Goal: Task Accomplishment & Management: Use online tool/utility

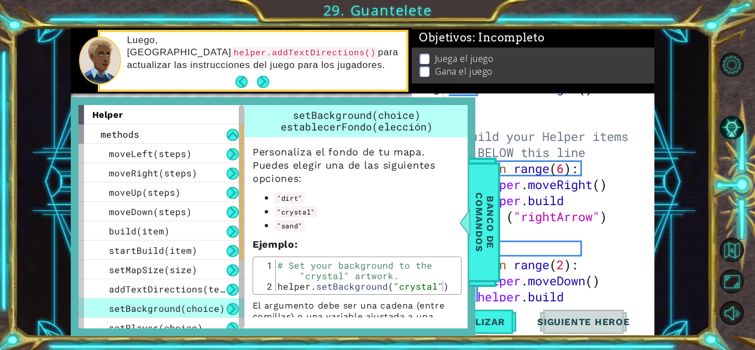
scroll to position [49, 0]
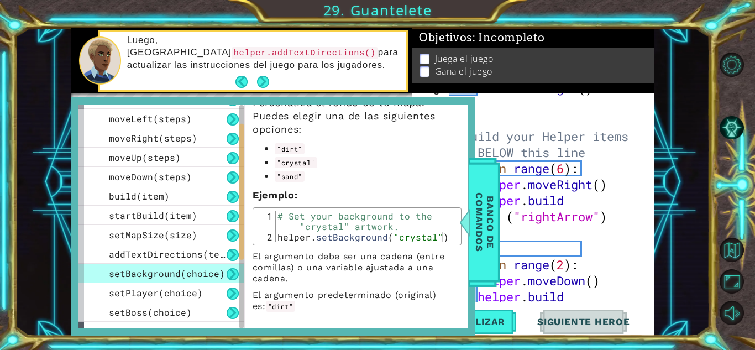
click at [501, 101] on div "boss . moveRight ( ) # Build your Helper items BELOW this line for i in range (…" at bounding box center [548, 208] width 202 height 257
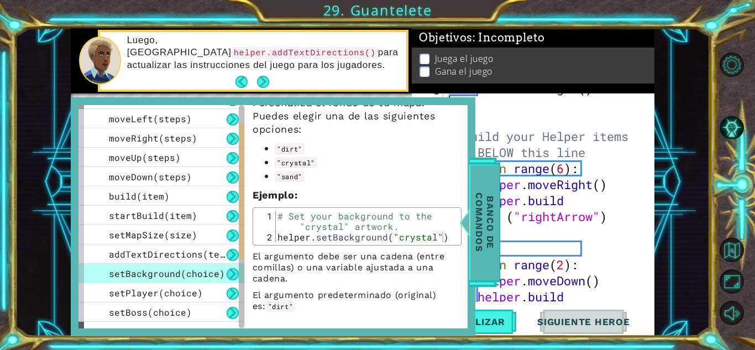
click at [483, 204] on span "Banco de comandos" at bounding box center [485, 222] width 29 height 114
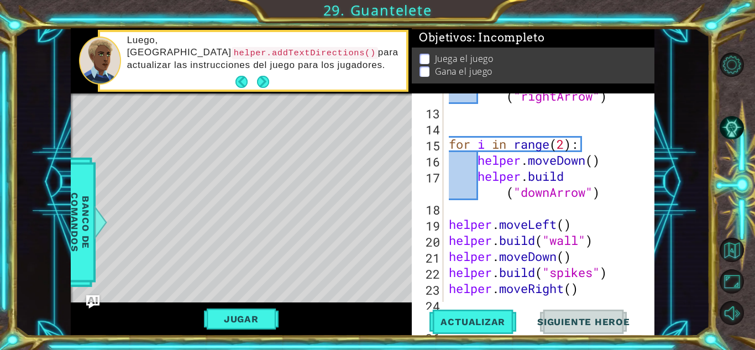
scroll to position [258, 0]
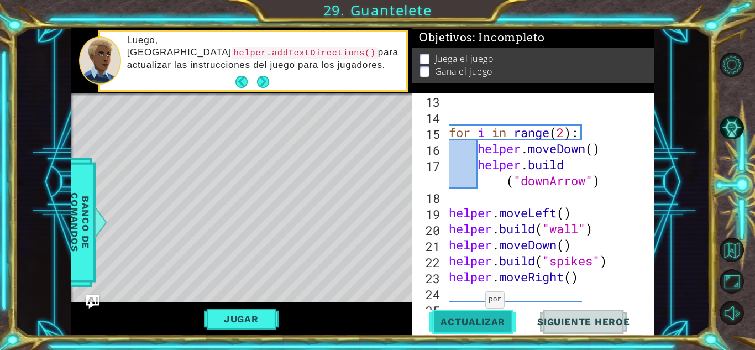
click at [472, 319] on span "Actualizar" at bounding box center [473, 321] width 87 height 11
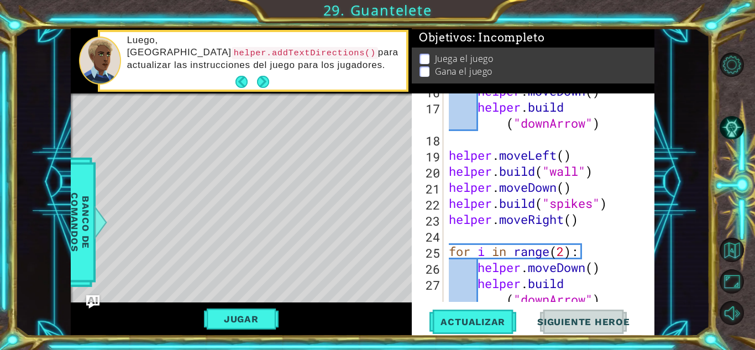
scroll to position [316, 0]
click at [533, 232] on div "helper . moveDown ( ) helper . build ( "downArrow" ) helper . moveLeft ( ) help…" at bounding box center [548, 211] width 202 height 257
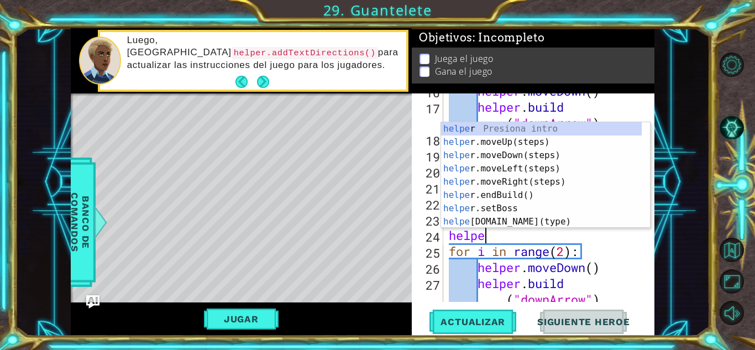
scroll to position [0, 1]
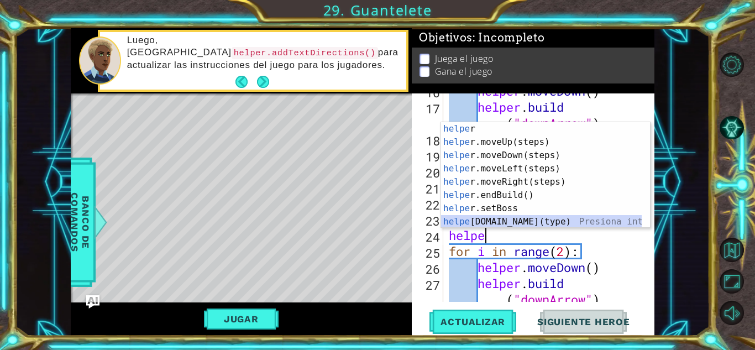
click at [496, 219] on div "helpe r Presiona intro helpe r.moveUp(steps) Presiona intro helpe r.moveDown(st…" at bounding box center [541, 188] width 201 height 133
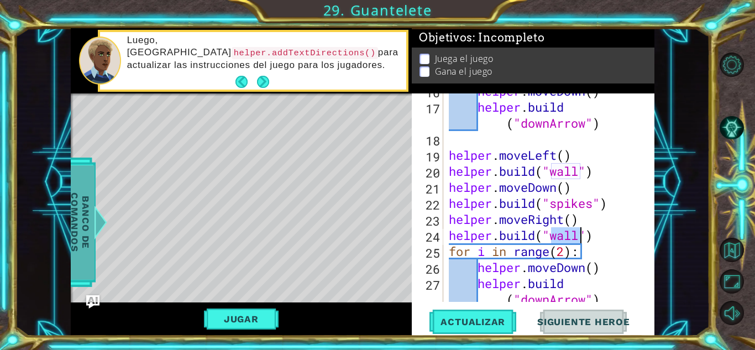
click at [82, 230] on span "Banco de comandos" at bounding box center [80, 222] width 29 height 114
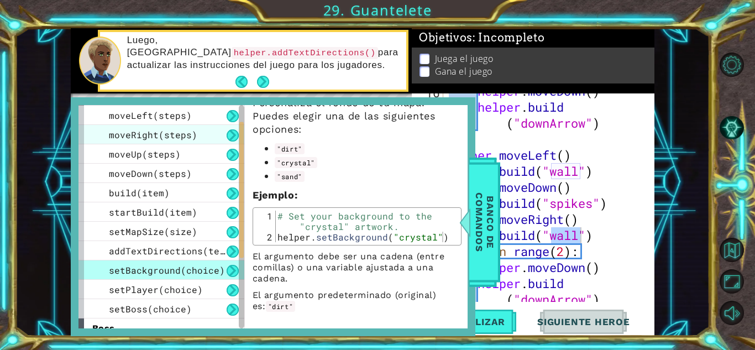
scroll to position [39, 0]
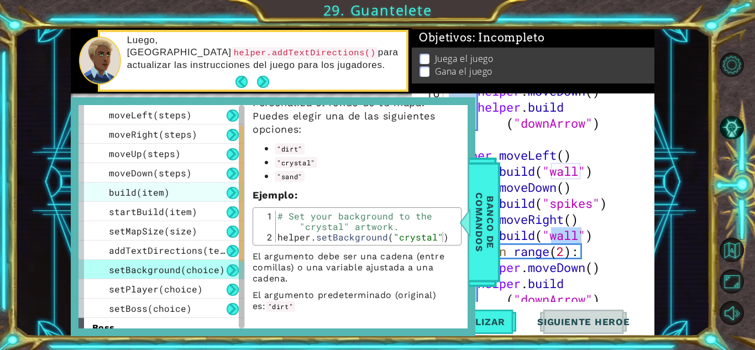
click at [156, 194] on span "build(item)" at bounding box center [139, 192] width 61 height 12
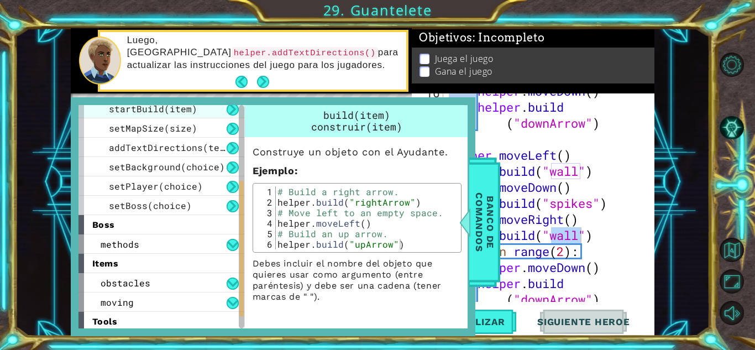
scroll to position [164, 0]
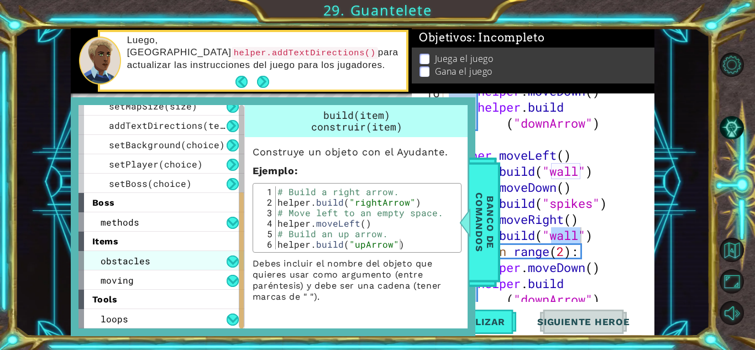
click at [134, 258] on span "obstacles" at bounding box center [126, 261] width 50 height 12
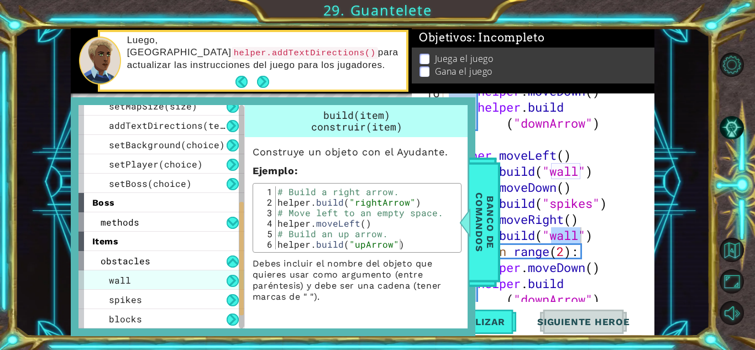
scroll to position [222, 0]
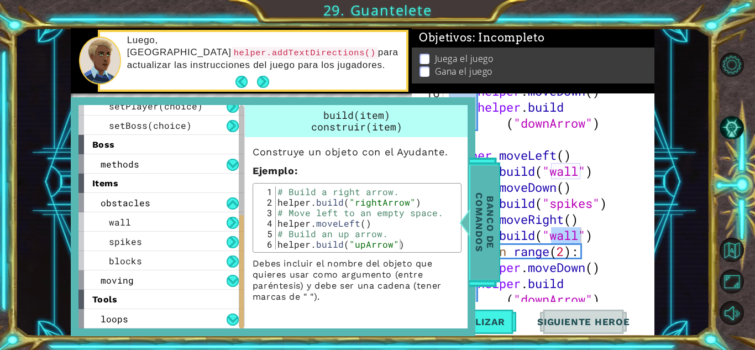
click at [493, 231] on span "Banco de comandos" at bounding box center [485, 222] width 29 height 114
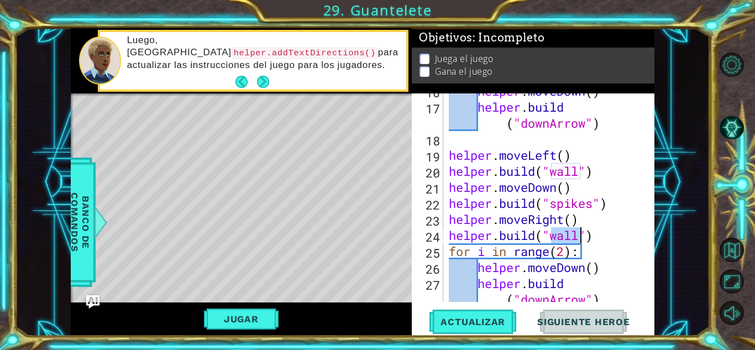
click at [582, 234] on div "helper . moveDown ( ) helper . build ( "downArrow" ) helper . moveLeft ( ) help…" at bounding box center [545, 197] width 197 height 209
click at [488, 324] on span "Actualizar" at bounding box center [473, 321] width 87 height 11
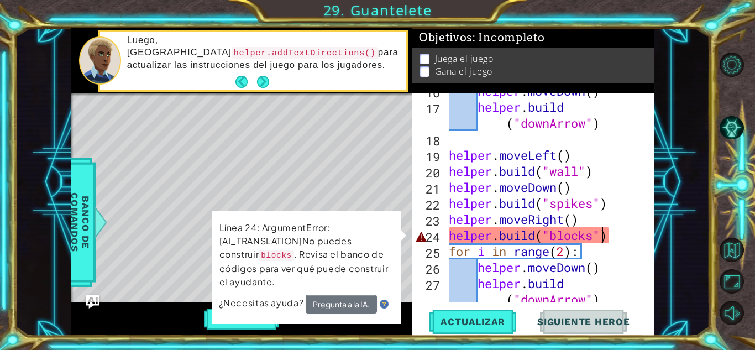
click at [600, 241] on div "helper . moveDown ( ) helper . build ( "downArrow" ) helper . moveLeft ( ) help…" at bounding box center [548, 211] width 202 height 257
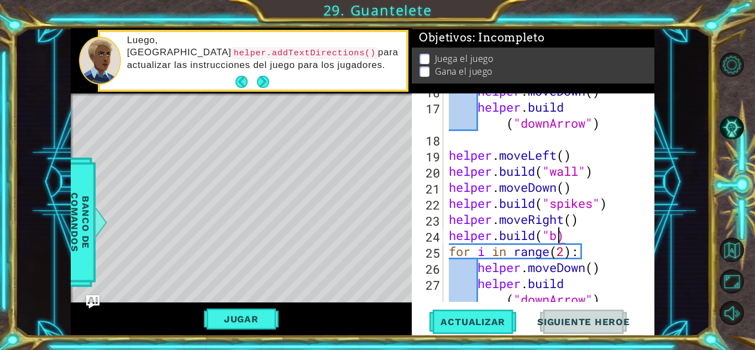
scroll to position [0, 4]
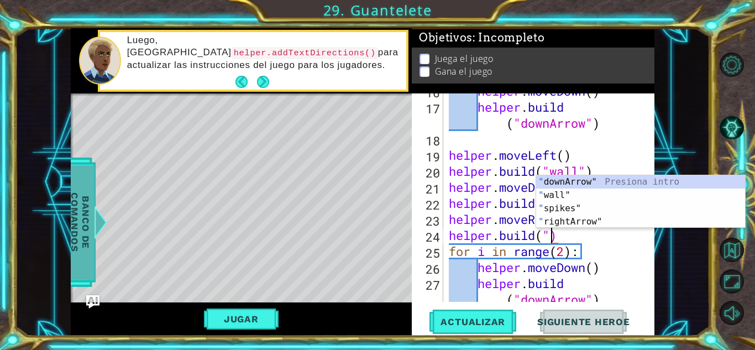
click at [93, 202] on span "Banco de comandos" at bounding box center [80, 222] width 29 height 114
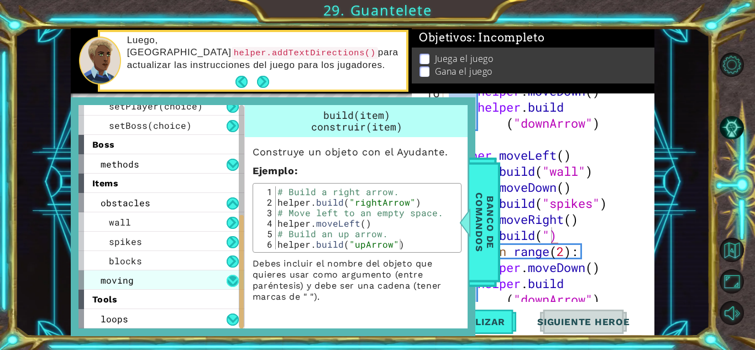
click at [231, 278] on button at bounding box center [233, 281] width 12 height 12
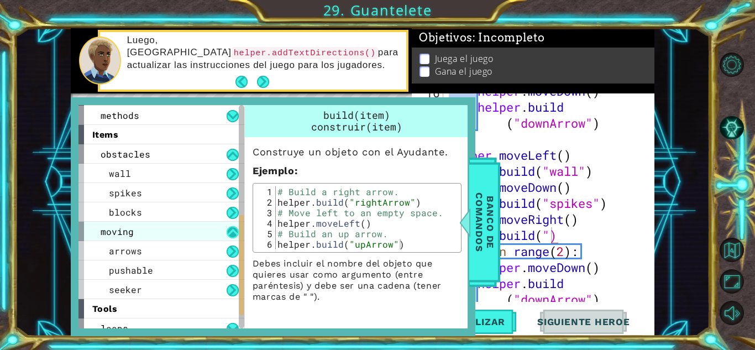
scroll to position [280, 0]
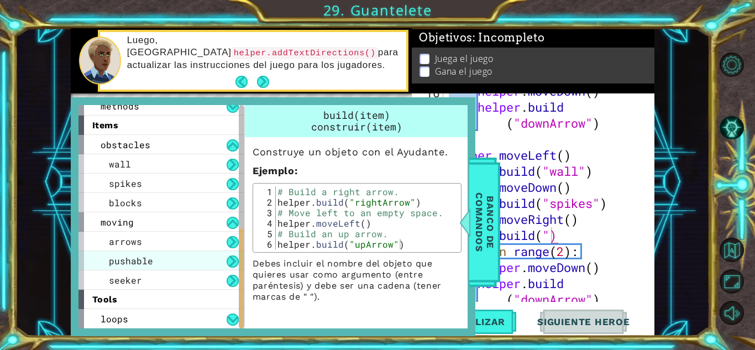
click at [148, 261] on span "pushable" at bounding box center [131, 261] width 44 height 12
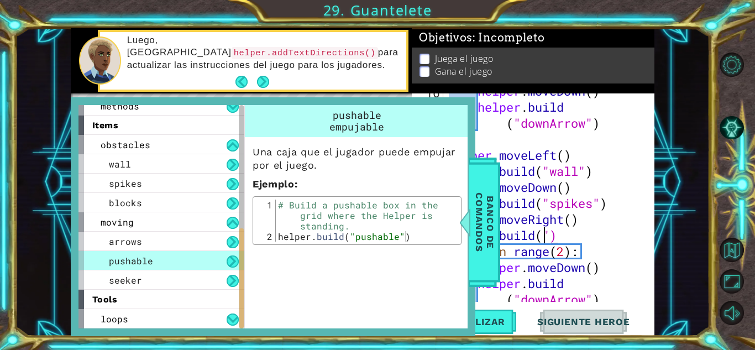
click at [546, 233] on div "helper . moveDown ( ) helper . build ( "downArrow" ) helper . moveLeft ( ) help…" at bounding box center [548, 211] width 202 height 257
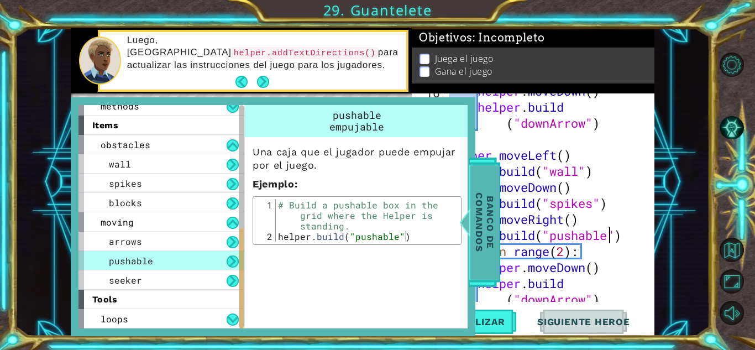
click at [486, 248] on span "Banco de comandos" at bounding box center [485, 222] width 29 height 114
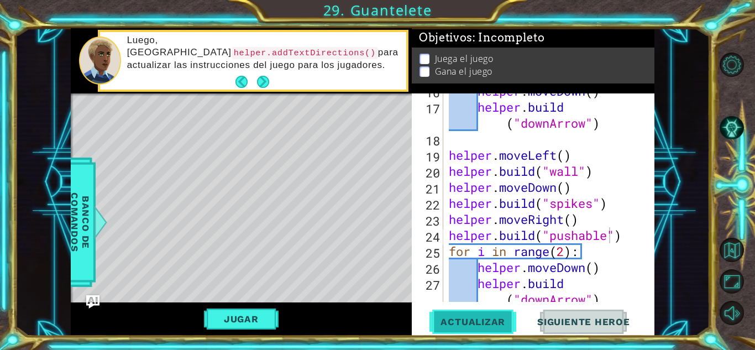
click at [484, 324] on span "Actualizar" at bounding box center [473, 321] width 87 height 11
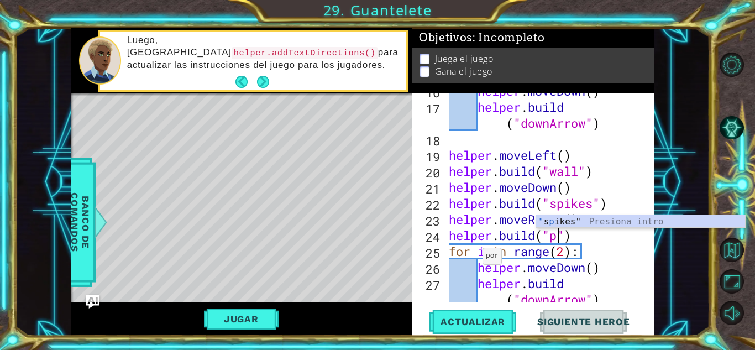
scroll to position [0, 5]
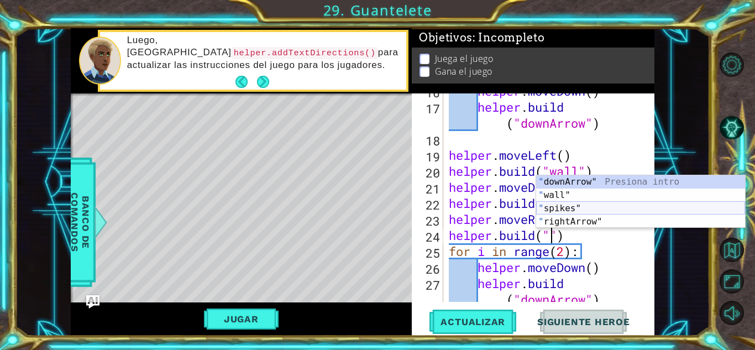
click at [560, 209] on div "" downArrow" Presiona intro " wall" Presiona intro " spikes" Presiona intro " r…" at bounding box center [640, 215] width 209 height 80
type textarea "[DOMAIN_NAME]("spikes")"
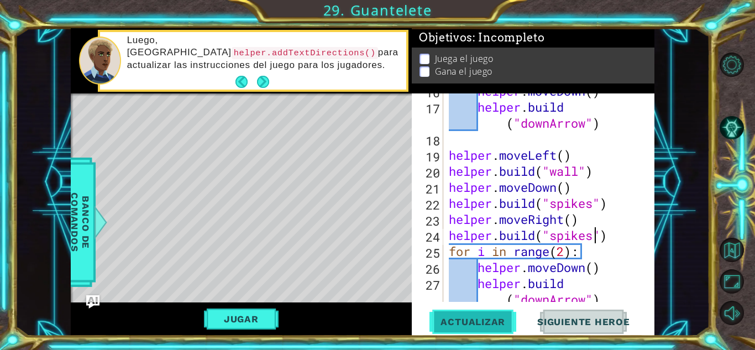
click at [498, 319] on span "Actualizar" at bounding box center [473, 321] width 87 height 11
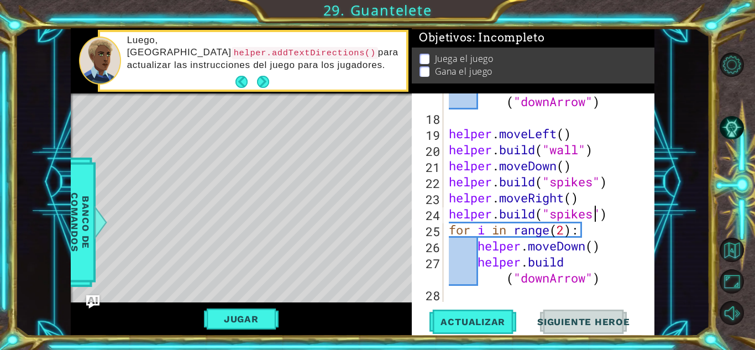
scroll to position [337, 0]
click at [464, 296] on div "helper . build ( "downArrow" ) helper . moveLeft ( ) helper . build ( "wall" ) …" at bounding box center [548, 205] width 202 height 257
click at [451, 325] on span "Actualizar" at bounding box center [473, 321] width 87 height 11
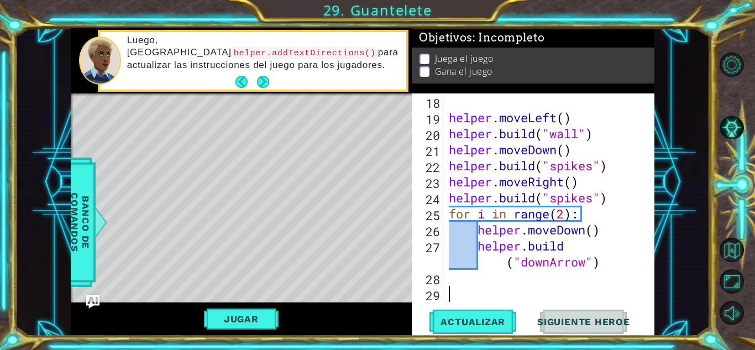
scroll to position [353, 0]
click at [588, 267] on div "helper . moveLeft ( ) helper . build ( "wall" ) helper . moveDown ( ) helper . …" at bounding box center [548, 213] width 202 height 241
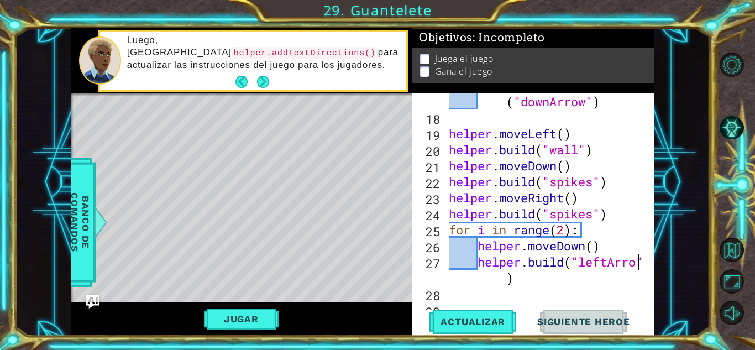
scroll to position [0, 9]
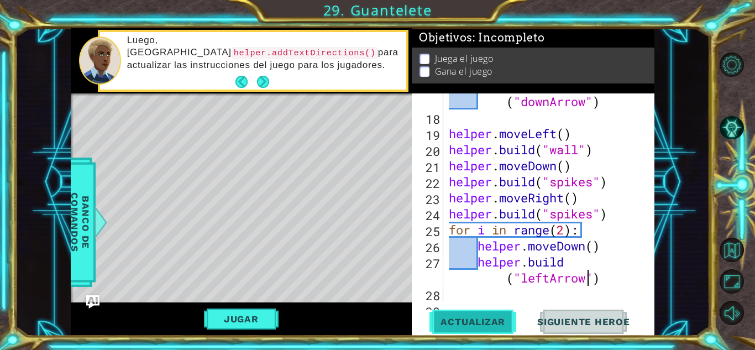
type textarea "[DOMAIN_NAME]("leftArrow")"
click at [496, 326] on span "Actualizar" at bounding box center [473, 321] width 87 height 11
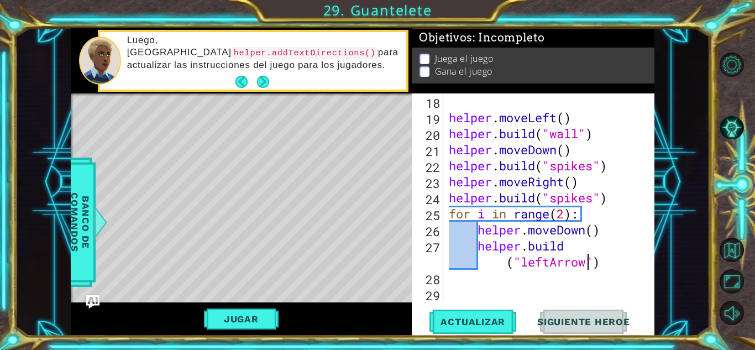
scroll to position [353, 0]
click at [481, 283] on div "helper . moveLeft ( ) helper . build ( "wall" ) helper . moveDown ( ) helper . …" at bounding box center [548, 213] width 202 height 241
click at [550, 269] on div "helper . moveLeft ( ) helper . build ( "wall" ) helper . moveDown ( ) helper . …" at bounding box center [548, 213] width 202 height 241
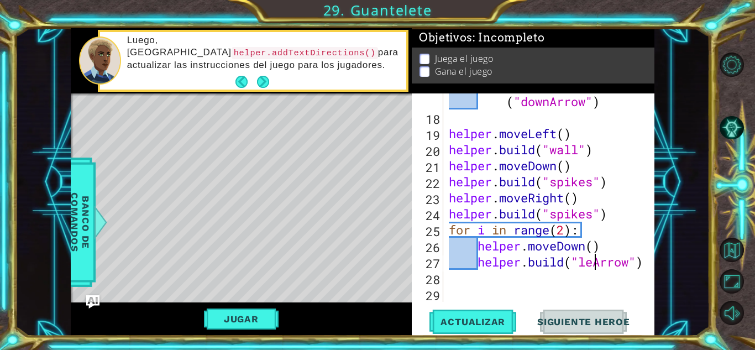
scroll to position [0, 7]
type textarea "[DOMAIN_NAME]("leftArrow")"
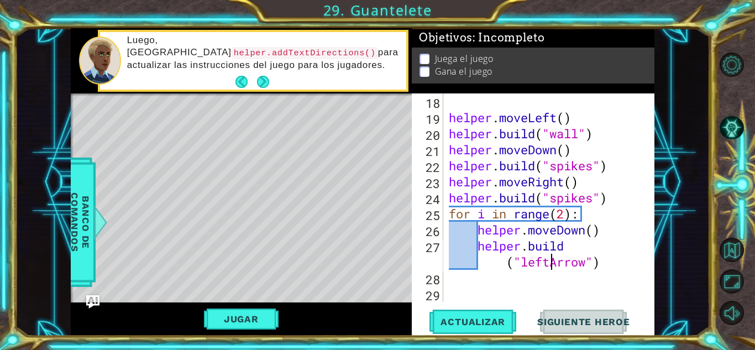
click at [481, 282] on div "helper . moveLeft ( ) helper . build ( "wall" ) helper . moveDown ( ) helper . …" at bounding box center [548, 213] width 202 height 241
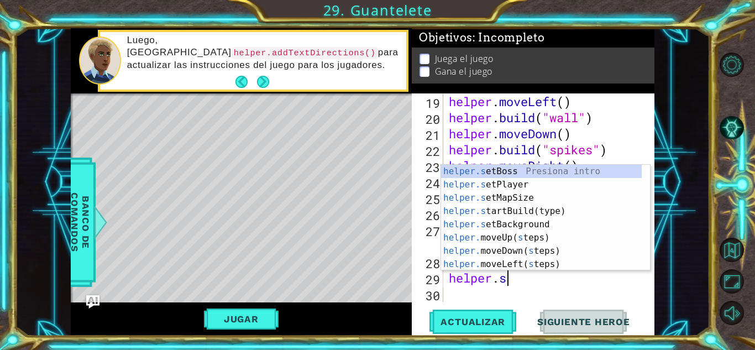
scroll to position [0, 2]
click at [519, 173] on div "[DOMAIN_NAME] artBuild(type) Presiona intro helper.s e t Boss Presiona intro he…" at bounding box center [541, 231] width 201 height 133
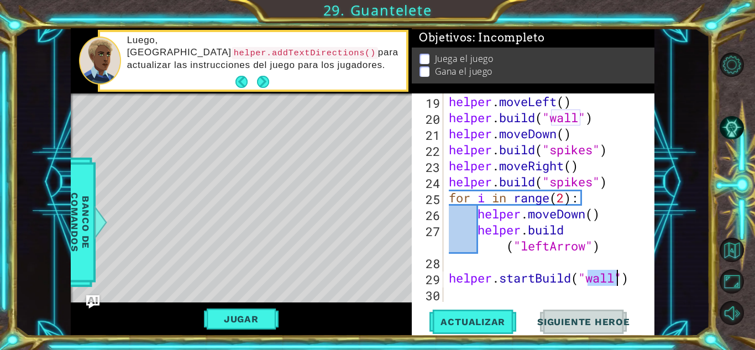
type textarea "helper.startBuild("wall")"
click at [619, 285] on div "helper . moveLeft ( ) helper . build ( "wall" ) helper . moveDown ( ) helper . …" at bounding box center [545, 197] width 197 height 209
click at [567, 292] on div "helper . moveLeft ( ) helper . build ( "wall" ) helper . moveDown ( ) helper . …" at bounding box center [548, 213] width 202 height 241
click at [465, 321] on span "Actualizar" at bounding box center [473, 321] width 87 height 11
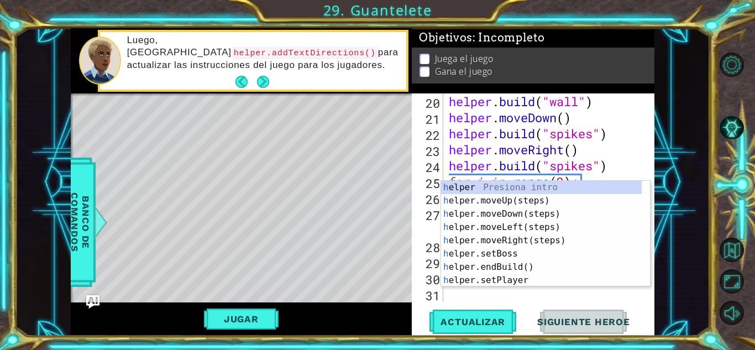
scroll to position [385, 0]
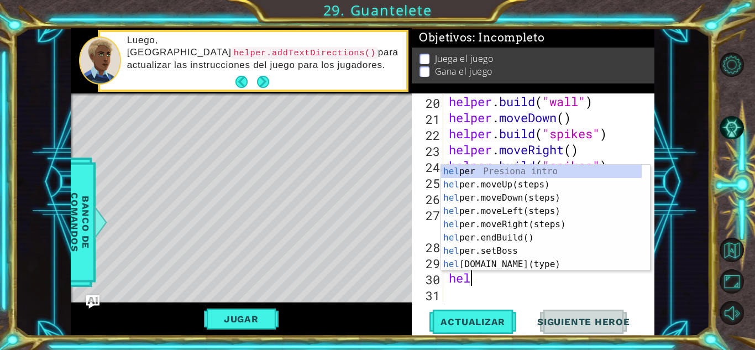
type textarea "help"
click at [497, 213] on div "help er Presiona intro help er.moveUp(steps) Presiona intro help er.moveDown(st…" at bounding box center [541, 231] width 201 height 133
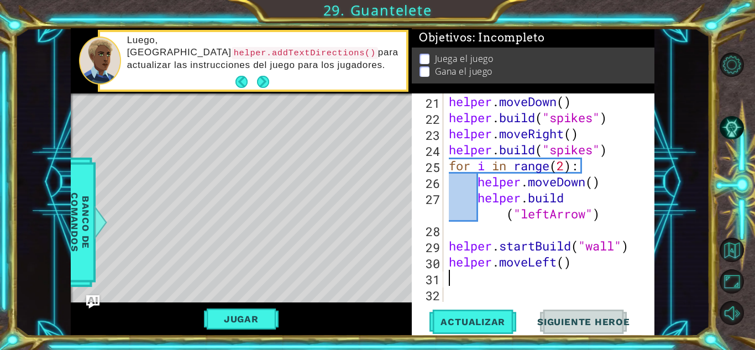
scroll to position [401, 0]
click at [516, 274] on div "helper . moveDown ( ) helper . build ( "spikes" ) helper . moveRight ( ) helper…" at bounding box center [548, 213] width 202 height 241
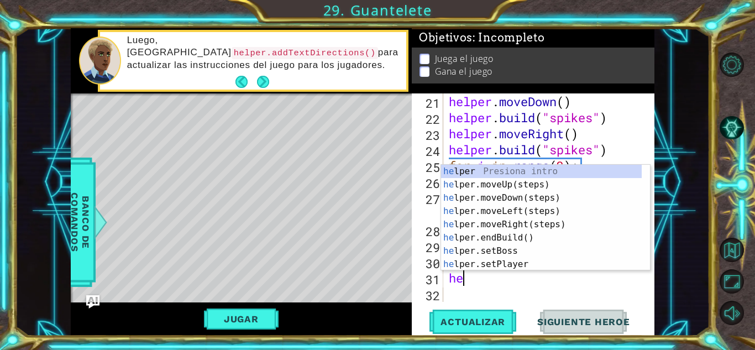
type textarea "hel"
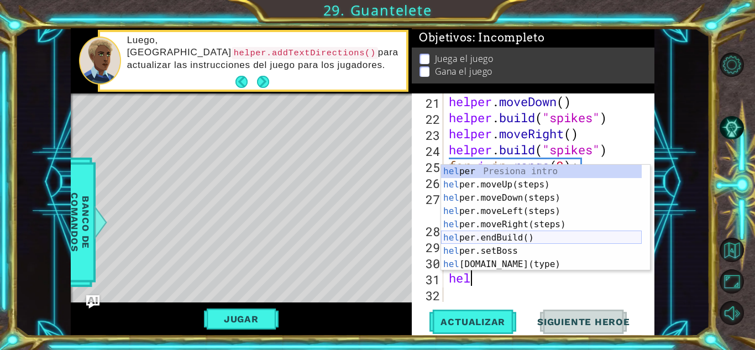
click at [504, 240] on div "hel per Presiona intro hel per.moveUp(steps) Presiona intro hel per.moveDown(st…" at bounding box center [541, 231] width 201 height 133
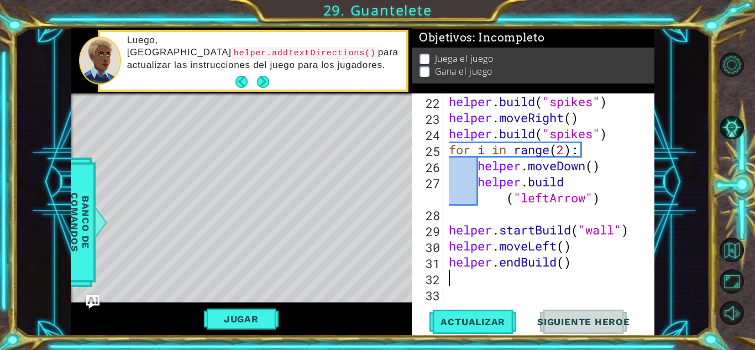
scroll to position [417, 0]
click at [479, 319] on span "Actualizar" at bounding box center [473, 321] width 87 height 11
click at [562, 249] on div "helper . build ( "spikes" ) helper . moveRight ( ) helper . build ( "spikes" ) …" at bounding box center [548, 213] width 202 height 241
click at [566, 250] on div "helper . build ( "spikes" ) helper . moveRight ( ) helper . build ( "spikes" ) …" at bounding box center [548, 213] width 202 height 241
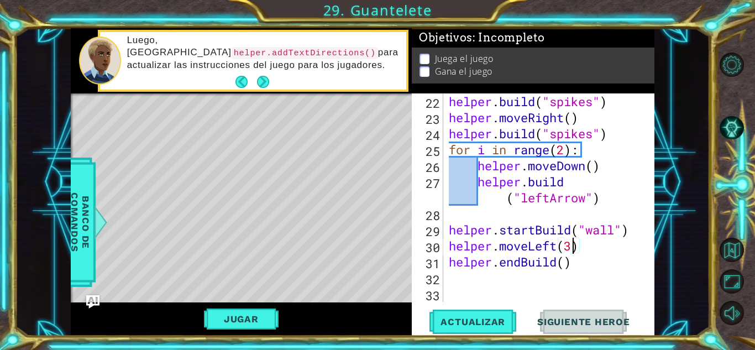
click at [568, 263] on div "helper . build ( "spikes" ) helper . moveRight ( ) helper . build ( "spikes" ) …" at bounding box center [548, 213] width 202 height 241
type textarea "helper.endBuild()"
click at [473, 321] on span "Actualizar" at bounding box center [473, 321] width 87 height 11
click at [494, 279] on div "helper . build ( "spikes" ) helper . moveRight ( ) helper . build ( "spikes" ) …" at bounding box center [548, 213] width 202 height 241
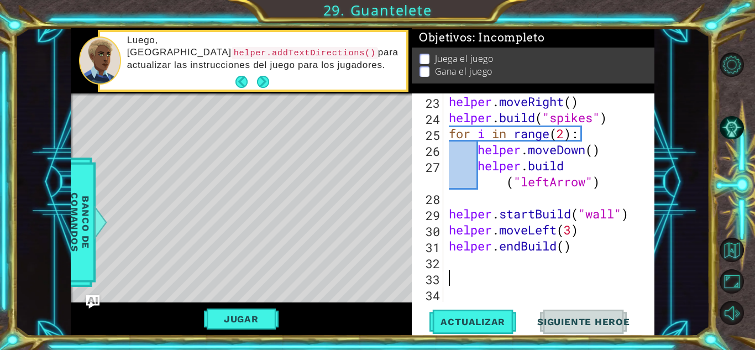
scroll to position [433, 0]
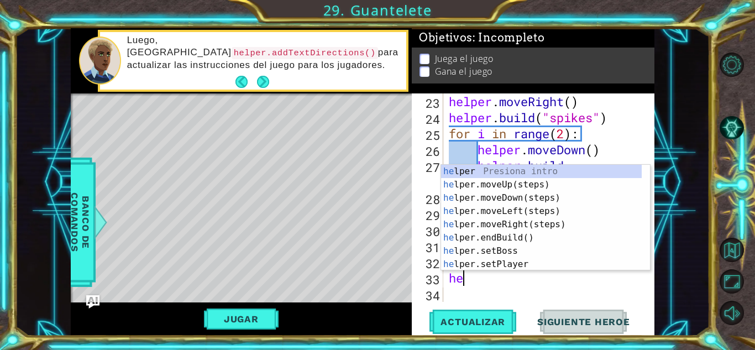
type textarea "hel"
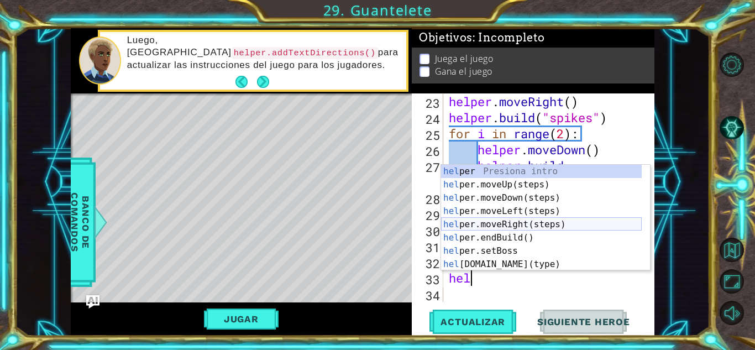
click at [507, 221] on div "hel per Presiona intro hel per.moveUp(steps) Presiona intro hel per.moveDown(st…" at bounding box center [541, 231] width 201 height 133
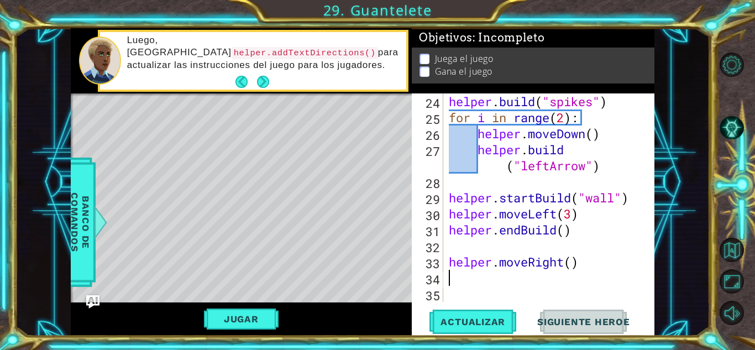
scroll to position [449, 0]
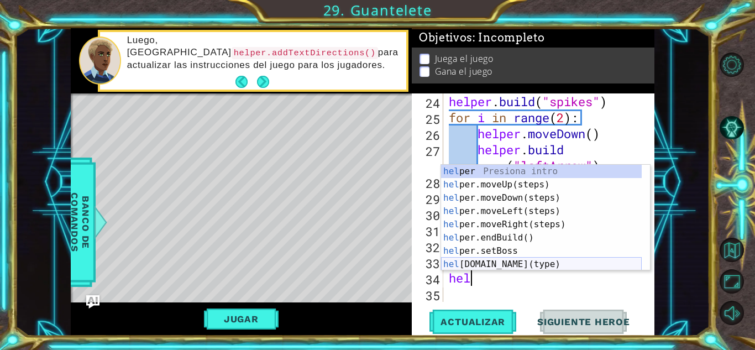
click at [493, 263] on div "hel per Presiona intro hel per.moveUp(steps) Presiona intro hel per.moveDown(st…" at bounding box center [541, 231] width 201 height 133
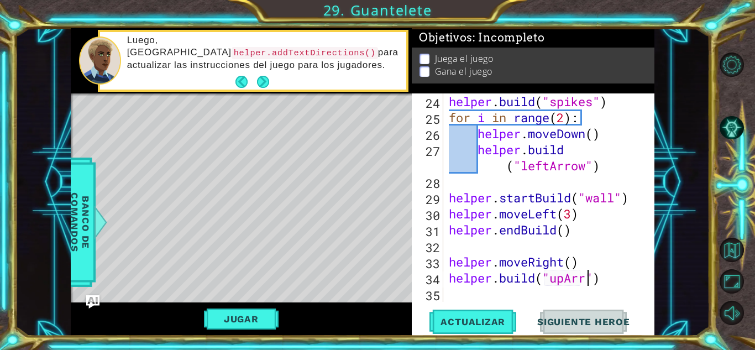
scroll to position [0, 7]
type textarea "[DOMAIN_NAME]("upArrow")"
click at [535, 289] on div "helper . build ( "spikes" ) for i in range ( 2 ) : helper . moveDown ( ) helper…" at bounding box center [548, 213] width 202 height 241
click at [494, 318] on span "Actualizar" at bounding box center [473, 321] width 87 height 11
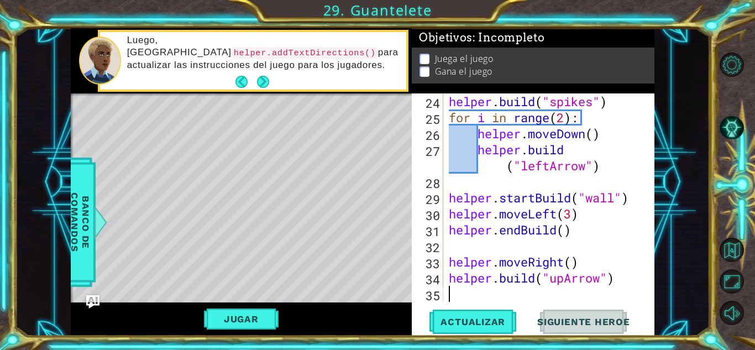
type textarea "h"
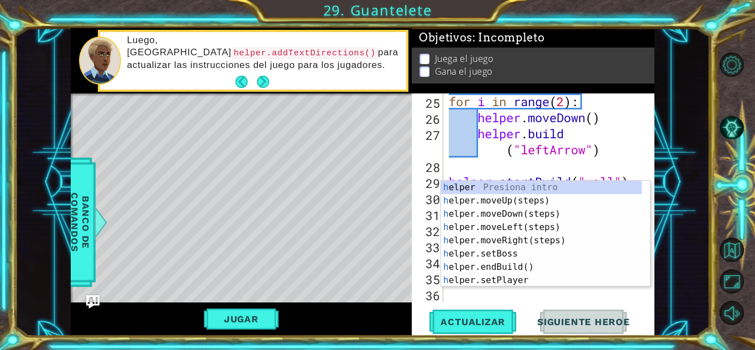
scroll to position [465, 0]
click at [486, 199] on div "h elper Presiona intro h elper.moveUp(steps) Presiona intro h elper.moveDown(st…" at bounding box center [541, 247] width 201 height 133
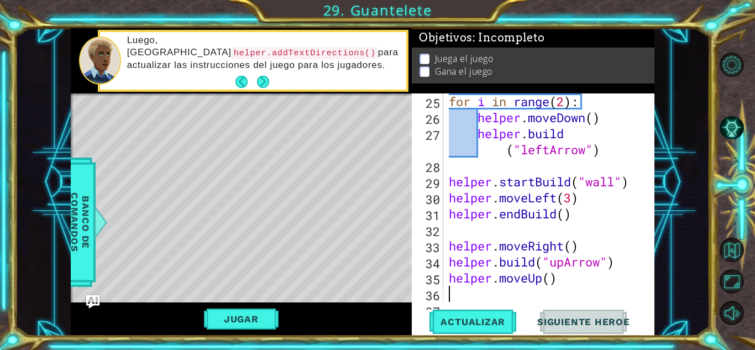
scroll to position [481, 0]
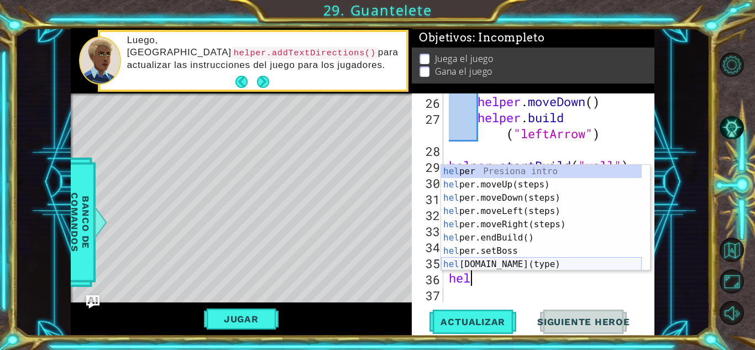
click at [499, 260] on div "hel per Presiona intro hel per.moveUp(steps) Presiona intro hel per.moveDown(st…" at bounding box center [541, 231] width 201 height 133
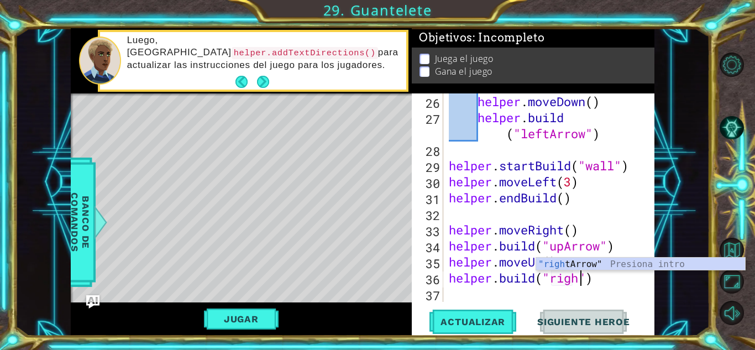
scroll to position [0, 6]
click at [564, 261] on div ""right Arrow" Presiona intro" at bounding box center [640, 278] width 209 height 40
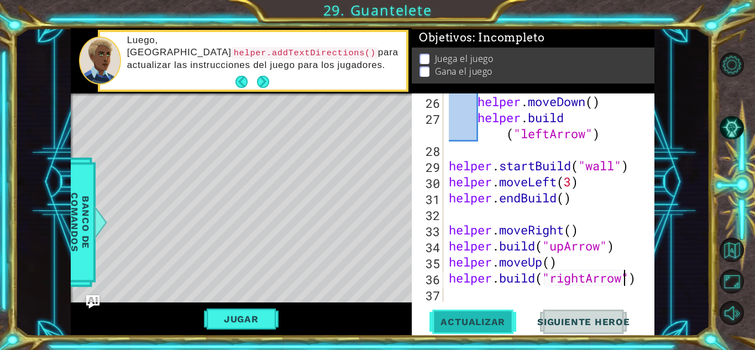
click at [489, 324] on span "Actualizar" at bounding box center [473, 321] width 87 height 11
click at [549, 262] on div "helper . moveDown ( ) helper . build ( "leftArrow" ) helper . startBuild ( "wal…" at bounding box center [548, 213] width 202 height 241
type textarea "helper.moveUp()"
click at [523, 294] on div "helper . moveDown ( ) helper . build ( "leftArrow" ) helper . startBuild ( "wal…" at bounding box center [548, 213] width 202 height 241
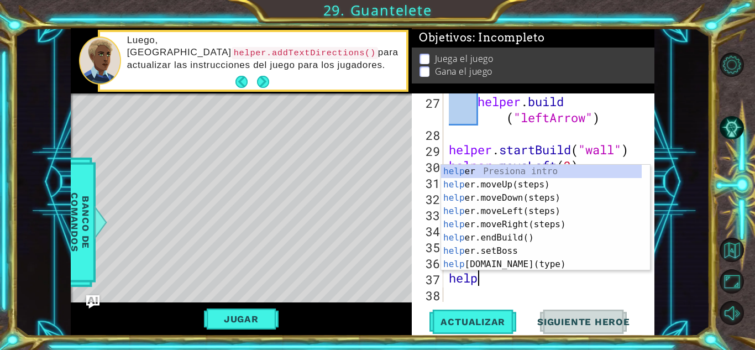
scroll to position [0, 1]
type textarea "helper"
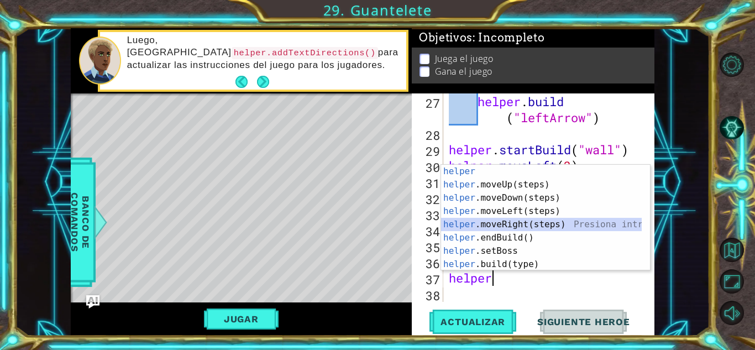
click at [510, 220] on div "helper Presiona intro helper .moveUp(steps) Presiona intro helper .moveDown(ste…" at bounding box center [541, 231] width 201 height 133
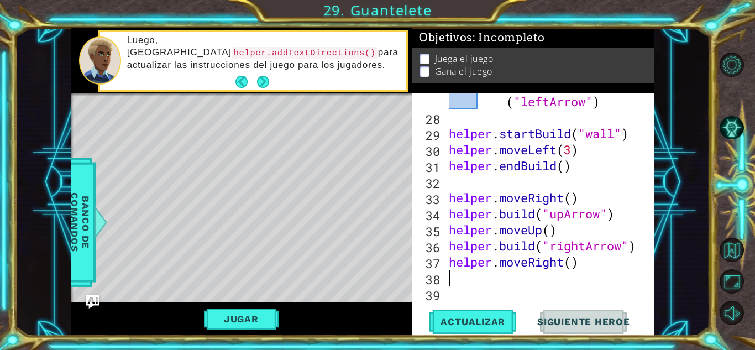
scroll to position [513, 0]
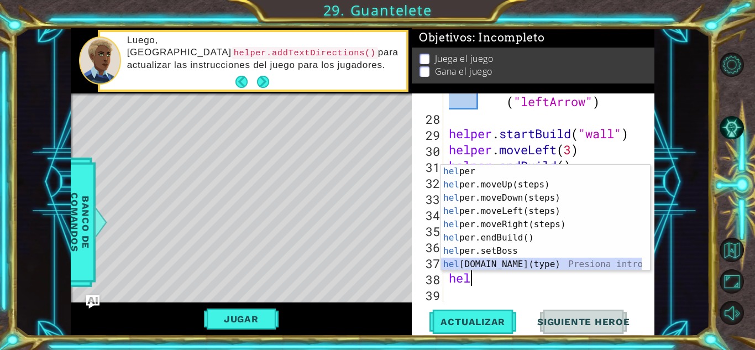
click at [513, 267] on div "hel per Presiona intro hel per.moveUp(steps) Presiona intro hel per.moveDown(st…" at bounding box center [541, 231] width 201 height 133
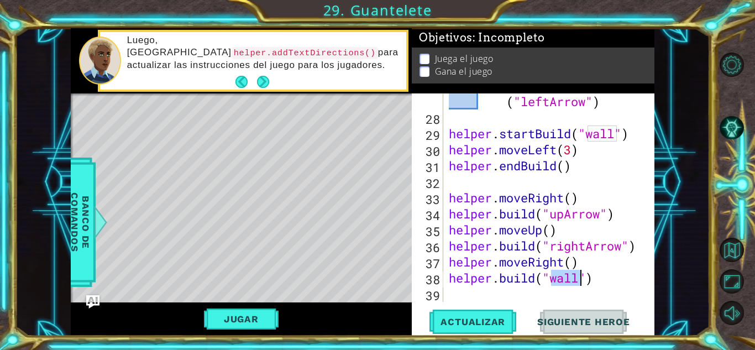
scroll to position [0, 5]
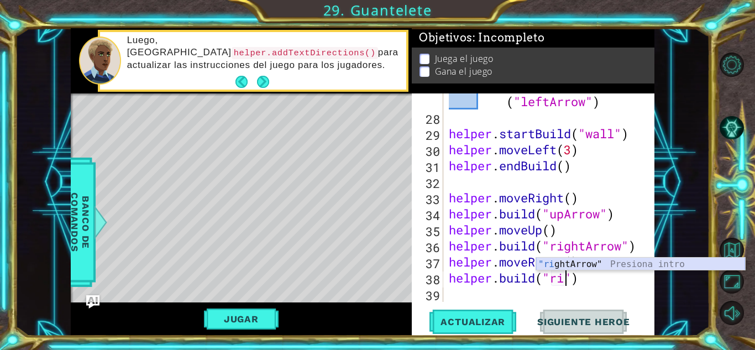
click at [564, 261] on div ""ri ghtArrow" Presiona intro" at bounding box center [640, 278] width 209 height 40
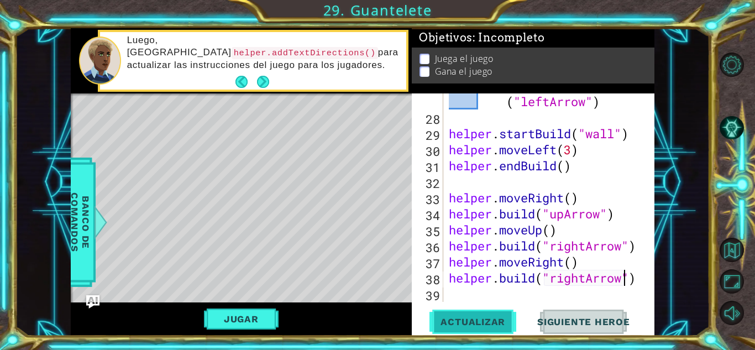
type textarea "[DOMAIN_NAME]("rightArrow")"
click at [486, 322] on span "Actualizar" at bounding box center [473, 321] width 87 height 11
click at [467, 296] on div "helper . build ( "leftArrow" ) helper . startBuild ( "wall" ) helper . moveLeft…" at bounding box center [548, 205] width 202 height 257
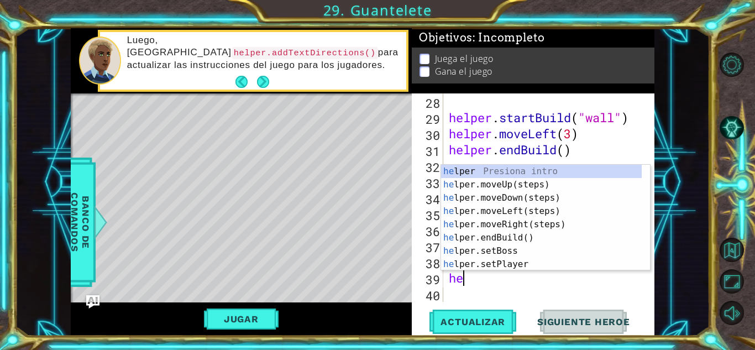
type textarea "hel"
click at [498, 215] on div "hel per Presiona intro hel per.moveUp(steps) Presiona intro hel per.moveDown(st…" at bounding box center [541, 231] width 201 height 133
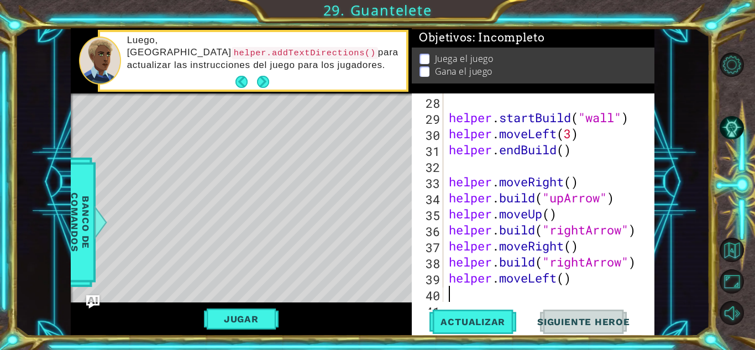
scroll to position [545, 0]
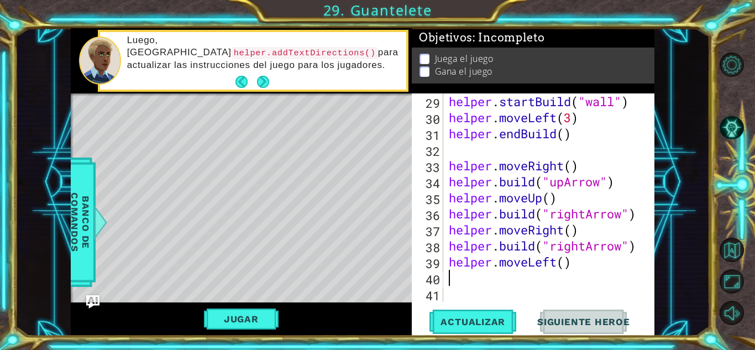
click at [561, 265] on div "helper . startBuild ( "wall" ) helper . moveLeft ( 3 ) helper . endBuild ( ) he…" at bounding box center [548, 213] width 202 height 241
click at [565, 265] on div "helper . startBuild ( "wall" ) helper . moveLeft ( 3 ) helper . endBuild ( ) he…" at bounding box center [548, 213] width 202 height 241
type textarea "helper.moveLeft(2)"
click at [475, 318] on span "Actualizar" at bounding box center [473, 321] width 87 height 11
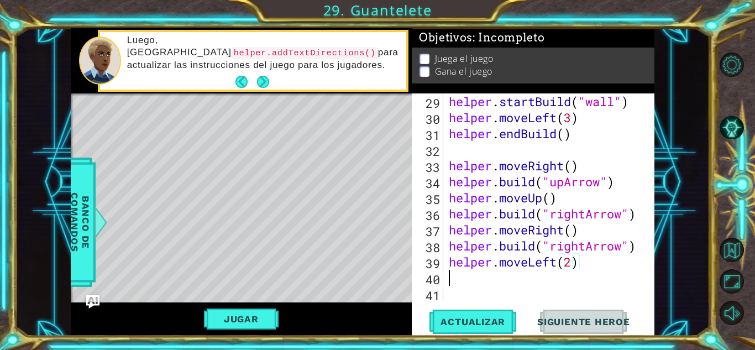
click at [466, 283] on div "helper . startBuild ( "wall" ) helper . moveLeft ( 3 ) helper . endBuild ( ) he…" at bounding box center [548, 213] width 202 height 241
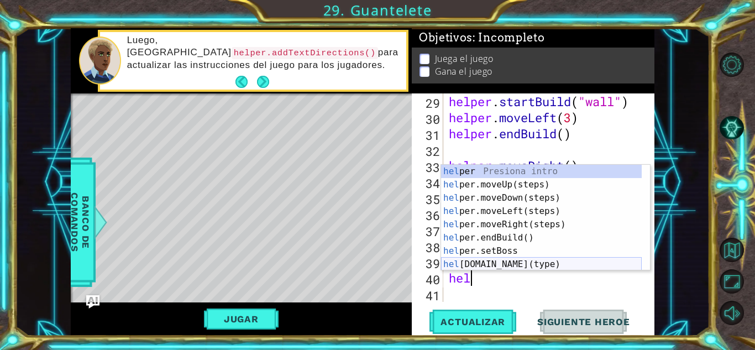
click at [496, 263] on div "hel per Presiona intro hel per.moveUp(steps) Presiona intro hel per.moveDown(st…" at bounding box center [541, 231] width 201 height 133
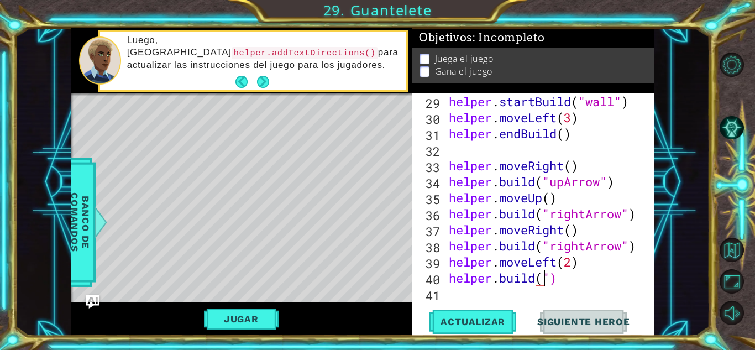
scroll to position [0, 4]
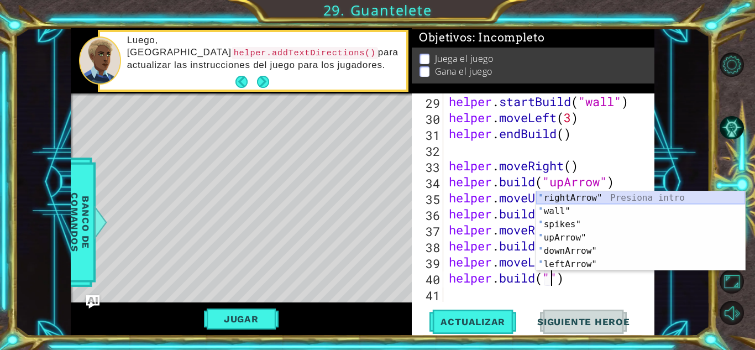
click at [567, 202] on div "" rightArrow" Presiona intro " wall" Presiona intro " spikes" Presiona intro " …" at bounding box center [640, 244] width 209 height 106
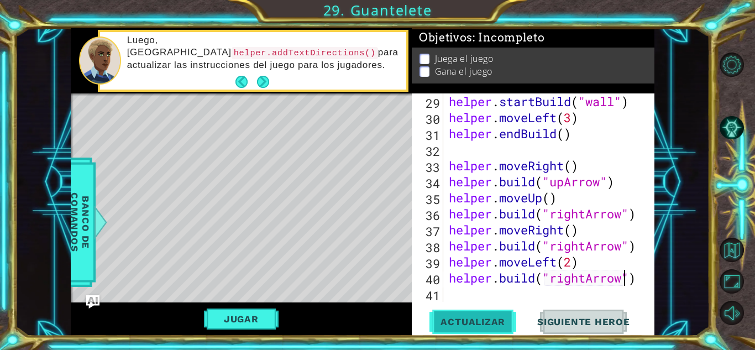
type textarea "[DOMAIN_NAME]("rightArrow")"
click at [481, 319] on span "Actualizar" at bounding box center [473, 321] width 87 height 11
click at [454, 295] on div "helper . startBuild ( "wall" ) helper . moveLeft ( 3 ) helper . endBuild ( ) he…" at bounding box center [548, 213] width 202 height 241
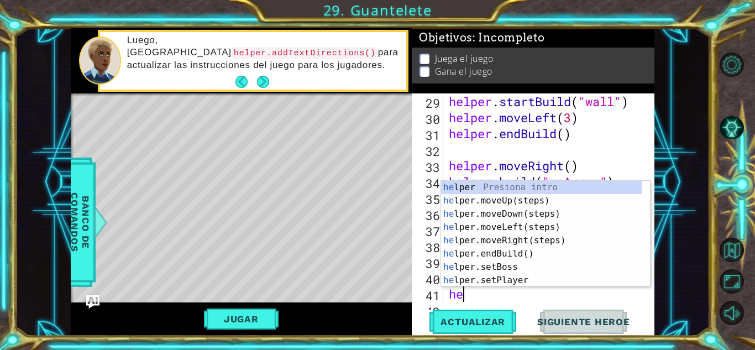
scroll to position [561, 0]
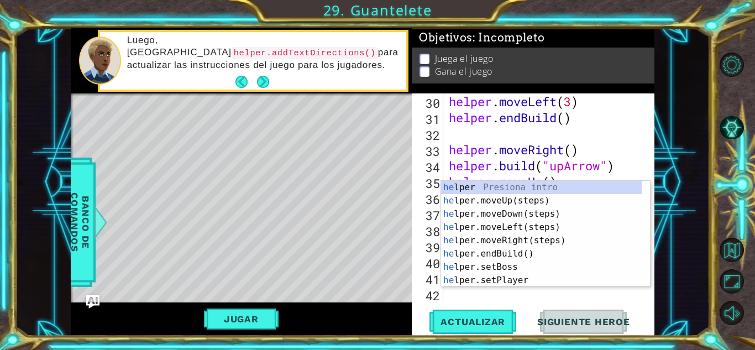
type textarea "hel"
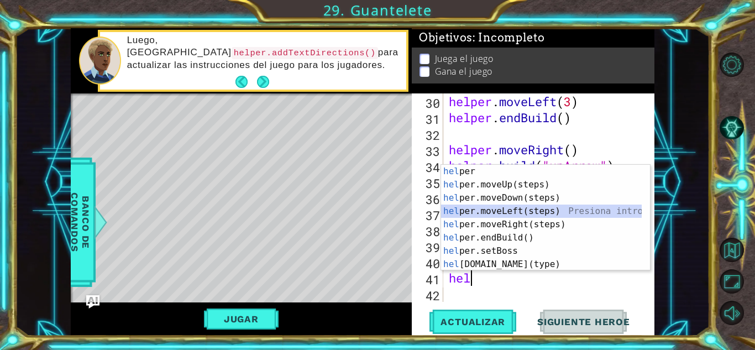
click at [505, 212] on div "hel per Presiona intro hel per.moveUp(steps) Presiona intro hel per.moveDown(st…" at bounding box center [541, 231] width 201 height 133
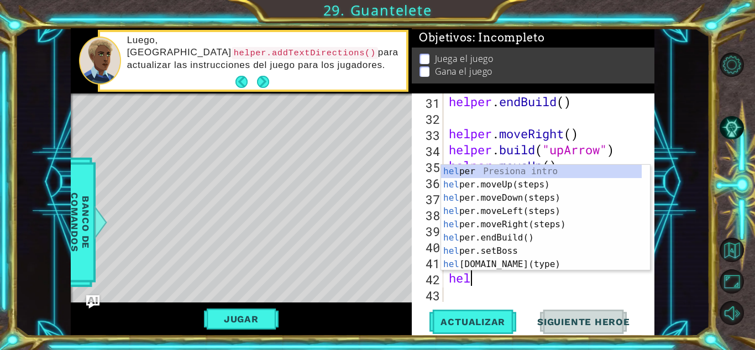
scroll to position [0, 1]
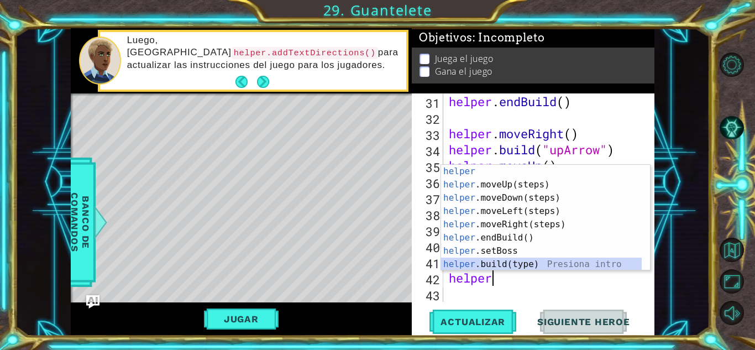
click at [498, 260] on div "helper Presiona intro helper .moveUp(steps) Presiona intro helper .moveDown(ste…" at bounding box center [541, 231] width 201 height 133
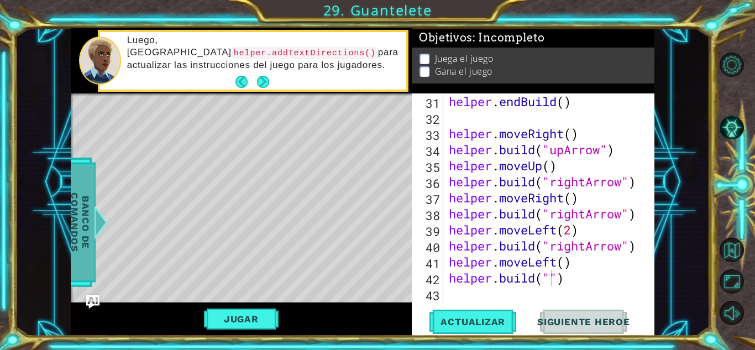
click at [89, 199] on span "Banco de comandos" at bounding box center [80, 222] width 29 height 114
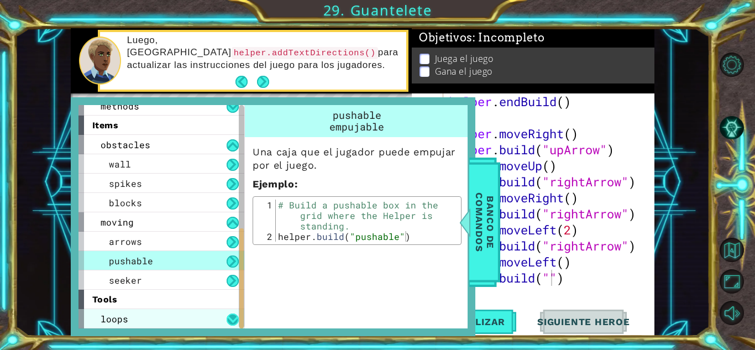
click at [233, 319] on button at bounding box center [233, 320] width 12 height 12
click at [235, 319] on button at bounding box center [233, 320] width 12 height 12
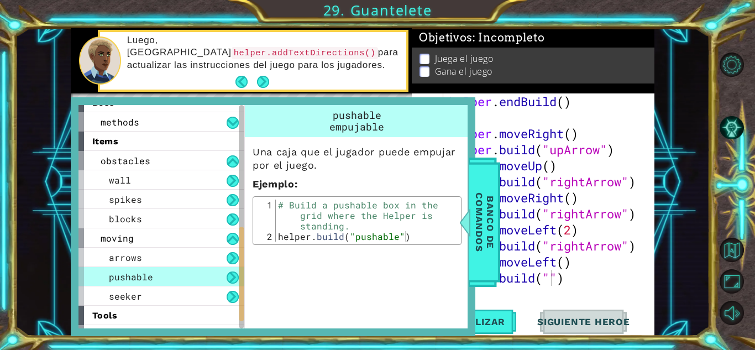
scroll to position [280, 0]
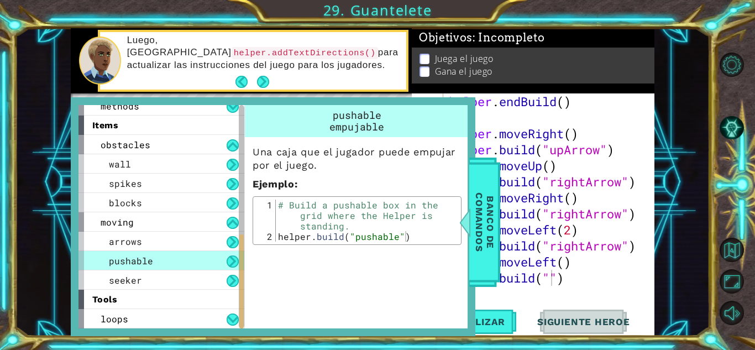
click at [550, 283] on div "helper . endBuild ( ) helper . moveRight ( ) helper . build ( "upArrow" ) helpe…" at bounding box center [548, 213] width 202 height 241
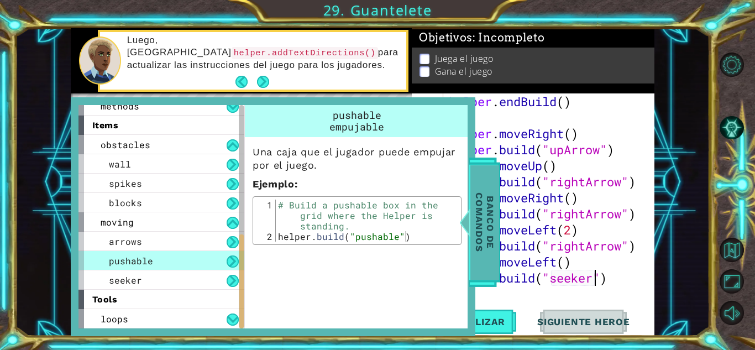
type textarea "[DOMAIN_NAME]("seeker")"
click at [497, 252] on span "Banco de comandos" at bounding box center [485, 222] width 29 height 114
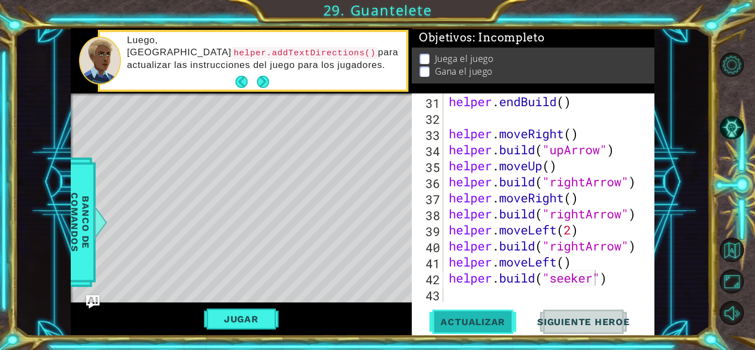
click at [481, 327] on span "Actualizar" at bounding box center [473, 321] width 87 height 11
click at [496, 307] on div "[DOMAIN_NAME]("seeker") 31 32 33 34 35 36 37 38 39 40 41 42 43 helper . endBuil…" at bounding box center [533, 214] width 243 height 242
click at [481, 295] on div "helper . endBuild ( ) helper . moveRight ( ) helper . build ( "upArrow" ) helpe…" at bounding box center [548, 213] width 202 height 241
click at [575, 266] on div "helper . endBuild ( ) helper . moveRight ( ) helper . build ( "upArrow" ) helpe…" at bounding box center [548, 213] width 202 height 241
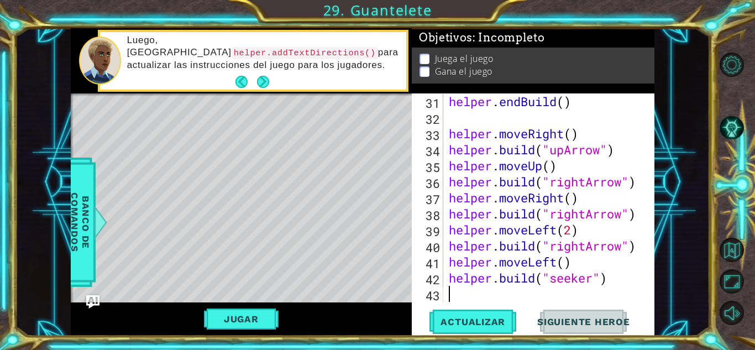
type textarea "helper.moveLeft()"
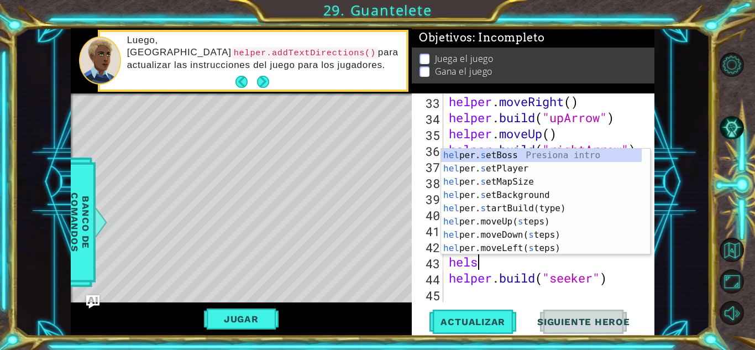
scroll to position [0, 1]
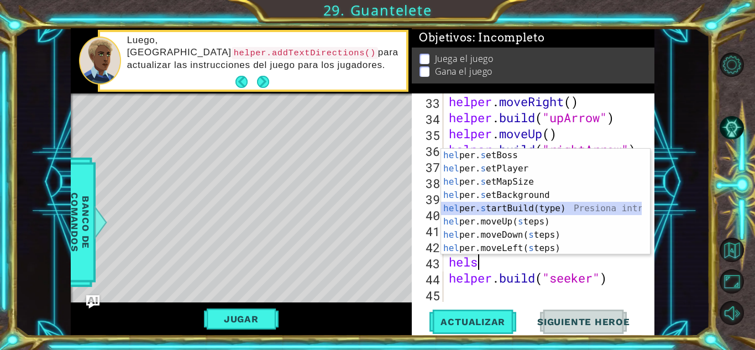
click at [521, 209] on div "hel per. s etBoss Presiona intro hel per. s etPlayer Presiona intro hel per. s …" at bounding box center [541, 215] width 201 height 133
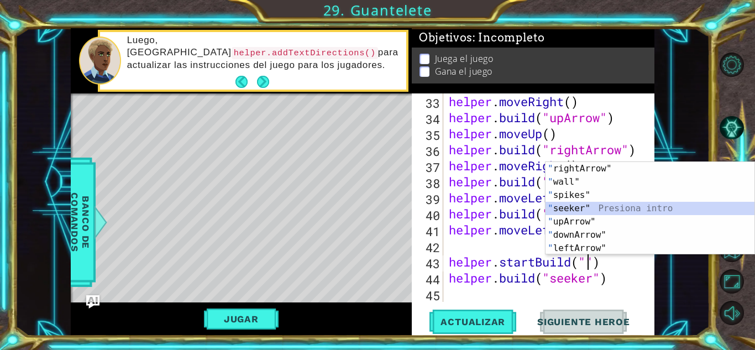
click at [573, 213] on div "" rightArrow" Presiona intro " wall" Presiona intro " spikes" Presiona intro " …" at bounding box center [650, 221] width 209 height 119
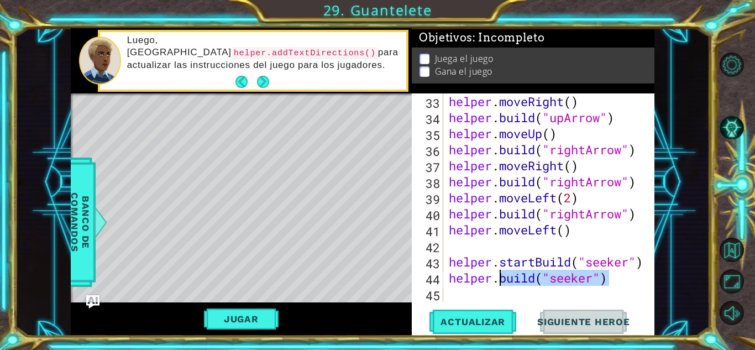
drag, startPoint x: 607, startPoint y: 282, endPoint x: 498, endPoint y: 282, distance: 108.4
click at [498, 282] on div "helper . moveRight ( ) helper . build ( "upArrow" ) helper . moveUp ( ) helper …" at bounding box center [548, 213] width 202 height 241
type textarea "helper."
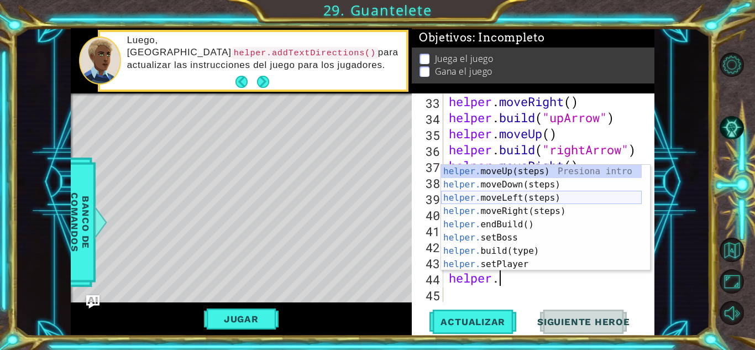
click at [508, 201] on div "helper. moveUp(steps) Presiona intro helper. moveDown(steps) Presiona intro hel…" at bounding box center [541, 231] width 201 height 133
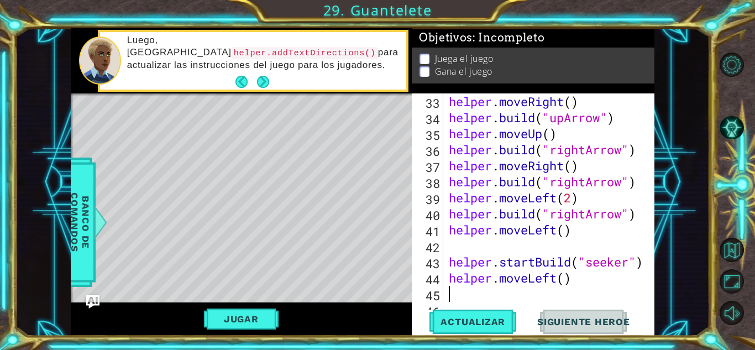
scroll to position [626, 0]
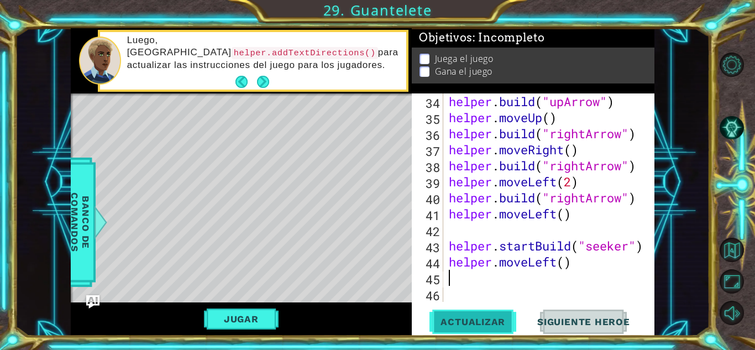
click at [483, 322] on span "Actualizar" at bounding box center [473, 321] width 87 height 11
click at [559, 260] on div "helper . build ( "upArrow" ) helper . moveUp ( ) helper . build ( "rightArrow" …" at bounding box center [548, 213] width 202 height 241
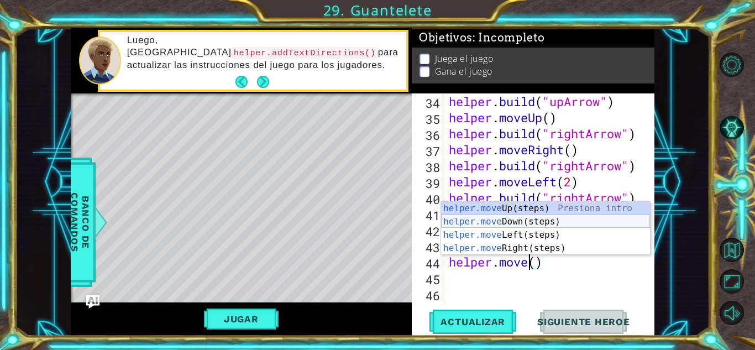
click at [505, 224] on div "helper.move Up(steps) Presiona intro helper.move Down(steps) Presiona intro hel…" at bounding box center [545, 242] width 209 height 80
type textarea "helper.moveDown"
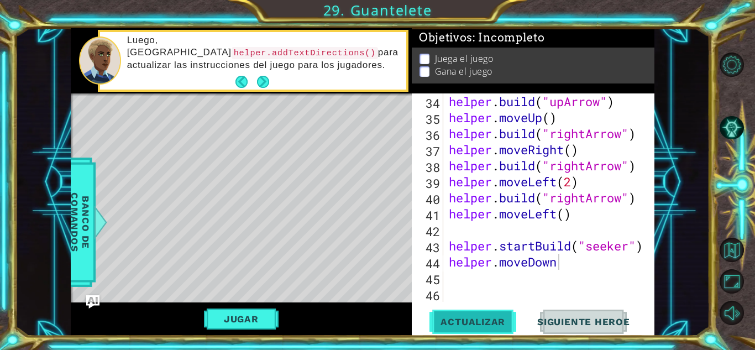
click at [475, 319] on span "Actualizar" at bounding box center [473, 321] width 87 height 11
click at [489, 322] on span "Actualizar" at bounding box center [473, 321] width 87 height 11
click at [496, 283] on div "helper . build ( "upArrow" ) helper . moveUp ( ) helper . build ( "rightArrow" …" at bounding box center [548, 213] width 202 height 241
type textarea "h"
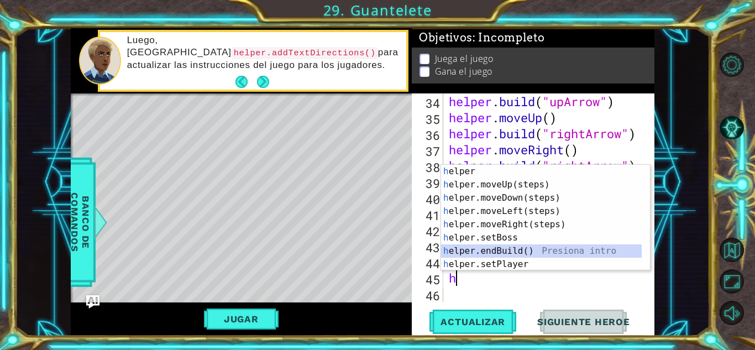
click at [500, 246] on div "h elper Presiona intro h elper.moveUp(steps) Presiona intro h elper.moveDown(st…" at bounding box center [541, 231] width 201 height 133
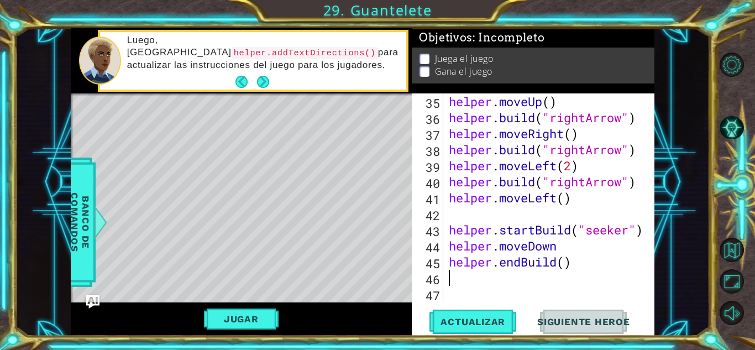
scroll to position [642, 0]
click at [566, 266] on div "helper . moveUp ( ) helper . build ( "rightArrow" ) helper . moveRight ( ) help…" at bounding box center [548, 213] width 202 height 241
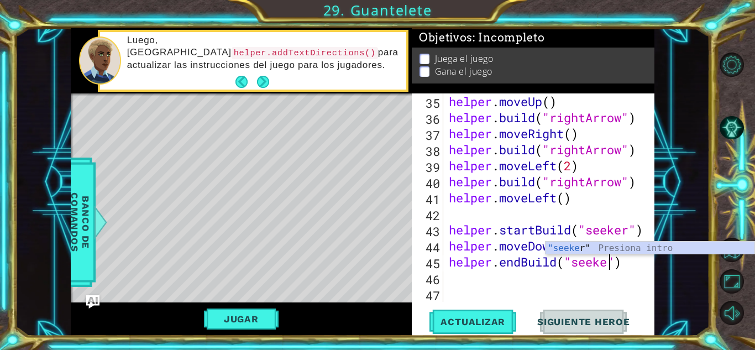
scroll to position [0, 7]
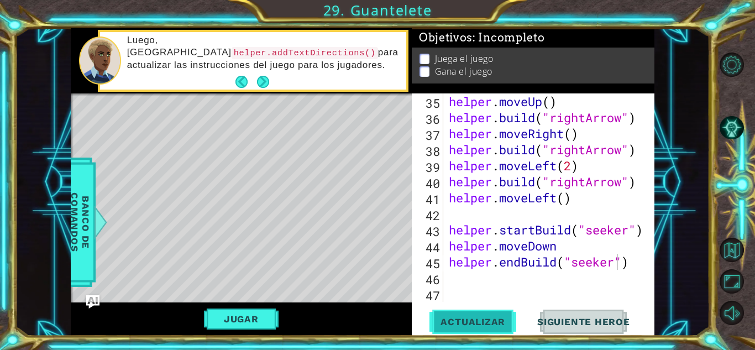
click at [493, 327] on span "Actualizar" at bounding box center [473, 321] width 87 height 11
type textarea "helper.endBuild("seeke")"
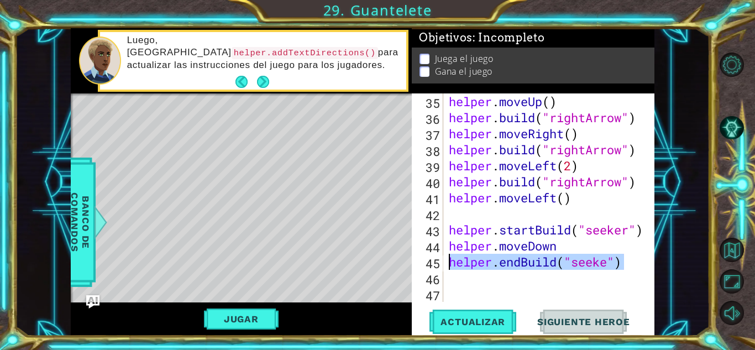
drag, startPoint x: 625, startPoint y: 268, endPoint x: 450, endPoint y: 262, distance: 174.9
click at [450, 262] on div "helper . moveUp ( ) helper . build ( "rightArrow" ) helper . moveRight ( ) help…" at bounding box center [548, 213] width 202 height 241
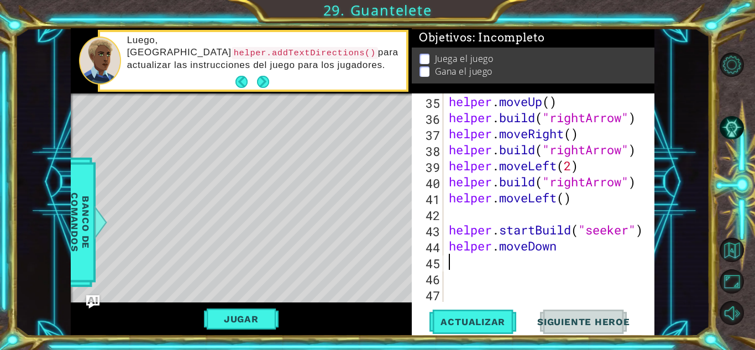
click at [559, 242] on div "helper . moveUp ( ) helper . build ( "rightArrow" ) helper . moveRight ( ) help…" at bounding box center [548, 213] width 202 height 241
type textarea "helper.moveDown(2)"
click at [495, 317] on span "Actualizar" at bounding box center [473, 321] width 87 height 11
click at [477, 267] on div "helper . moveUp ( ) helper . build ( "rightArrow" ) helper . moveRight ( ) help…" at bounding box center [548, 213] width 202 height 241
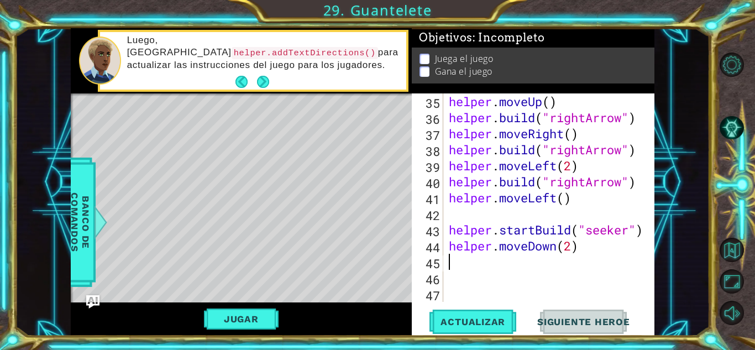
scroll to position [0, 0]
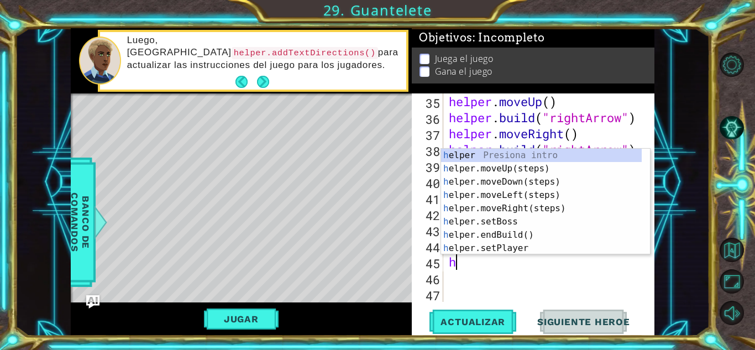
type textarea "hel"
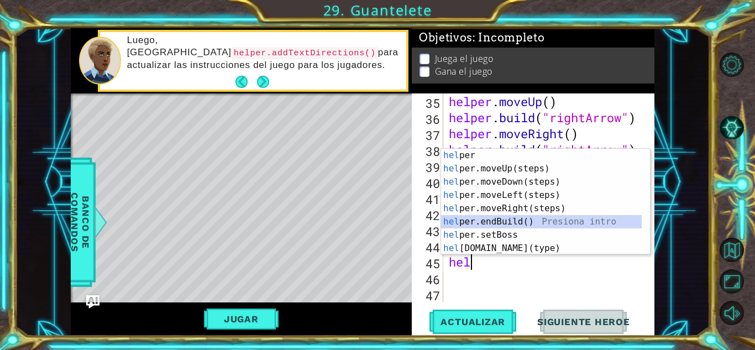
click at [503, 216] on div "hel per Presiona intro hel per.moveUp(steps) Presiona intro hel per.moveDown(st…" at bounding box center [541, 215] width 201 height 133
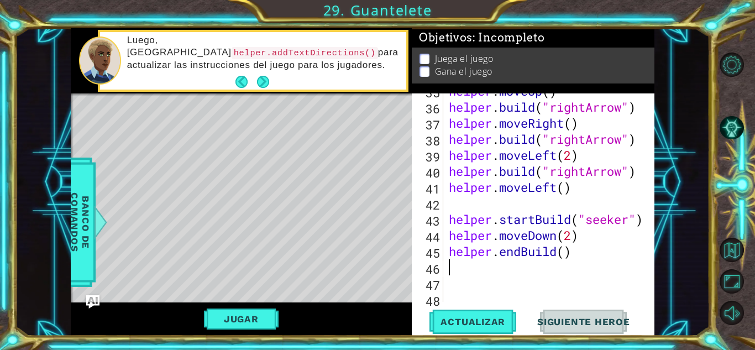
scroll to position [658, 0]
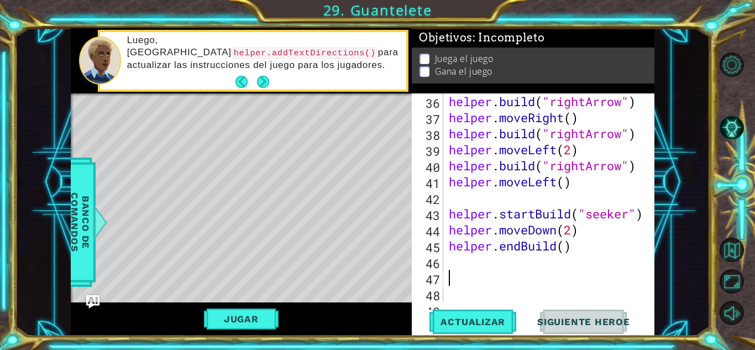
click at [456, 199] on div "helper . build ( "rightArrow" ) helper . moveRight ( ) helper . build ( "rightA…" at bounding box center [548, 213] width 202 height 241
type textarea "helper.moveLeft()"
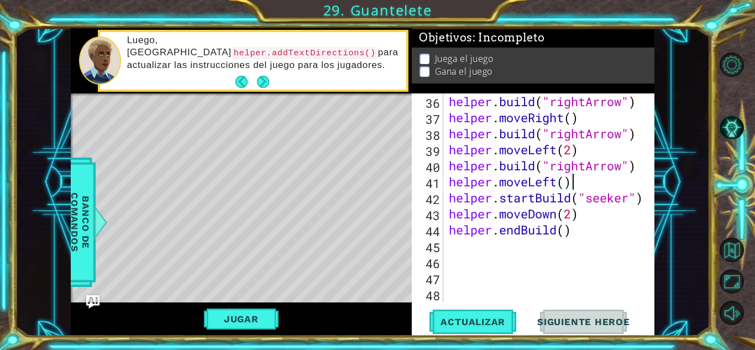
click at [453, 263] on div "helper . build ( "rightArrow" ) helper . moveRight ( ) helper . build ( "rightA…" at bounding box center [548, 213] width 202 height 241
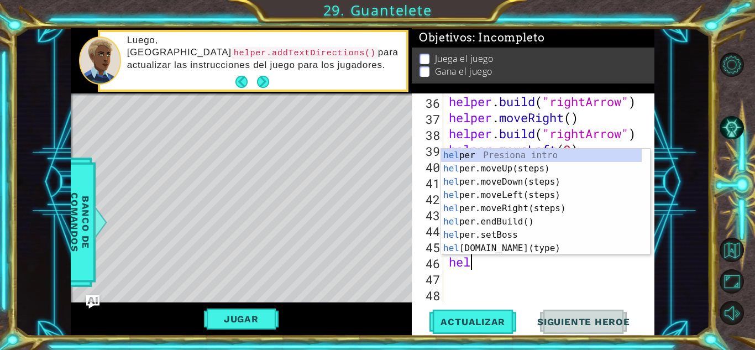
scroll to position [0, 1]
type textarea "helper"
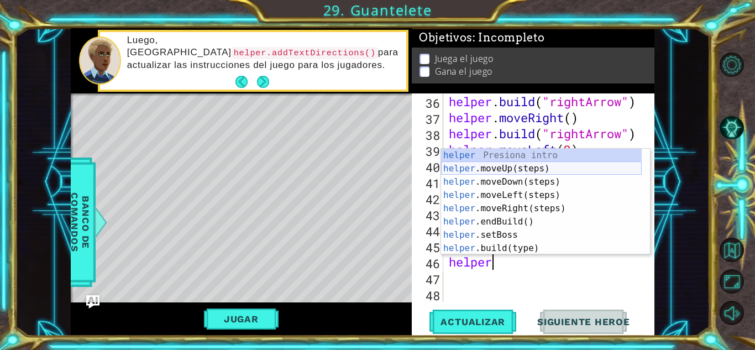
click at [488, 171] on div "helper Presiona intro helper .moveUp(steps) Presiona intro helper .moveDown(ste…" at bounding box center [541, 215] width 201 height 133
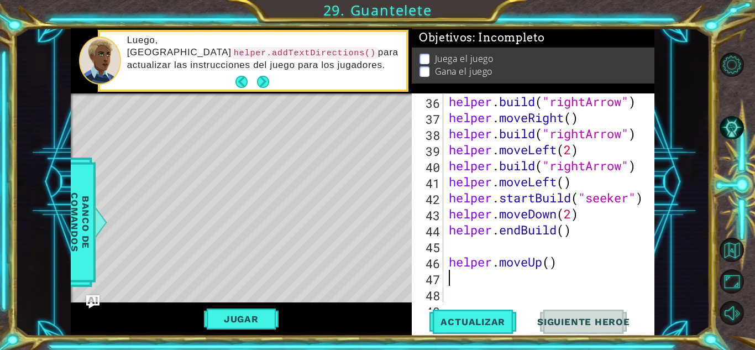
scroll to position [0, 0]
click at [551, 269] on div "helper . build ( "rightArrow" ) helper . moveRight ( ) helper . build ( "rightA…" at bounding box center [548, 213] width 202 height 241
click at [462, 324] on span "Actualizar" at bounding box center [473, 321] width 87 height 11
type textarea "helper.moveUp(2)"
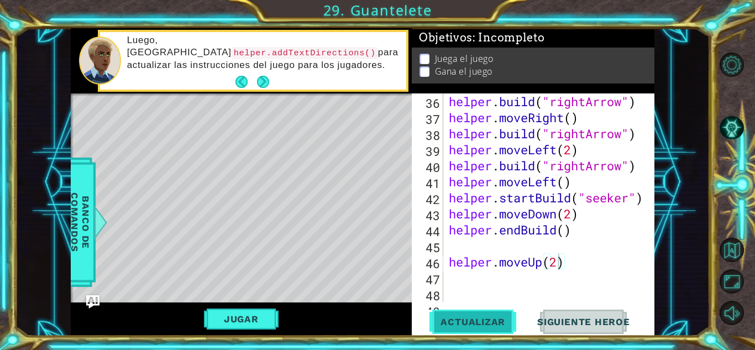
click at [469, 314] on button "Actualizar" at bounding box center [473, 322] width 87 height 24
click at [472, 275] on div "helper . build ( "rightArrow" ) helper . moveRight ( ) helper . build ( "rightA…" at bounding box center [548, 213] width 202 height 241
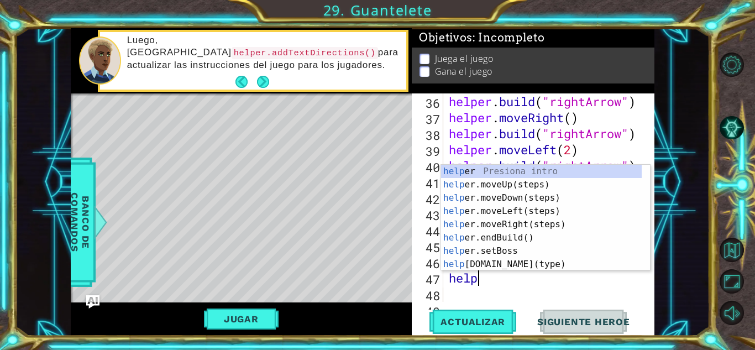
scroll to position [0, 1]
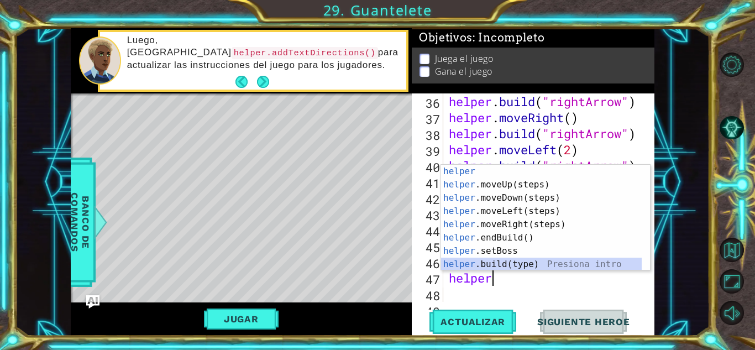
click at [494, 262] on div "helper Presiona intro helper .moveUp(steps) Presiona intro helper .moveDown(ste…" at bounding box center [541, 231] width 201 height 133
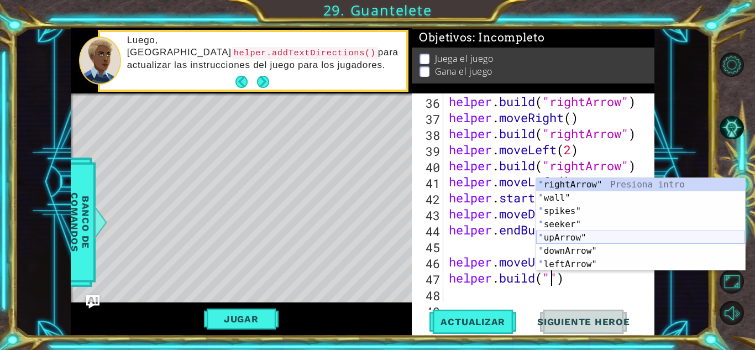
click at [554, 236] on div "" rightArrow" Presiona intro " wall" Presiona intro " spikes" Presiona intro " …" at bounding box center [640, 237] width 209 height 119
type textarea "[DOMAIN_NAME]("upArrow")"
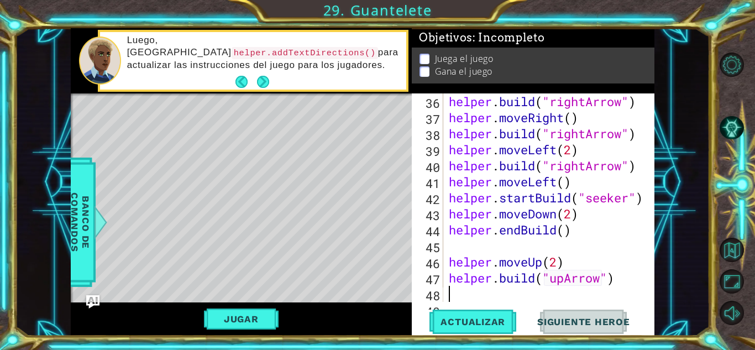
click at [514, 291] on div "helper . build ( "rightArrow" ) helper . moveRight ( ) helper . build ( "rightA…" at bounding box center [548, 213] width 202 height 241
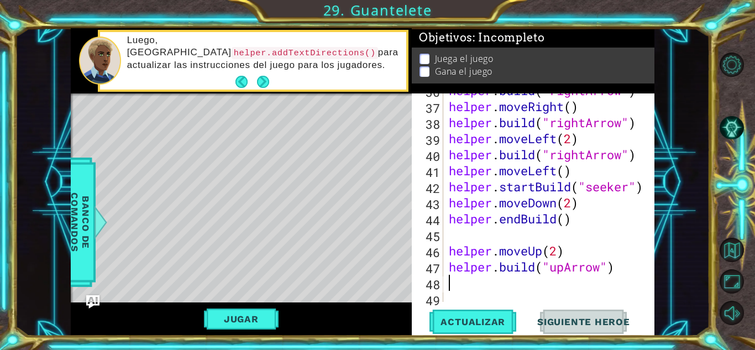
scroll to position [674, 0]
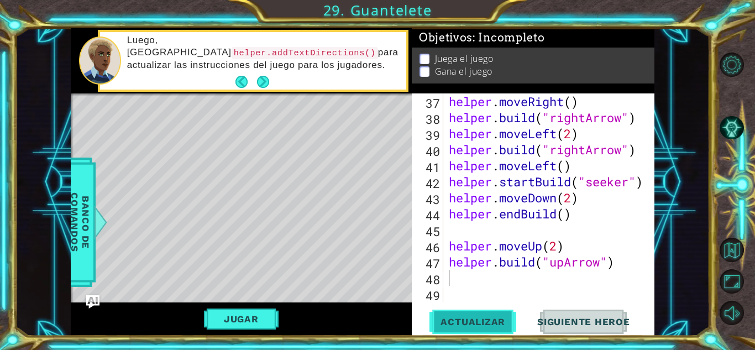
click at [461, 312] on button "Actualizar" at bounding box center [473, 322] width 87 height 24
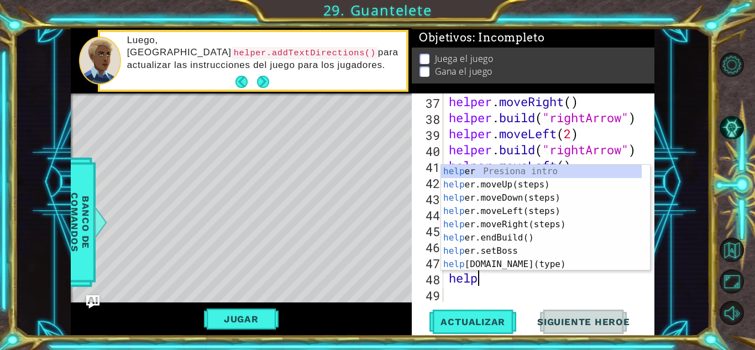
scroll to position [0, 1]
type textarea "helper"
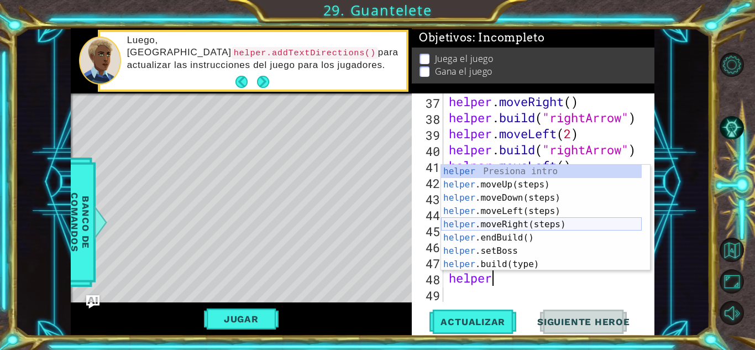
click at [508, 221] on div "helper Presiona intro helper .moveUp(steps) Presiona intro helper .moveDown(ste…" at bounding box center [541, 231] width 201 height 133
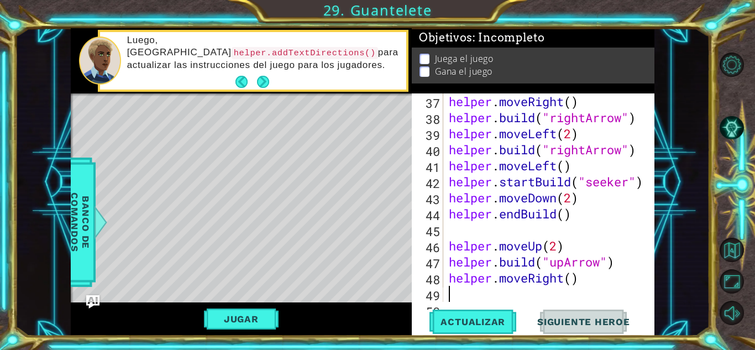
scroll to position [690, 0]
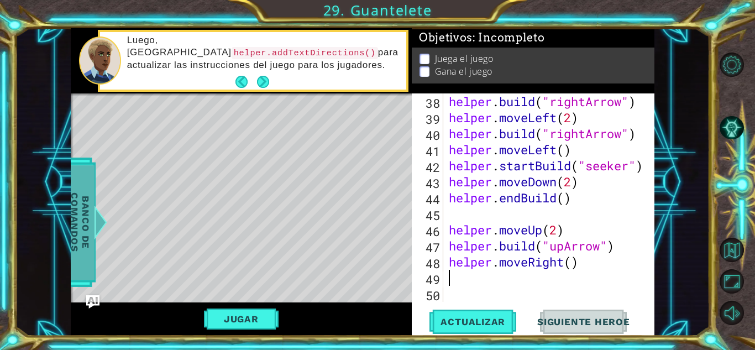
click at [88, 233] on span "Banco de comandos" at bounding box center [80, 222] width 29 height 114
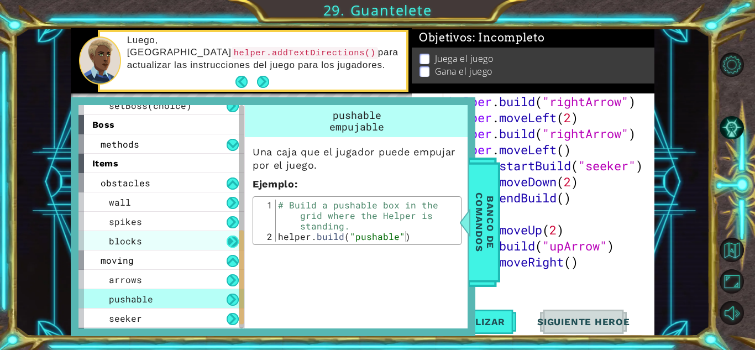
scroll to position [280, 0]
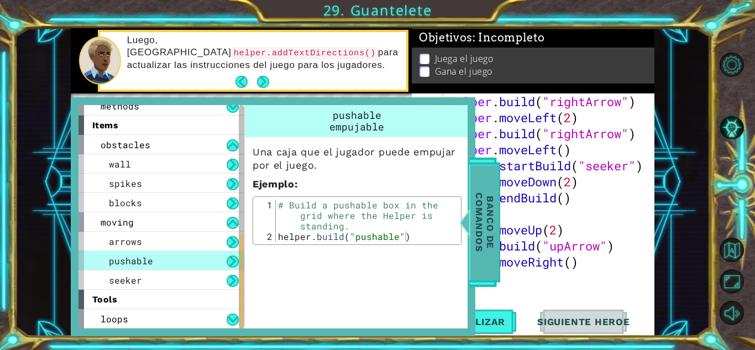
click at [491, 205] on span "Banco de comandos" at bounding box center [485, 222] width 29 height 114
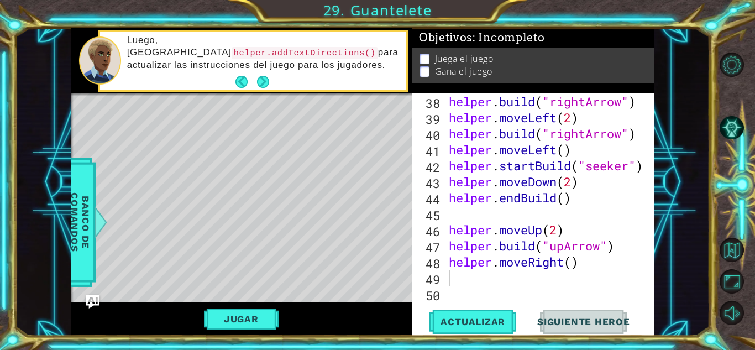
click at [455, 282] on div "helper . build ( "rightArrow" ) helper . moveLeft ( 2 ) helper . build ( "right…" at bounding box center [548, 213] width 202 height 241
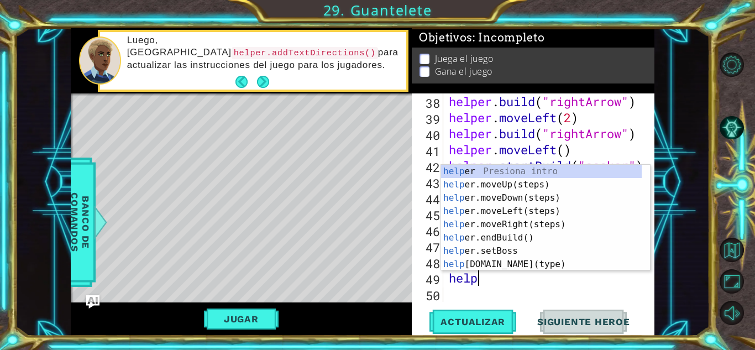
scroll to position [0, 1]
click at [471, 265] on div "helper Presiona intro helper .moveUp(steps) Presiona intro helper .moveDown(ste…" at bounding box center [541, 231] width 201 height 133
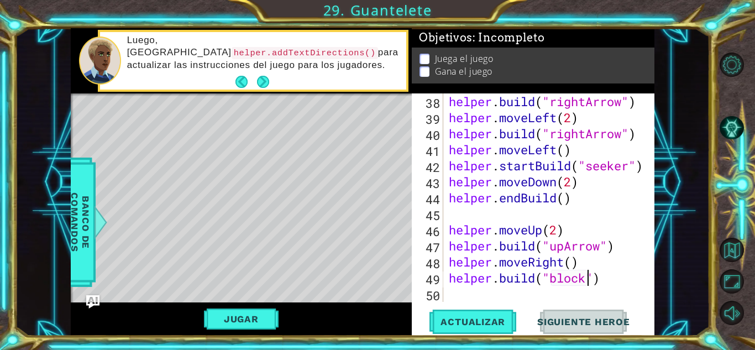
scroll to position [0, 7]
click at [481, 322] on span "Actualizar" at bounding box center [473, 321] width 87 height 11
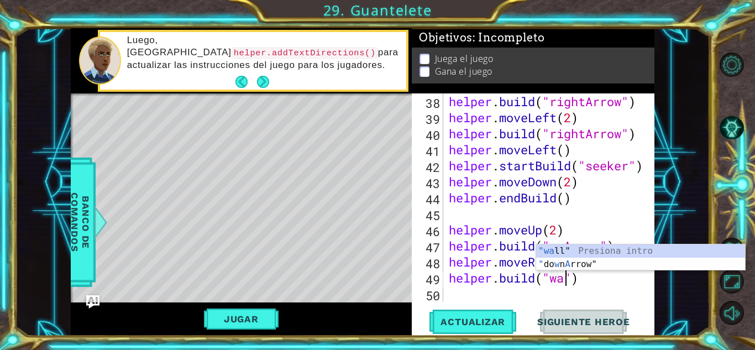
scroll to position [0, 6]
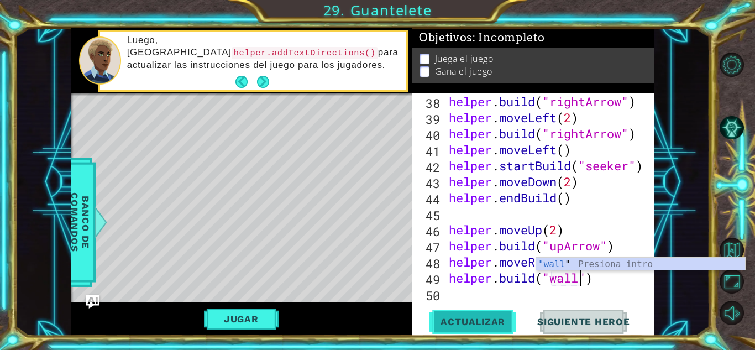
type textarea "[DOMAIN_NAME]("wall")"
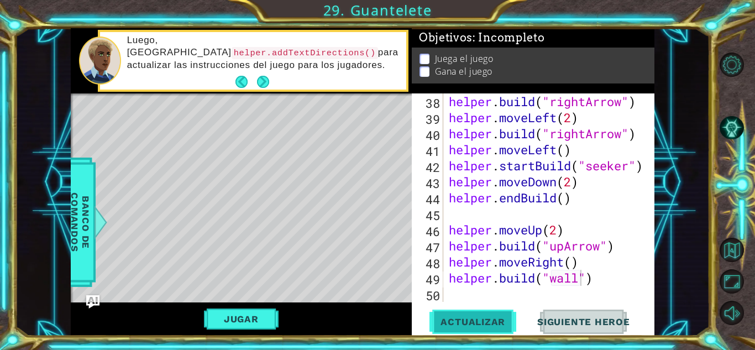
click at [486, 315] on button "Actualizar" at bounding box center [473, 322] width 87 height 24
click at [468, 297] on div "helper . build ( "rightArrow" ) helper . moveLeft ( 2 ) helper . build ( "right…" at bounding box center [548, 213] width 202 height 241
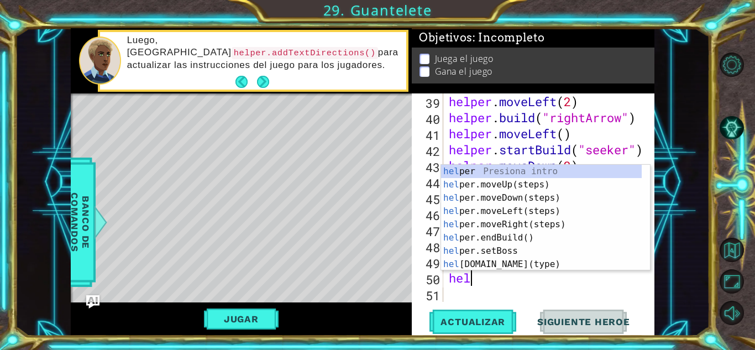
scroll to position [0, 1]
type textarea "helper"
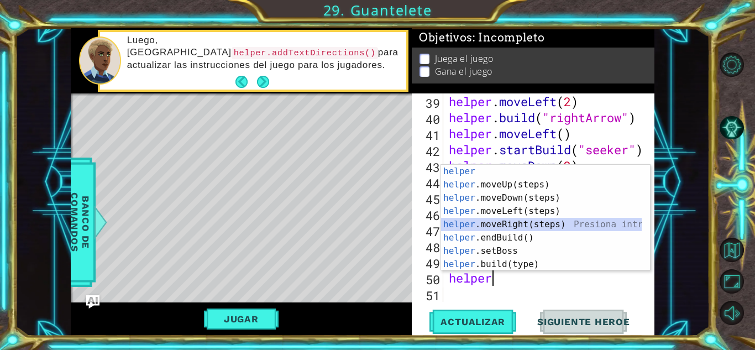
click at [484, 225] on div "helper Presiona intro helper .moveUp(steps) Presiona intro helper .moveDown(ste…" at bounding box center [541, 231] width 201 height 133
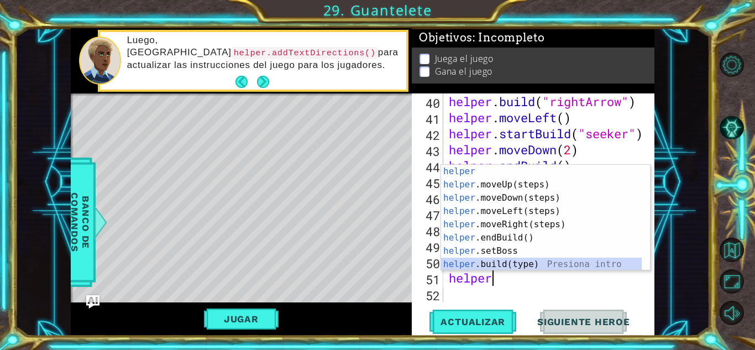
click at [482, 269] on div "helper Presiona intro helper .moveUp(steps) Presiona intro helper .moveDown(ste…" at bounding box center [541, 231] width 201 height 133
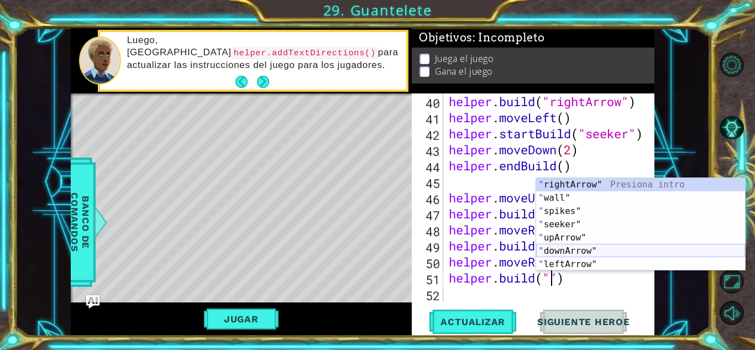
click at [565, 252] on div "" rightArrow" Presiona intro " wall" Presiona intro " spikes" Presiona intro " …" at bounding box center [640, 237] width 209 height 119
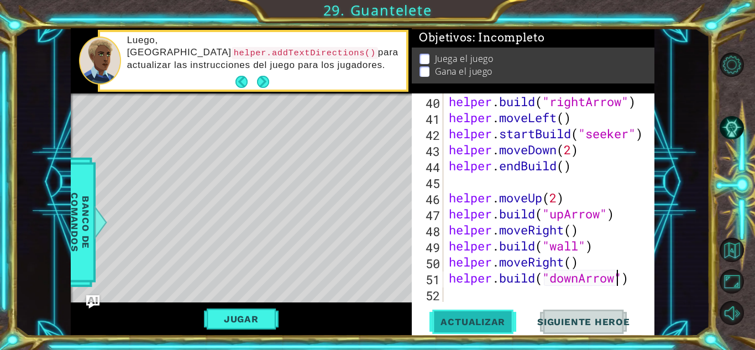
type textarea "[DOMAIN_NAME]("downArrow")"
click at [468, 319] on span "Actualizar" at bounding box center [473, 321] width 87 height 11
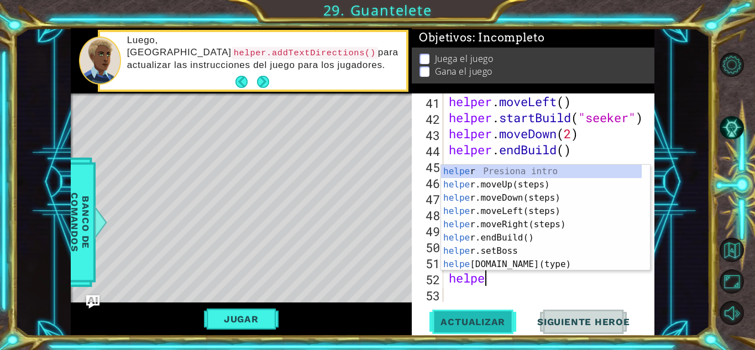
type textarea "helper"
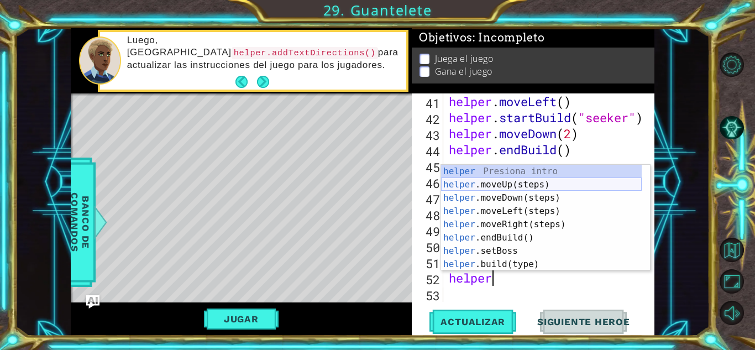
click at [493, 187] on div "helper Presiona intro helper .moveUp(steps) Presiona intro helper .moveDown(ste…" at bounding box center [541, 231] width 201 height 133
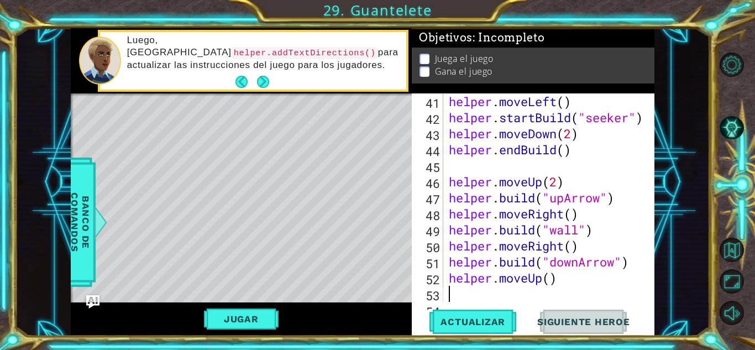
scroll to position [754, 0]
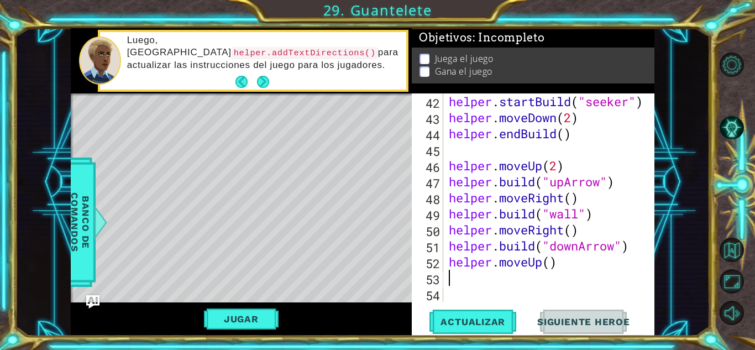
click at [552, 269] on div "helper . startBuild ( "seeker" ) helper . moveDown ( 2 ) helper . endBuild ( ) …" at bounding box center [548, 213] width 202 height 241
click at [483, 315] on button "Actualizar" at bounding box center [473, 322] width 87 height 24
type textarea "helper.moveUp(2)"
click at [502, 277] on div "helper . startBuild ( "seeker" ) helper . moveDown ( 2 ) helper . endBuild ( ) …" at bounding box center [548, 213] width 202 height 241
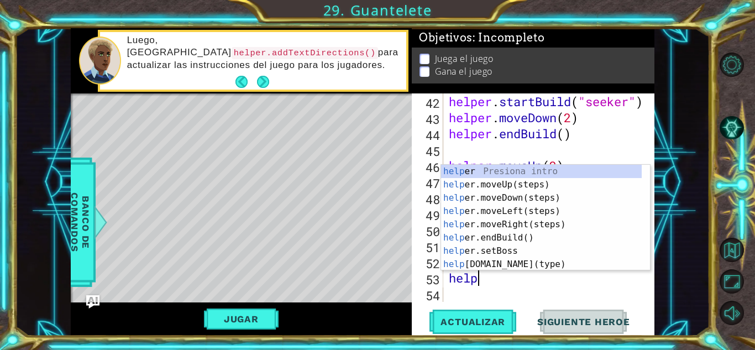
scroll to position [0, 1]
type textarea "helper"
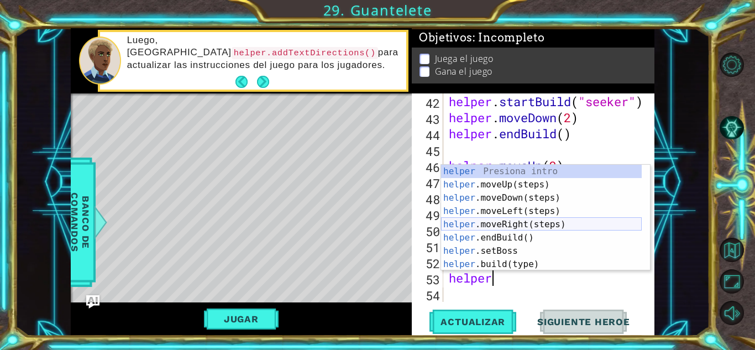
click at [494, 223] on div "helper Presiona intro helper .moveUp(steps) Presiona intro helper .moveDown(ste…" at bounding box center [541, 231] width 201 height 133
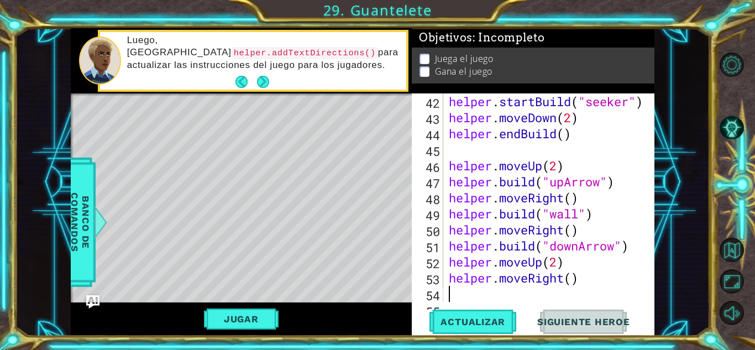
scroll to position [770, 0]
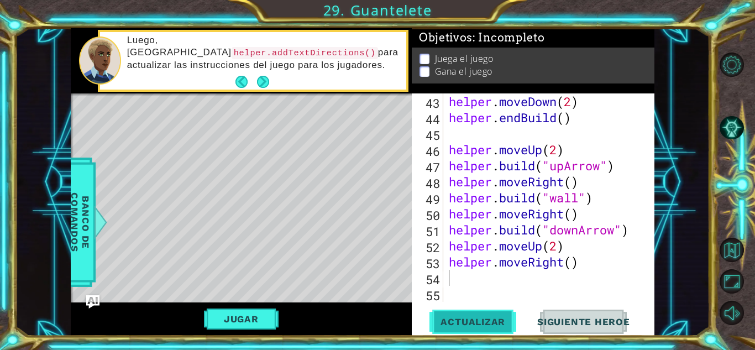
click at [475, 320] on span "Actualizar" at bounding box center [473, 321] width 87 height 11
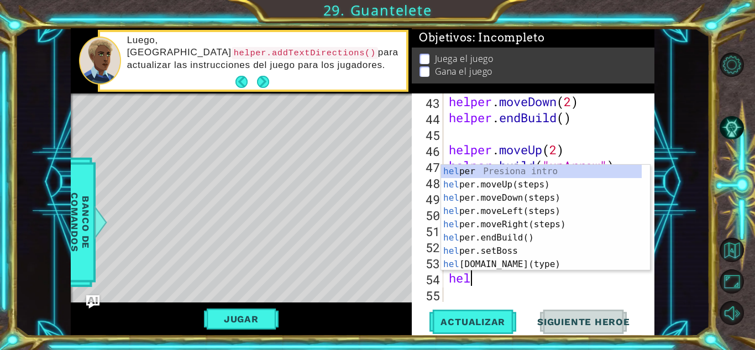
scroll to position [0, 1]
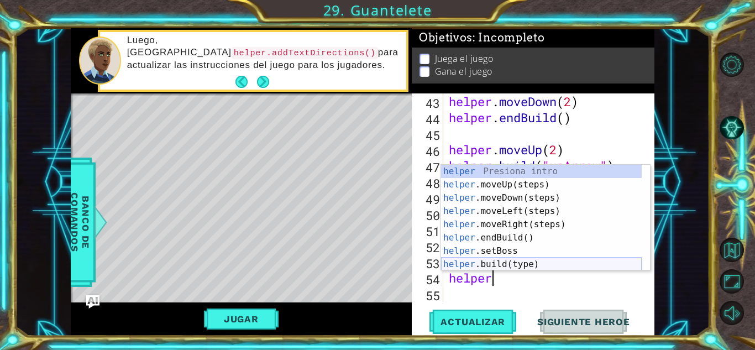
click at [484, 261] on div "helper Presiona intro helper .moveUp(steps) Presiona intro helper .moveDown(ste…" at bounding box center [541, 231] width 201 height 133
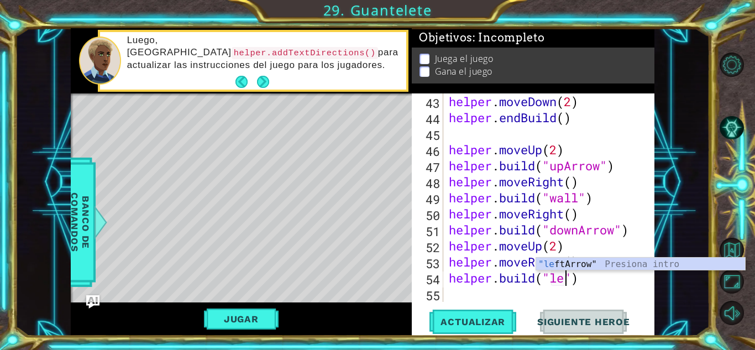
scroll to position [0, 6]
click at [550, 259] on div ""left Arrow" Presiona intro" at bounding box center [640, 278] width 209 height 40
type textarea "[DOMAIN_NAME]("leftArrow")"
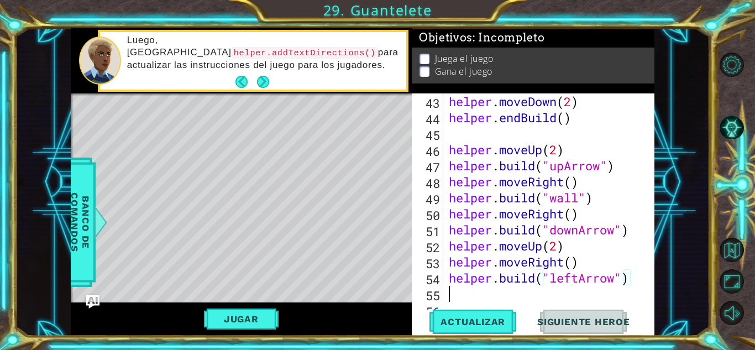
scroll to position [786, 0]
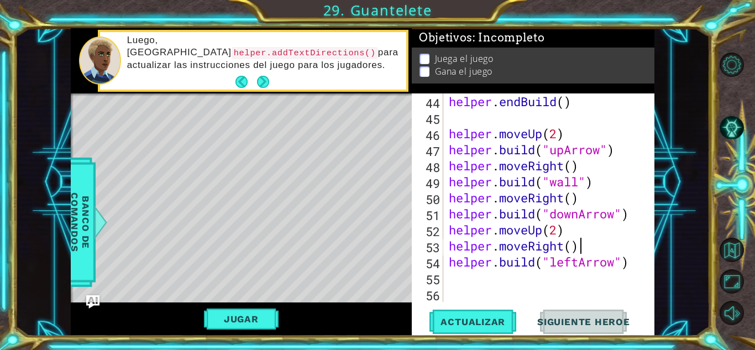
click at [586, 248] on div "helper . endBuild ( ) helper . moveUp ( 2 ) helper . build ( "upArrow" ) helper…" at bounding box center [548, 213] width 202 height 241
type textarea "helper.moveRight()"
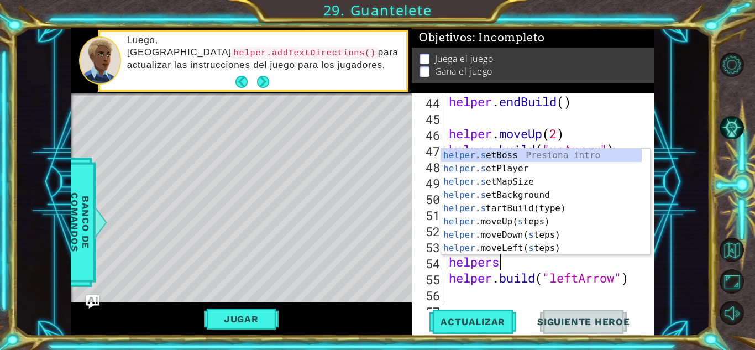
scroll to position [0, 2]
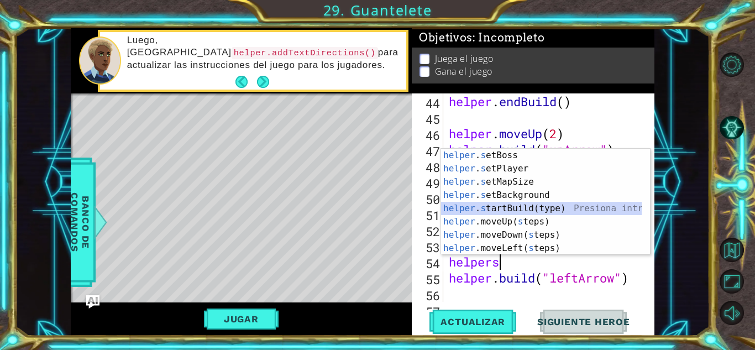
click at [513, 209] on div "helper . s etBoss Presiona intro helper . s etPlayer Presiona intro helper . s …" at bounding box center [541, 215] width 201 height 133
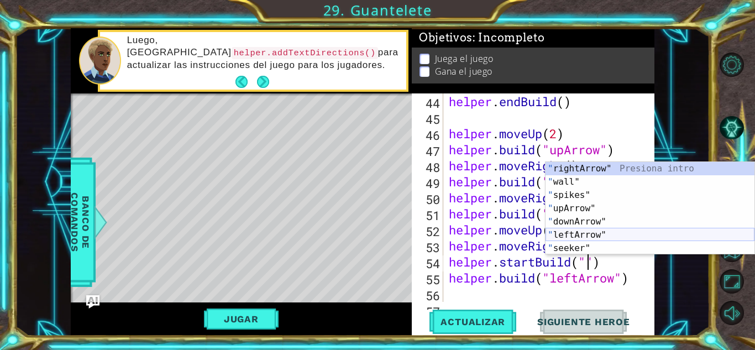
click at [574, 234] on div "" rightArrow" Presiona intro " wall" Presiona intro " spikes" Presiona intro " …" at bounding box center [650, 221] width 209 height 119
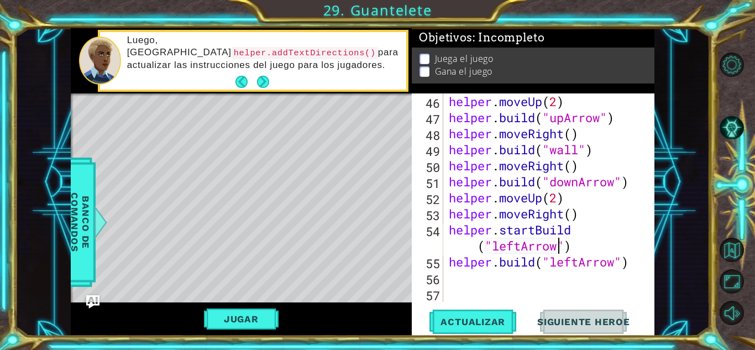
scroll to position [818, 0]
drag, startPoint x: 629, startPoint y: 259, endPoint x: 498, endPoint y: 258, distance: 130.5
click at [498, 258] on div "helper . moveUp ( 2 ) helper . build ( "upArrow" ) helper . moveRight ( ) helpe…" at bounding box center [548, 213] width 202 height 241
type textarea "helper."
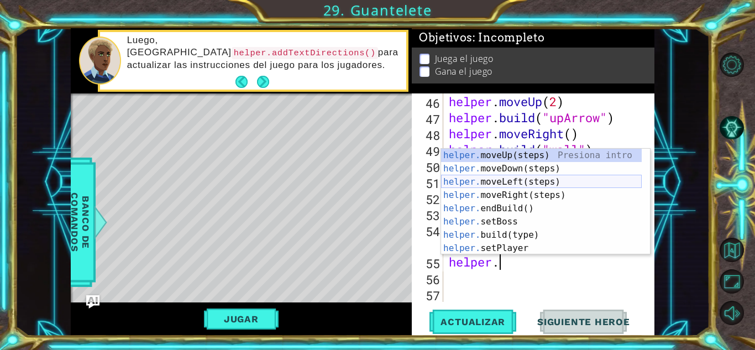
click at [511, 182] on div "helper. moveUp(steps) Presiona intro helper. moveDown(steps) Presiona intro hel…" at bounding box center [541, 215] width 201 height 133
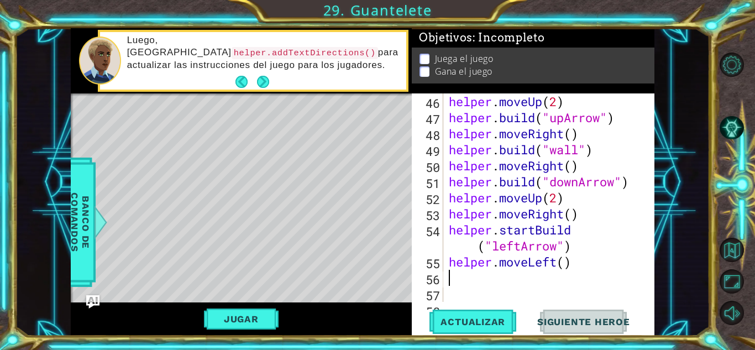
scroll to position [0, 0]
click at [565, 262] on div "helper . moveUp ( 2 ) helper . build ( "upArrow" ) helper . moveRight ( ) helpe…" at bounding box center [548, 213] width 202 height 241
type textarea "helper.moveLeft(2)"
click at [461, 319] on span "Actualizar" at bounding box center [473, 321] width 87 height 11
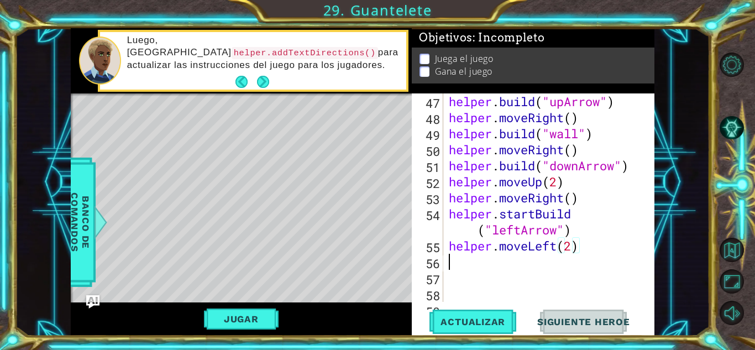
scroll to position [0, 0]
type textarea "he"
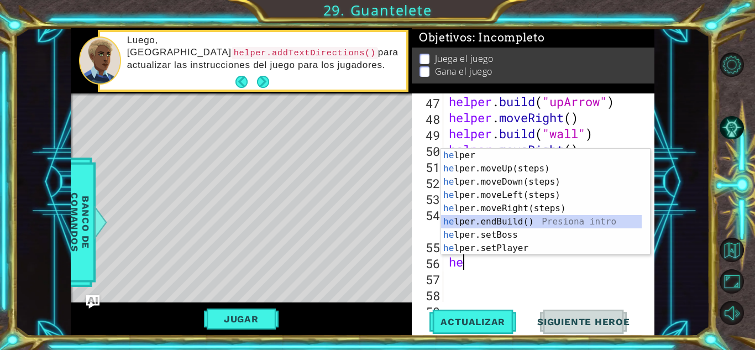
click at [504, 220] on div "he lper Presiona intro he lper.moveUp(steps) Presiona intro he lper.moveDown(st…" at bounding box center [541, 215] width 201 height 133
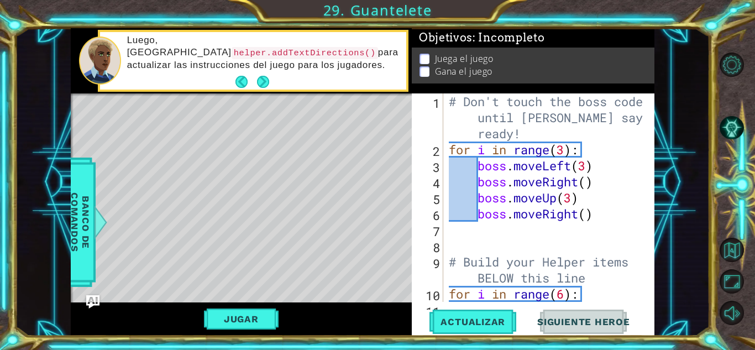
click at [496, 225] on div "# Don't touch the boss code until [PERSON_NAME] says you're ready! for i in ran…" at bounding box center [548, 229] width 202 height 273
click at [482, 232] on div "# Don't touch the boss code until [PERSON_NAME] says you're ready! for i in ran…" at bounding box center [548, 229] width 202 height 273
click at [490, 225] on div "# Don't touch the boss code until [PERSON_NAME] says you're ready! for i in ran…" at bounding box center [548, 229] width 202 height 273
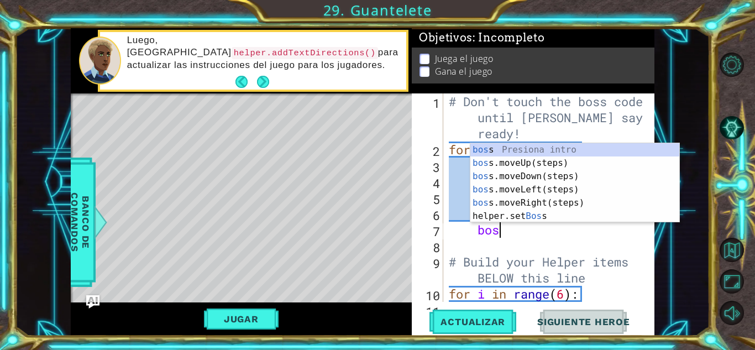
scroll to position [0, 2]
type textarea "boss"
click at [527, 200] on div "boss Presiona intro boss .moveUp(steps) Presiona intro boss .moveDown(steps) Pr…" at bounding box center [575, 196] width 209 height 106
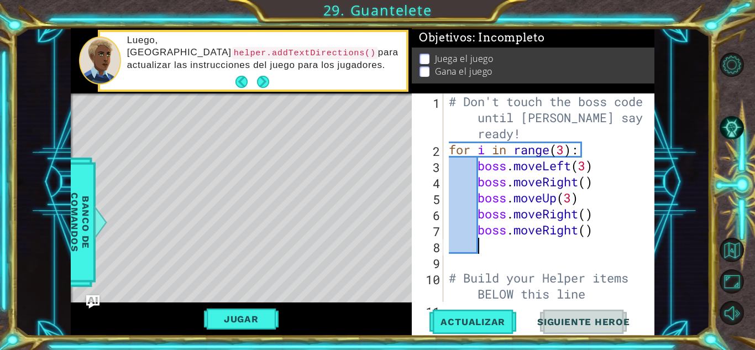
scroll to position [0, 1]
click at [576, 234] on div "# Don't touch the boss code until [PERSON_NAME] says you're ready! for i in ran…" at bounding box center [548, 229] width 202 height 273
click at [580, 232] on div "# Don't touch the boss code until [PERSON_NAME] says you're ready! for i in ran…" at bounding box center [548, 229] width 202 height 273
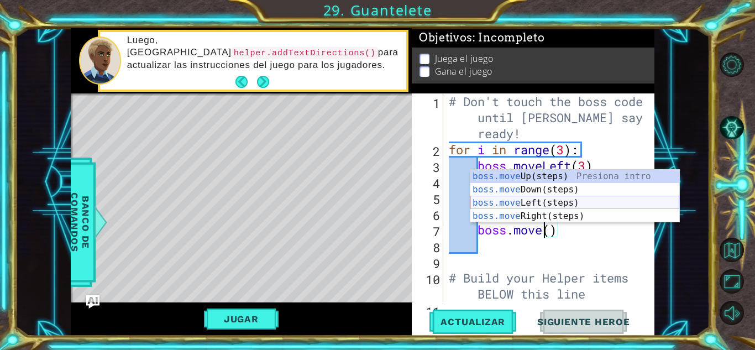
click at [521, 205] on div "boss.move Up(steps) Presiona intro boss.move Down(steps) Presiona intro boss.mo…" at bounding box center [575, 210] width 209 height 80
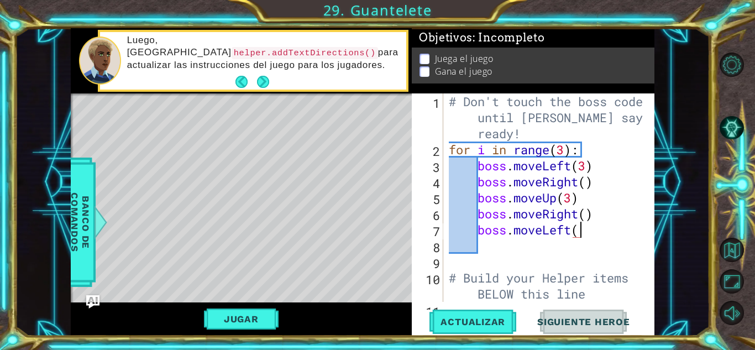
scroll to position [0, 6]
type textarea "boss.moveLeft(4)"
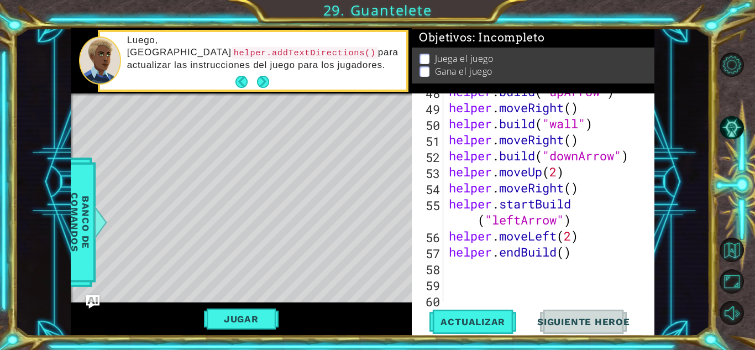
scroll to position [882, 0]
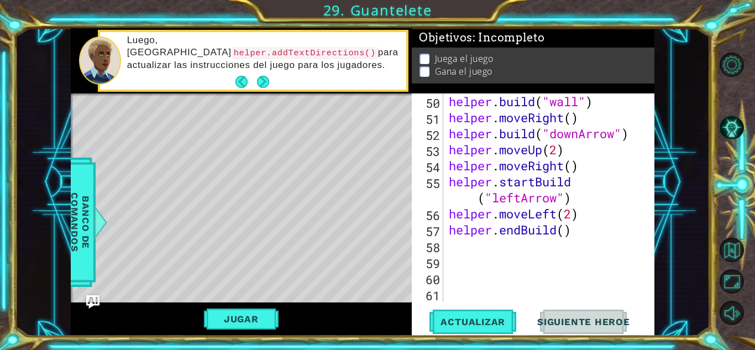
click at [452, 250] on div "helper . build ( "wall" ) helper . moveRight ( ) helper . build ( "downArrow" )…" at bounding box center [548, 213] width 202 height 241
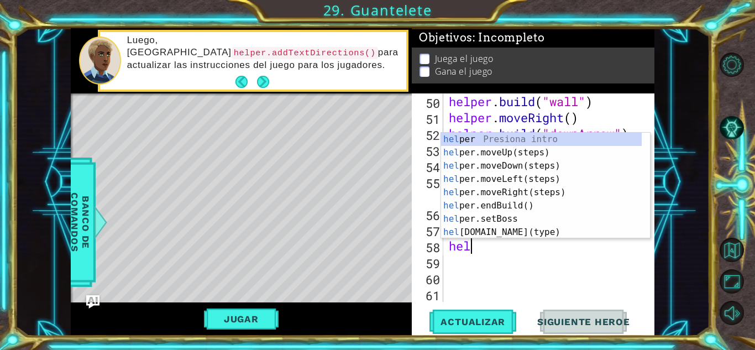
scroll to position [0, 1]
click at [476, 217] on div "helper Presiona intro helper .moveUp(steps) Presiona intro helper .moveDown(ste…" at bounding box center [541, 199] width 201 height 133
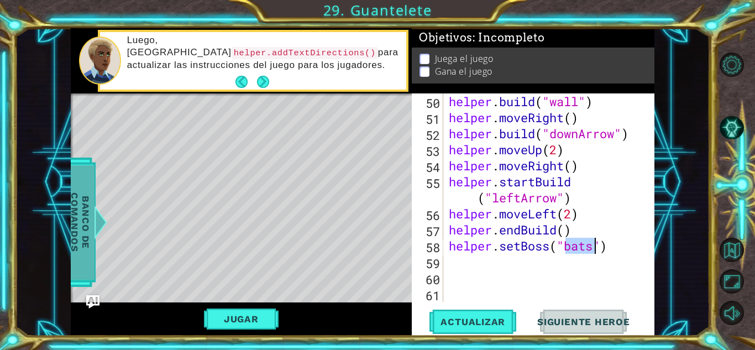
type textarea "helper.setBoss("bats")"
click at [76, 237] on span "Banco de comandos" at bounding box center [80, 222] width 29 height 114
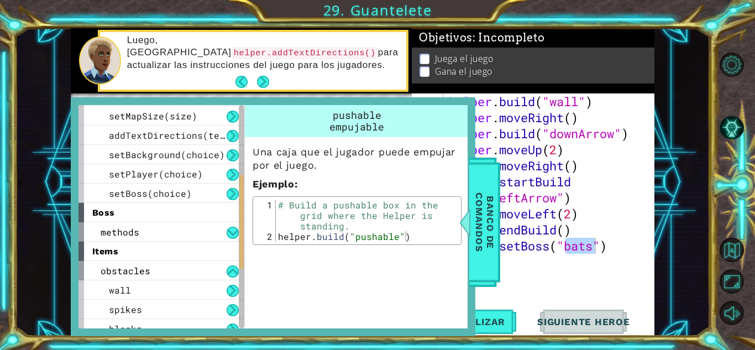
scroll to position [150, 0]
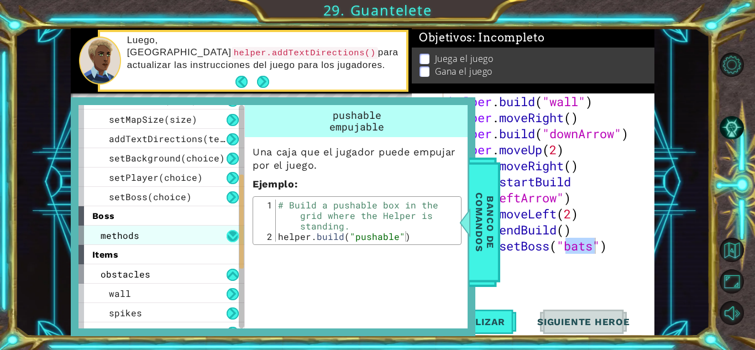
click at [228, 236] on button at bounding box center [233, 236] width 12 height 12
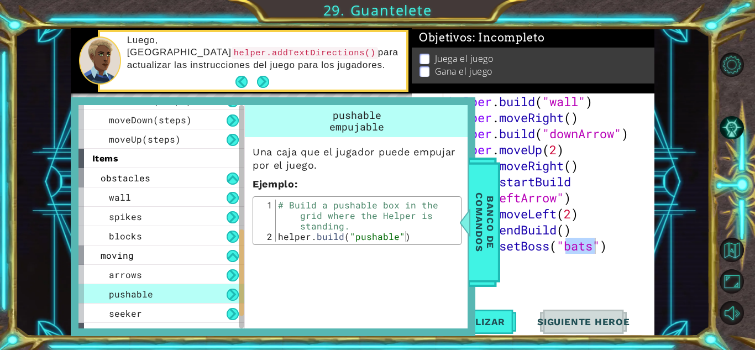
scroll to position [357, 0]
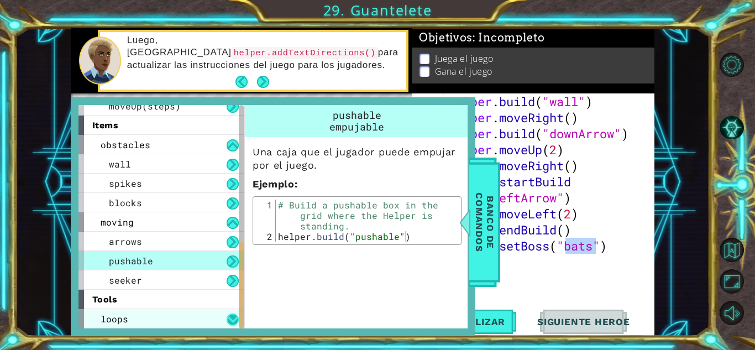
click at [236, 321] on button at bounding box center [233, 320] width 12 height 12
click at [234, 321] on button at bounding box center [233, 320] width 12 height 12
click at [573, 283] on div "helper . build ( "wall" ) helper . moveRight ( ) helper . build ( "downArrow" )…" at bounding box center [548, 213] width 202 height 241
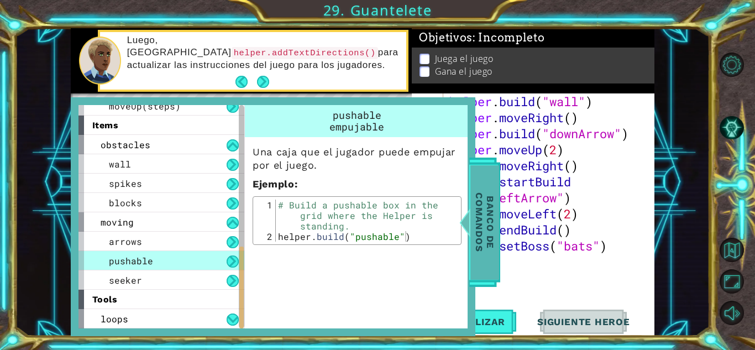
click at [490, 248] on span "Banco de comandos" at bounding box center [485, 222] width 29 height 114
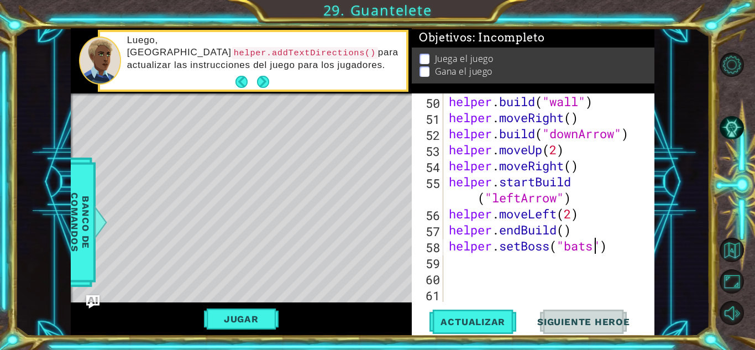
click at [593, 244] on div "helper . build ( "wall" ) helper . moveRight ( ) helper . build ( "downArrow" )…" at bounding box center [548, 213] width 202 height 241
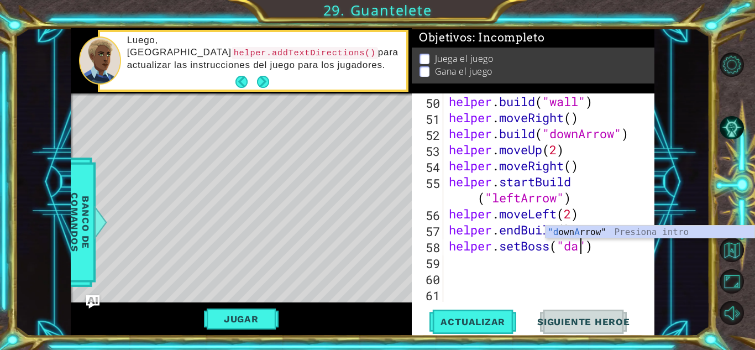
scroll to position [0, 6]
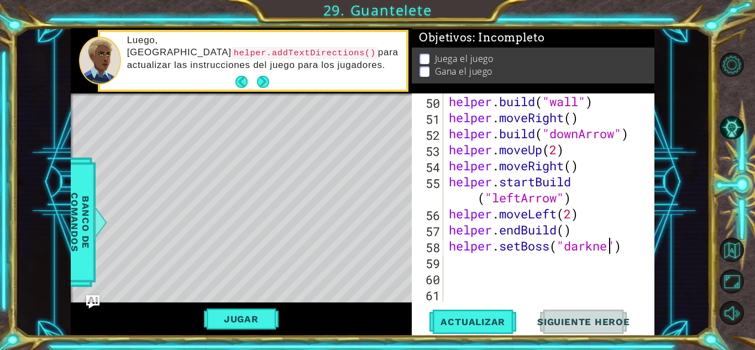
type textarea "helper.setBoss("darkness")"
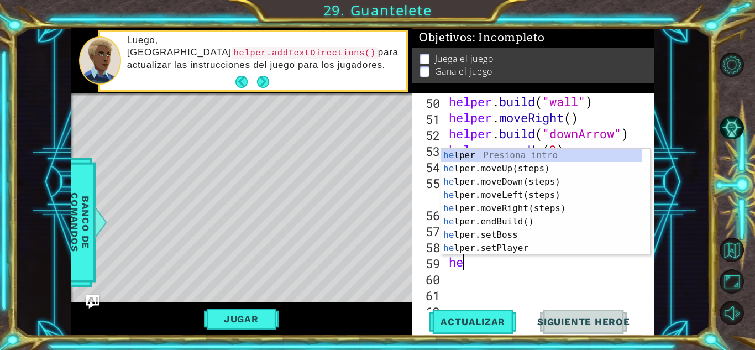
scroll to position [0, 1]
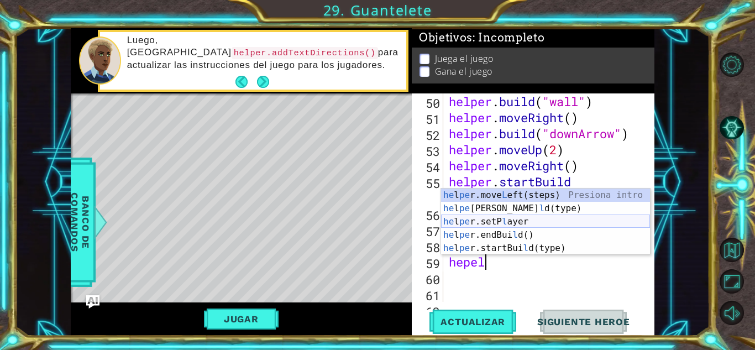
click at [512, 226] on div "he l pe r.move L eft(steps) Presiona intro he l pe r.[PERSON_NAME](type) Presio…" at bounding box center [545, 235] width 209 height 93
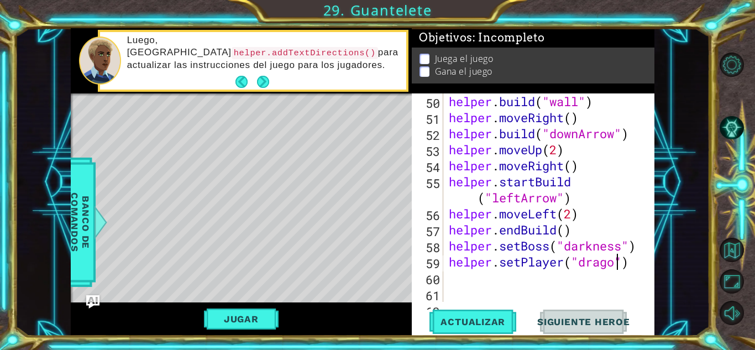
scroll to position [0, 8]
type textarea "helper.setPlayer("dragon")"
click at [475, 328] on button "Actualizar" at bounding box center [473, 322] width 87 height 24
click at [467, 325] on span "Actualizar" at bounding box center [473, 321] width 87 height 11
click at [464, 279] on div "helper . build ( "wall" ) helper . moveRight ( ) helper . build ( "downArrow" )…" at bounding box center [548, 213] width 202 height 241
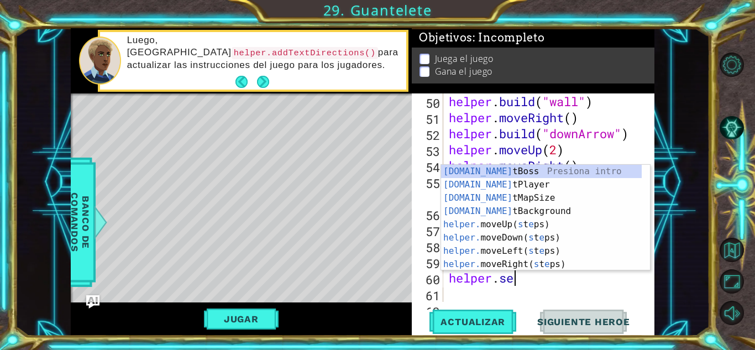
scroll to position [0, 3]
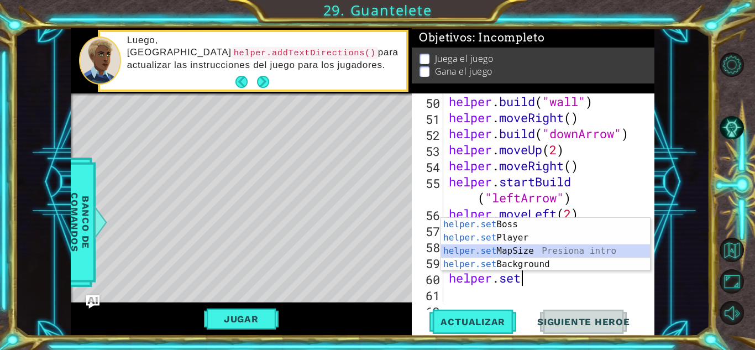
click at [473, 252] on div "helper.set Boss Presiona intro helper.set Player Presiona intro helper.set MapS…" at bounding box center [545, 258] width 209 height 80
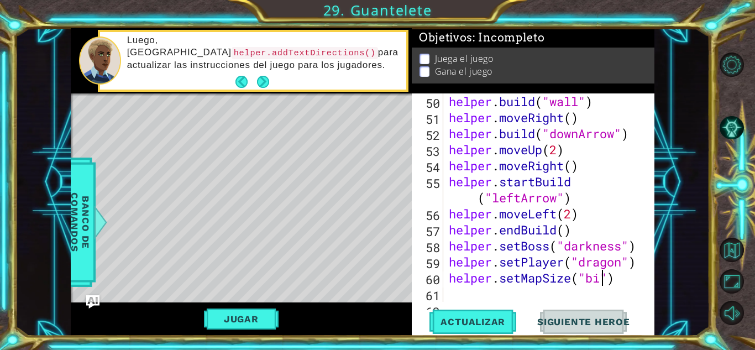
scroll to position [0, 7]
type textarea "helper.setMapSize("big")"
click at [504, 322] on span "Actualizar" at bounding box center [473, 321] width 87 height 11
click at [491, 317] on span "Actualizar" at bounding box center [473, 321] width 87 height 11
click at [486, 293] on div "helper . build ( "wall" ) helper . moveRight ( ) helper . build ( "downArrow" )…" at bounding box center [548, 213] width 202 height 241
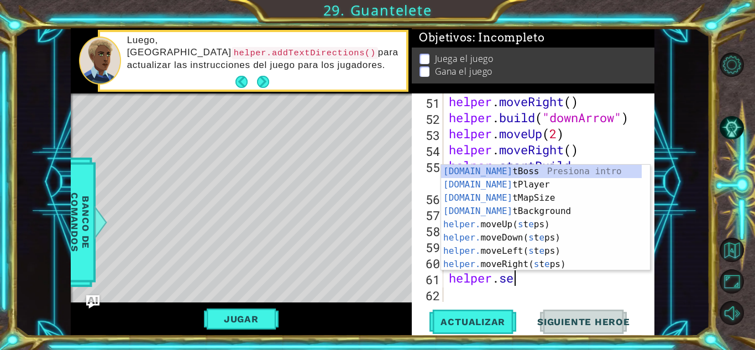
scroll to position [0, 3]
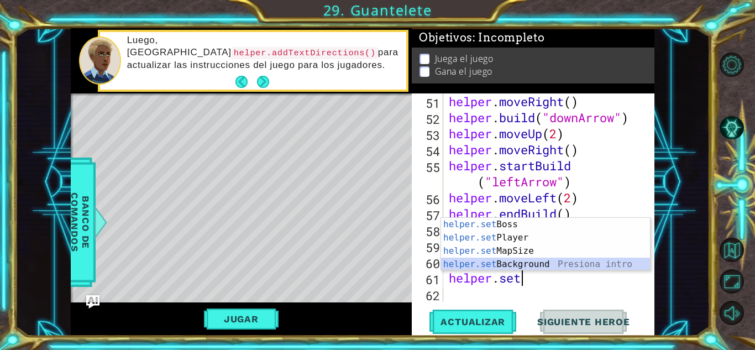
click at [525, 263] on div "helper.set Boss Presiona intro helper.set Player Presiona intro helper.set MapS…" at bounding box center [545, 258] width 209 height 80
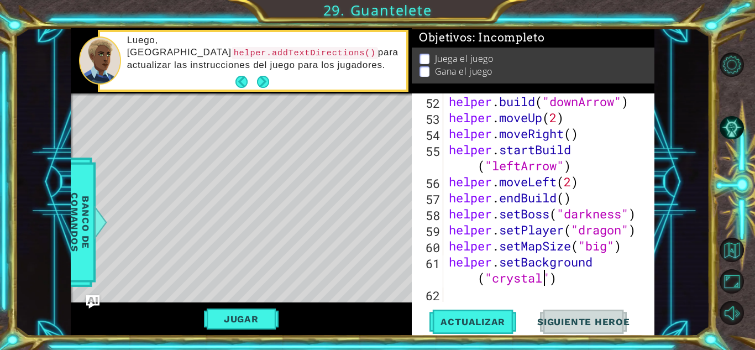
click at [544, 278] on div "helper . build ( "downArrow" ) helper . moveUp ( 2 ) helper . moveRight ( ) hel…" at bounding box center [548, 213] width 202 height 241
type textarea "helper.setBackground("crystal")"
click at [479, 315] on button "Actualizar" at bounding box center [473, 322] width 87 height 24
click at [516, 291] on div "helper . build ( "downArrow" ) helper . moveUp ( 2 ) helper . moveRight ( ) hel…" at bounding box center [548, 213] width 202 height 241
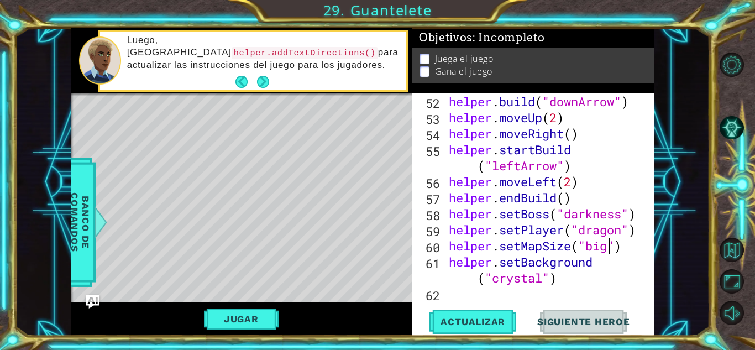
click at [608, 246] on div "helper . build ( "downArrow" ) helper . moveUp ( 2 ) helper . moveRight ( ) hel…" at bounding box center [548, 213] width 202 height 241
type textarea "helper.setMapSize("middle")"
click at [487, 331] on button "Actualizar" at bounding box center [473, 322] width 87 height 24
click at [465, 295] on div "helper . build ( "downArrow" ) helper . moveUp ( 2 ) helper . moveRight ( ) hel…" at bounding box center [548, 213] width 202 height 241
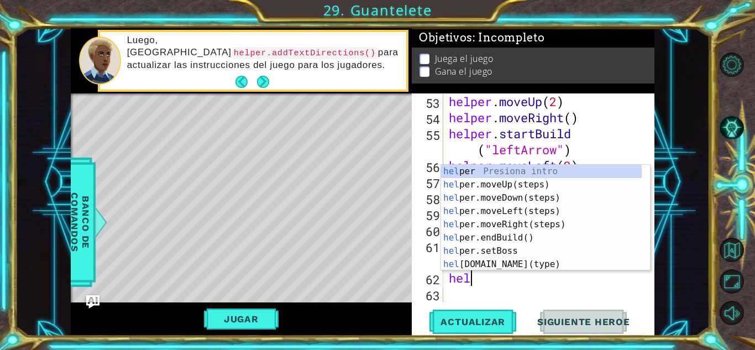
scroll to position [0, 1]
type textarea "helper."
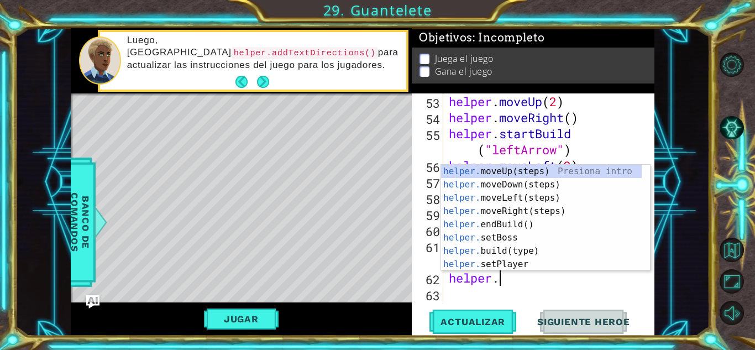
scroll to position [0, 2]
click at [505, 184] on div "helper. moveUp(steps) Presiona intro helper. moveDown(steps) Presiona intro hel…" at bounding box center [541, 231] width 201 height 133
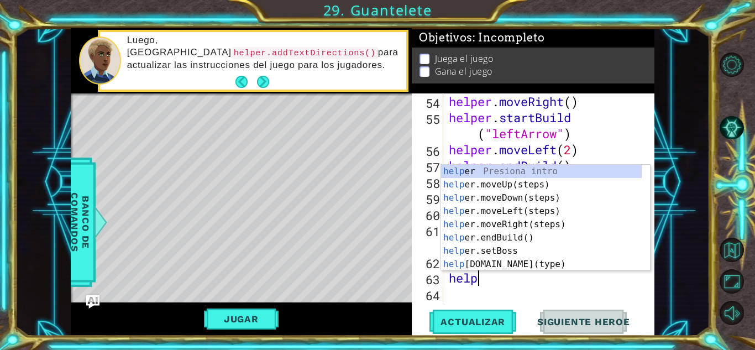
scroll to position [0, 1]
type textarea "helper"
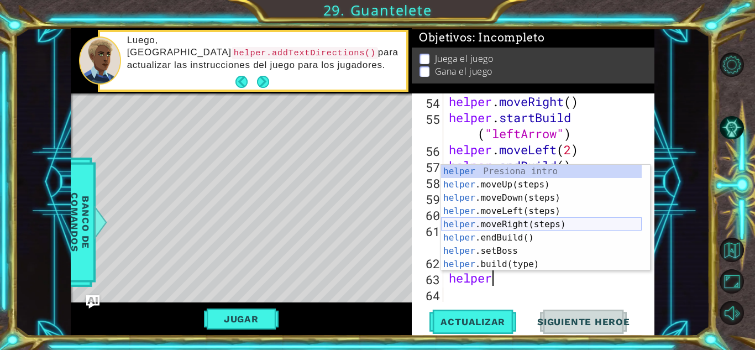
click at [496, 225] on div "helper Presiona intro helper .moveUp(steps) Presiona intro helper .moveDown(ste…" at bounding box center [541, 231] width 201 height 133
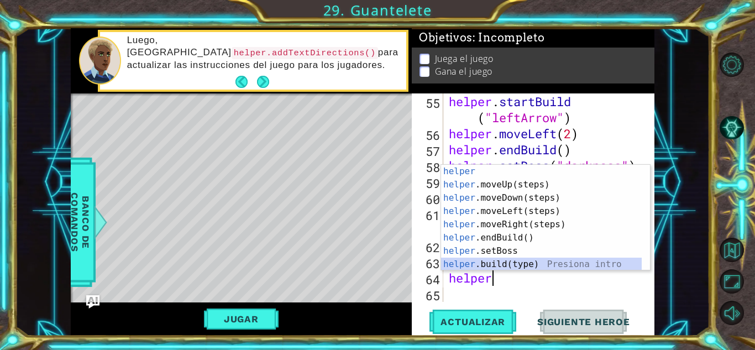
click at [492, 265] on div "helper Presiona intro helper .moveUp(steps) Presiona intro helper .moveDown(ste…" at bounding box center [541, 231] width 201 height 133
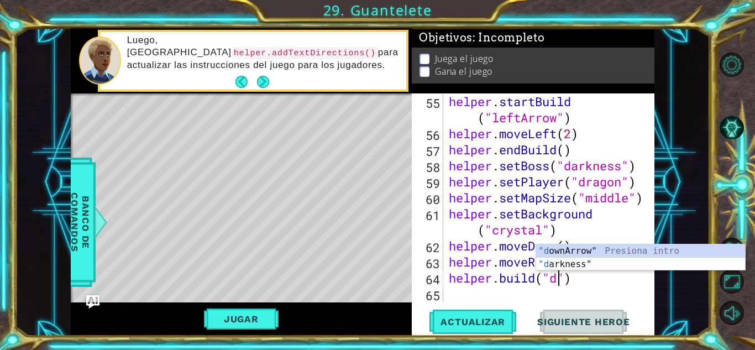
scroll to position [0, 5]
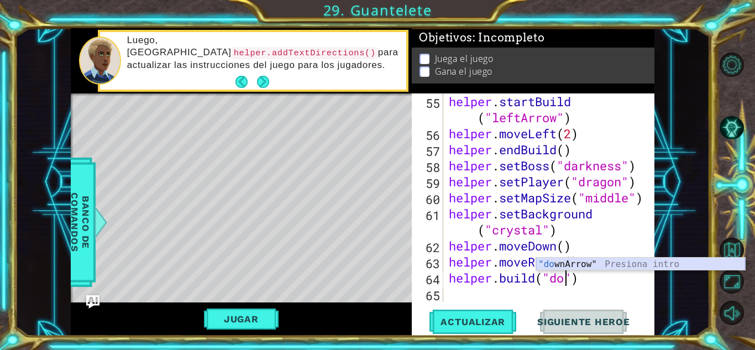
click at [566, 268] on div ""do wnArrow" Presiona intro" at bounding box center [640, 278] width 209 height 40
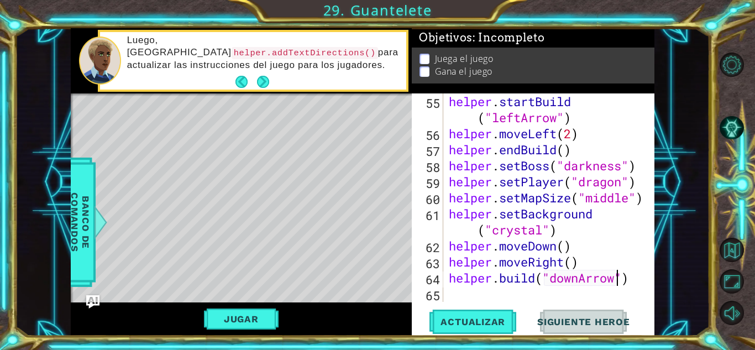
type textarea "[DOMAIN_NAME]("downArrow")"
click at [479, 335] on div "[DOMAIN_NAME]("downArrow") 55 56 57 58 59 60 61 62 63 64 65 helper . startBuild…" at bounding box center [533, 214] width 243 height 242
click at [470, 325] on span "Actualizar" at bounding box center [473, 321] width 87 height 11
click at [461, 299] on div "helper . startBuild ( "leftArrow" ) helper . moveLeft ( 2 ) helper . endBuild (…" at bounding box center [548, 221] width 202 height 257
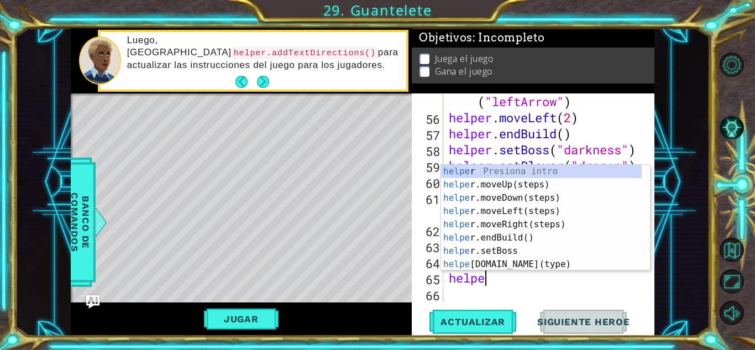
scroll to position [0, 1]
type textarea "helper"
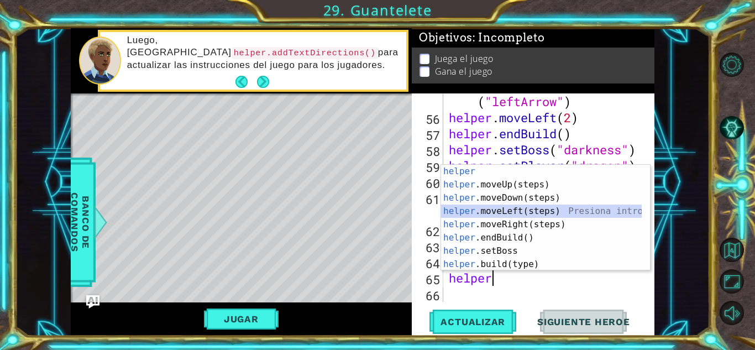
click at [495, 214] on div "helper Presiona intro helper .moveUp(steps) Presiona intro helper .moveDown(ste…" at bounding box center [541, 231] width 201 height 133
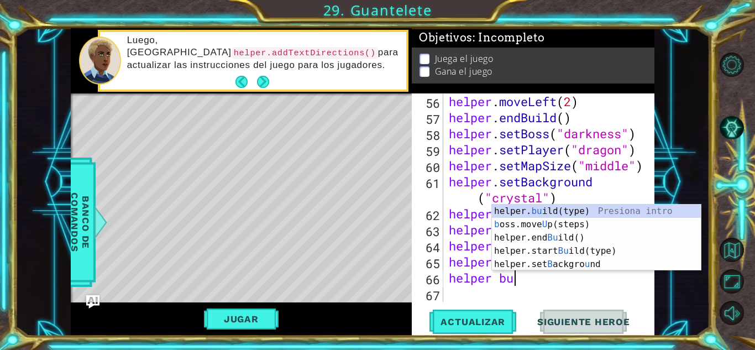
scroll to position [0, 2]
click at [525, 212] on div "helper. bu ild(type) Presiona intro b oss.move U p(steps) Presiona intro helper…" at bounding box center [596, 251] width 209 height 93
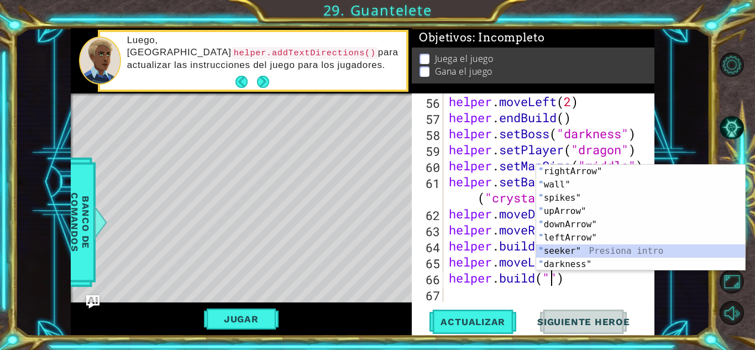
click at [571, 247] on div "" rightArrow" Presiona intro " wall" Presiona intro " spikes" Presiona intro " …" at bounding box center [640, 231] width 209 height 133
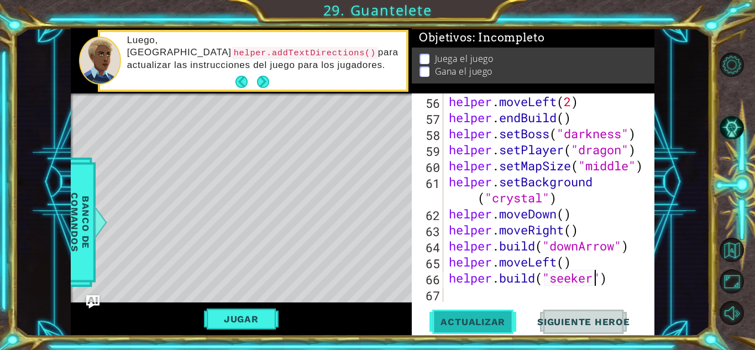
click at [494, 321] on span "Actualizar" at bounding box center [473, 321] width 87 height 11
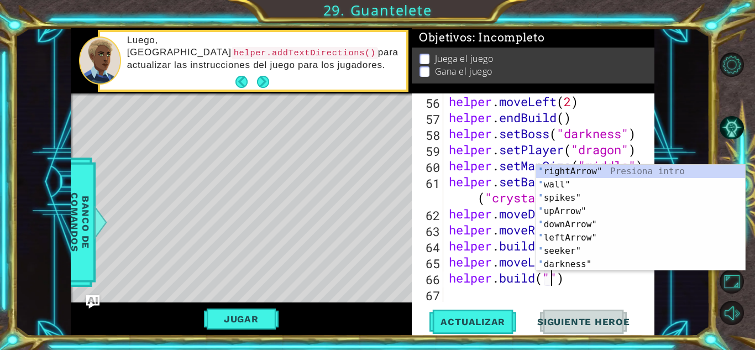
scroll to position [0, 5]
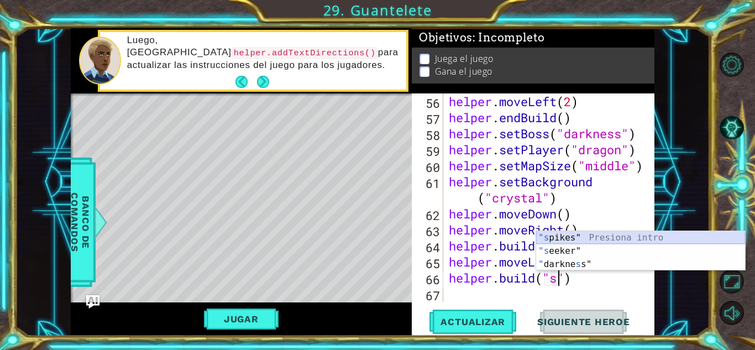
click at [562, 241] on div ""s pikes" Presiona intro "s eeker" Presiona intro " [PERSON_NAME] s s" Presiona…" at bounding box center [640, 264] width 209 height 66
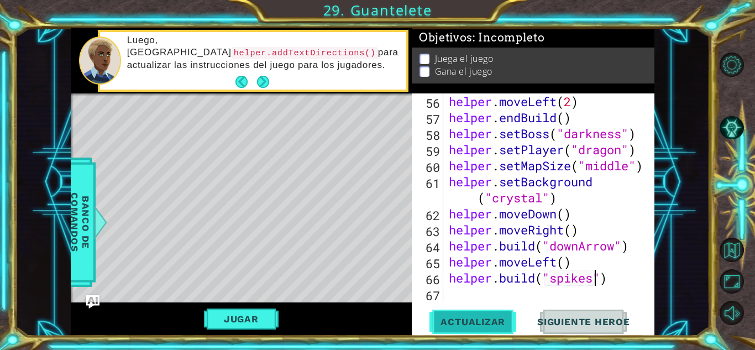
type textarea "[DOMAIN_NAME]("spikes")"
click at [476, 316] on span "Actualizar" at bounding box center [473, 321] width 87 height 11
click at [452, 298] on div "helper . moveLeft ( 2 ) helper . endBuild ( ) helper . setBoss ( "darkness" ) h…" at bounding box center [548, 213] width 202 height 241
click at [633, 165] on div "helper . moveLeft ( 2 ) helper . endBuild ( ) helper . setBoss ( "darkness" ) h…" at bounding box center [548, 213] width 202 height 241
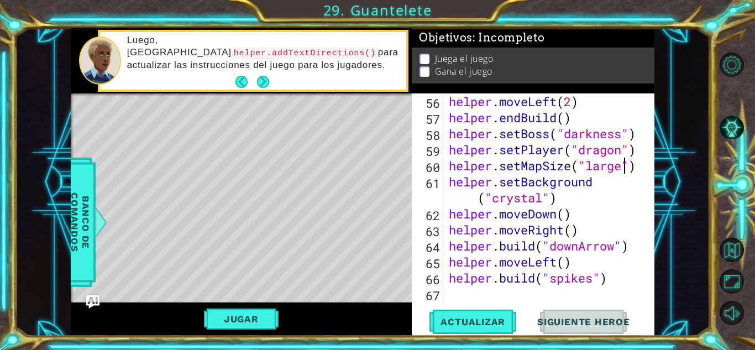
scroll to position [0, 8]
type textarea "helper.setMapSize("large")"
click at [499, 315] on button "Actualizar" at bounding box center [473, 322] width 87 height 24
click at [490, 296] on div "helper . moveLeft ( 2 ) helper . endBuild ( ) helper . setBoss ( "darkness" ) h…" at bounding box center [548, 213] width 202 height 241
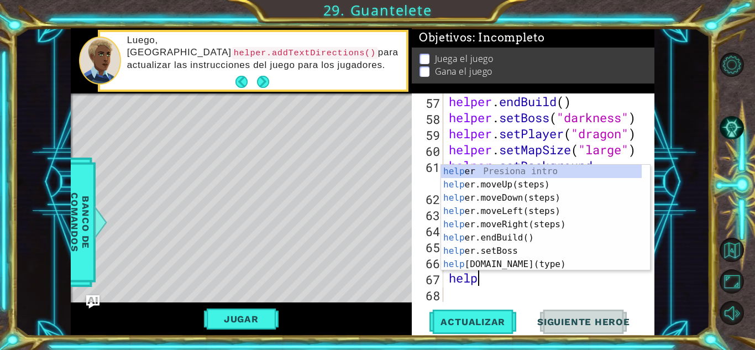
scroll to position [0, 1]
type textarea "helper"
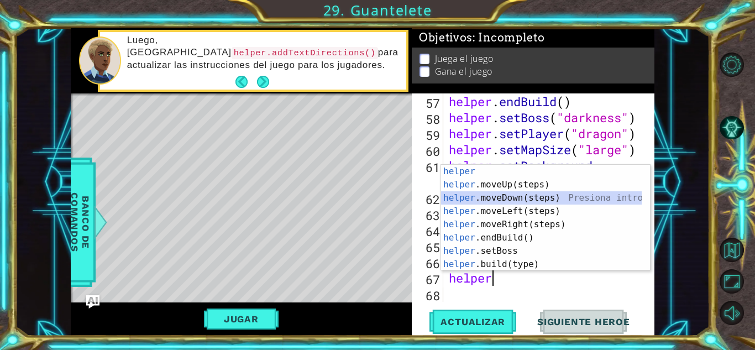
click at [482, 197] on div "helper Presiona intro helper .moveUp(steps) Presiona intro helper .moveDown(ste…" at bounding box center [541, 231] width 201 height 133
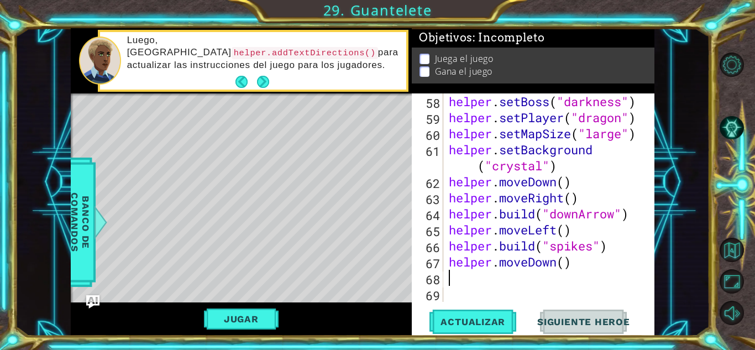
scroll to position [1026, 0]
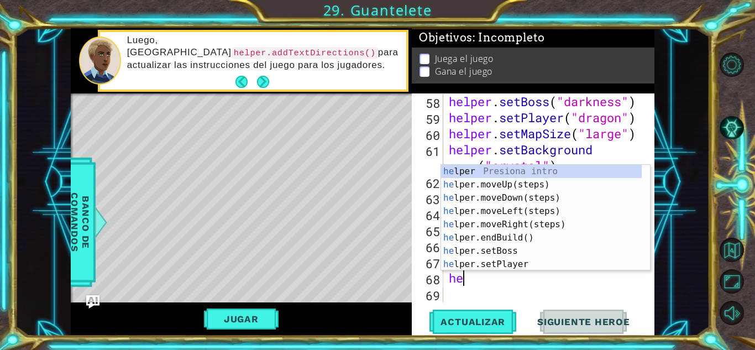
type textarea "h"
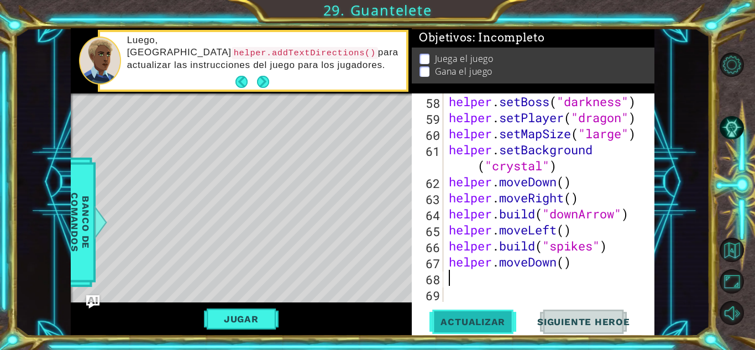
click at [482, 319] on span "Actualizar" at bounding box center [473, 321] width 87 height 11
click at [563, 270] on div "helper . setBoss ( "darkness" ) helper . setPlayer ( "dragon" ) helper . setMap…" at bounding box center [548, 213] width 202 height 241
click at [567, 263] on div "helper . setBoss ( "darkness" ) helper . setPlayer ( "dragon" ) helper . setMap…" at bounding box center [548, 213] width 202 height 241
type textarea "helper.moveDown(2)"
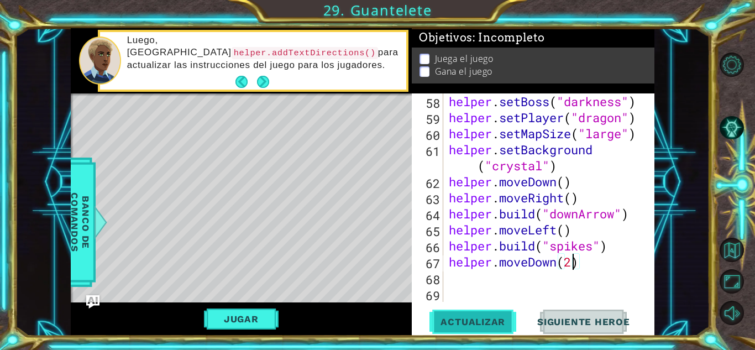
click at [471, 320] on span "Actualizar" at bounding box center [473, 321] width 87 height 11
click at [460, 275] on div "helper . setBoss ( "darkness" ) helper . setPlayer ( "dragon" ) helper . setMap…" at bounding box center [548, 213] width 202 height 241
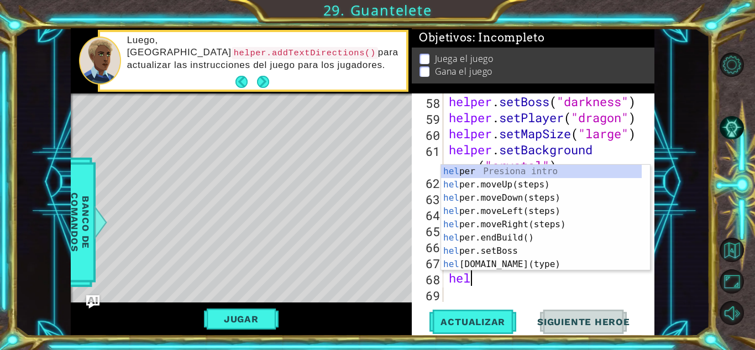
scroll to position [0, 1]
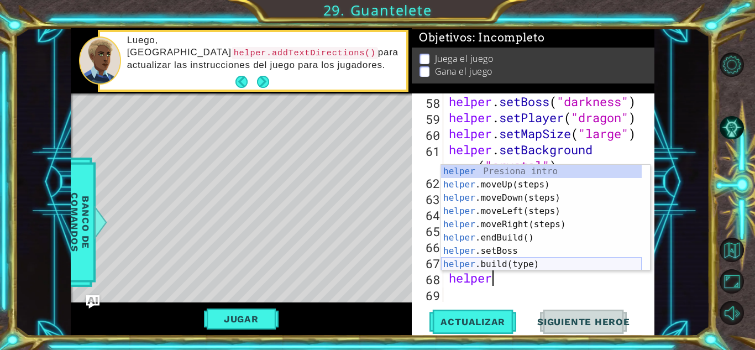
click at [488, 267] on div "helper Presiona intro helper .moveUp(steps) Presiona intro helper .moveDown(ste…" at bounding box center [541, 231] width 201 height 133
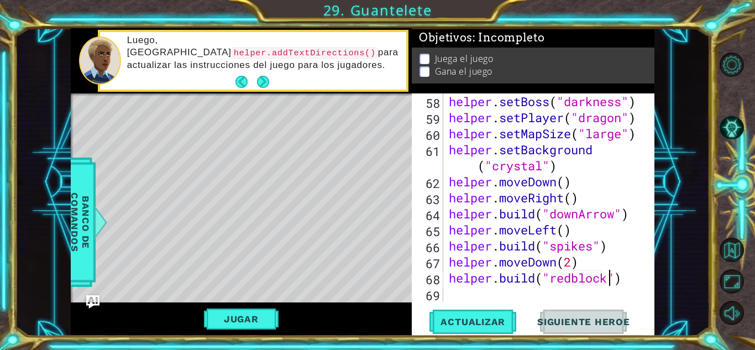
scroll to position [0, 7]
click at [444, 325] on span "Actualizar" at bounding box center [473, 321] width 87 height 11
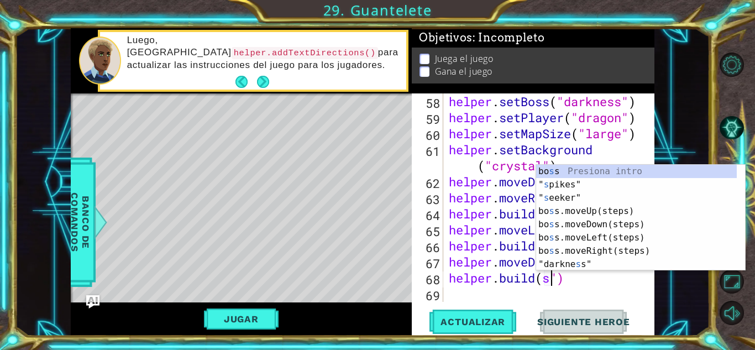
scroll to position [0, 5]
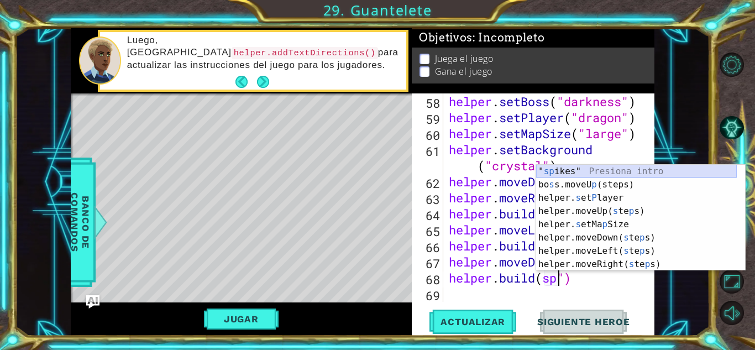
click at [570, 170] on div "" sp ikes" Presiona intro bo s s.moveU p (steps) Presiona intro helper. s et P …" at bounding box center [636, 231] width 201 height 133
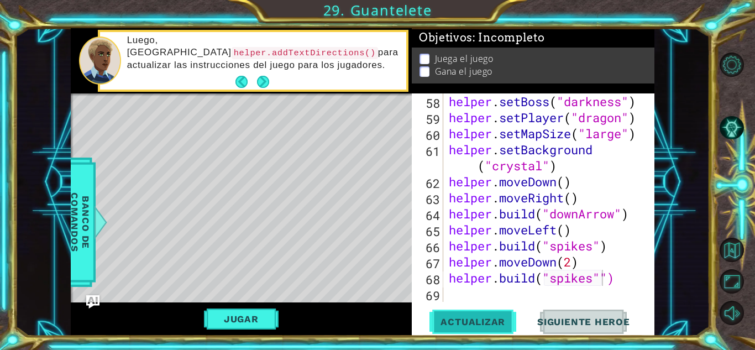
click at [486, 318] on span "Actualizar" at bounding box center [473, 321] width 87 height 11
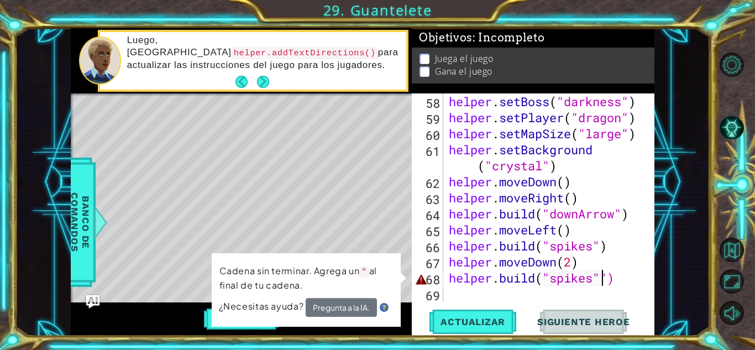
type textarea "[DOMAIN_NAME]("spikes")"
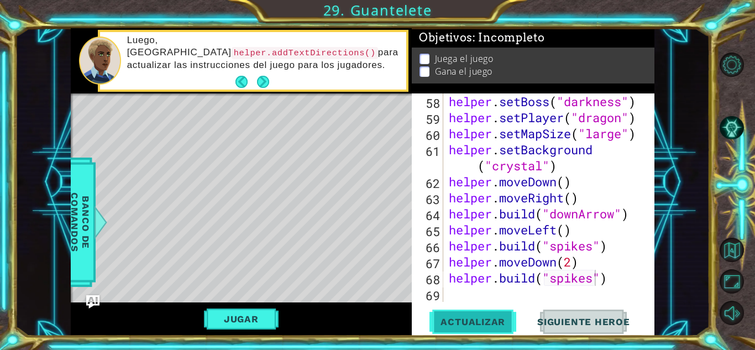
click at [476, 325] on span "Actualizar" at bounding box center [473, 321] width 87 height 11
click at [489, 296] on div "helper . setBoss ( "darkness" ) helper . setPlayer ( "dragon" ) helper . setMap…" at bounding box center [548, 213] width 202 height 241
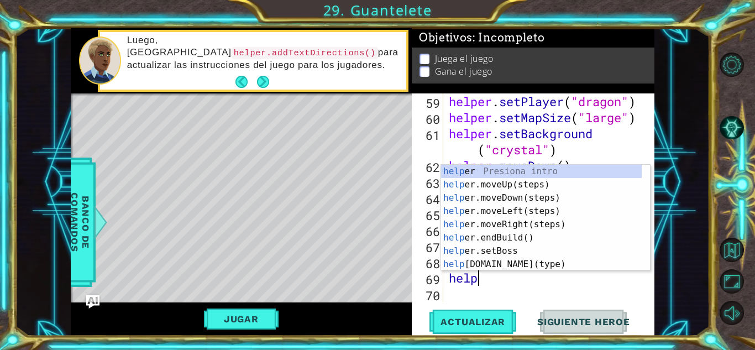
scroll to position [0, 1]
type textarea "helper"
click at [499, 180] on div "helper Presiona intro helper .moveUp(steps) Presiona intro helper .moveDown(ste…" at bounding box center [541, 231] width 201 height 133
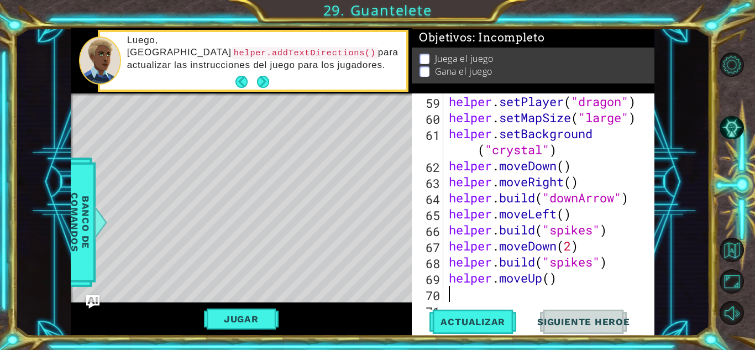
scroll to position [1059, 0]
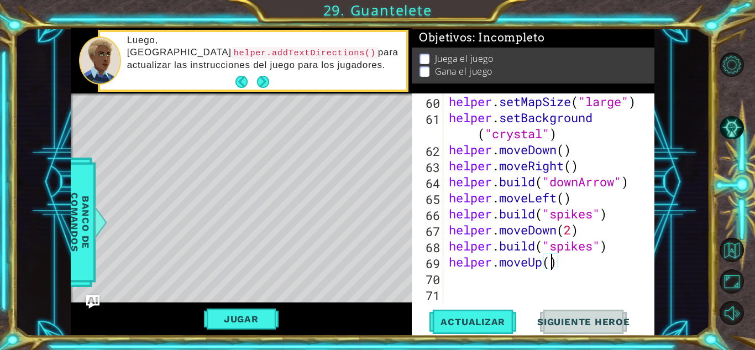
click at [554, 269] on div "helper . setMapSize ( "large" ) helper . setBackground ( "crystal" ) helper . m…" at bounding box center [548, 213] width 202 height 241
click at [489, 322] on span "Actualizar" at bounding box center [473, 321] width 87 height 11
type textarea "helper.moveUp(3)"
click at [489, 326] on span "Actualizar" at bounding box center [473, 321] width 87 height 11
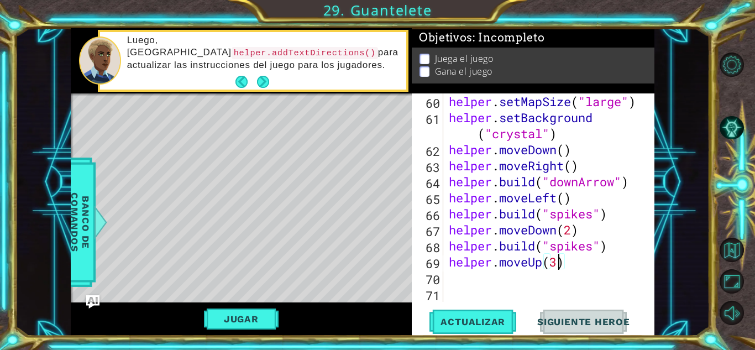
click at [460, 284] on div "helper . setMapSize ( "large" ) helper . setBackground ( "crystal" ) helper . m…" at bounding box center [548, 213] width 202 height 241
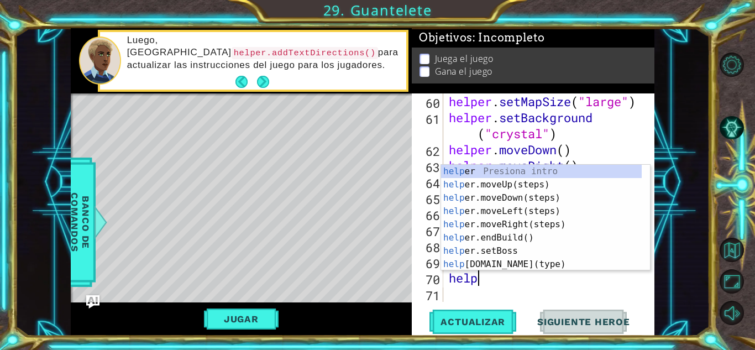
scroll to position [0, 1]
type textarea "helper"
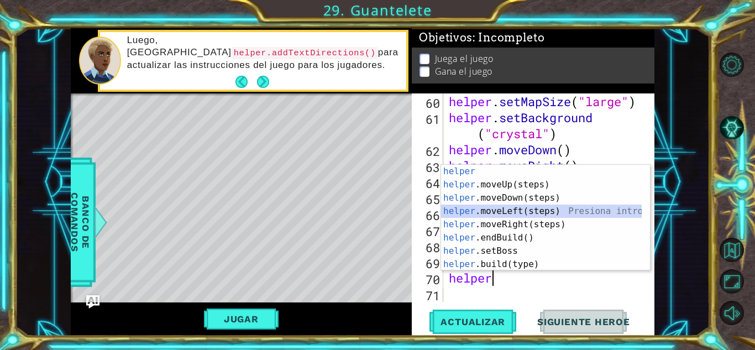
click at [510, 212] on div "helper Presiona intro helper .moveUp(steps) Presiona intro helper .moveDown(ste…" at bounding box center [541, 231] width 201 height 133
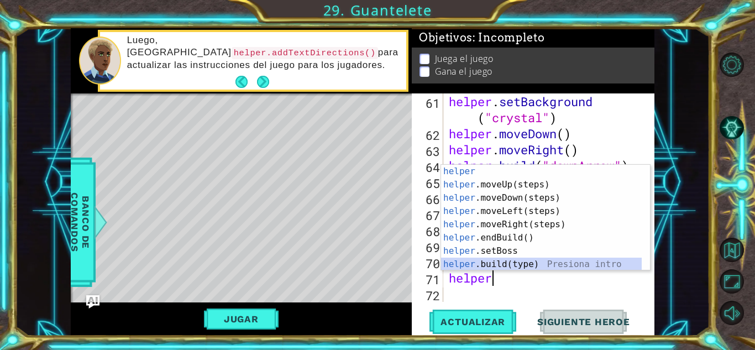
click at [490, 264] on div "helper Presiona intro helper .moveUp(steps) Presiona intro helper .moveDown(ste…" at bounding box center [541, 231] width 201 height 133
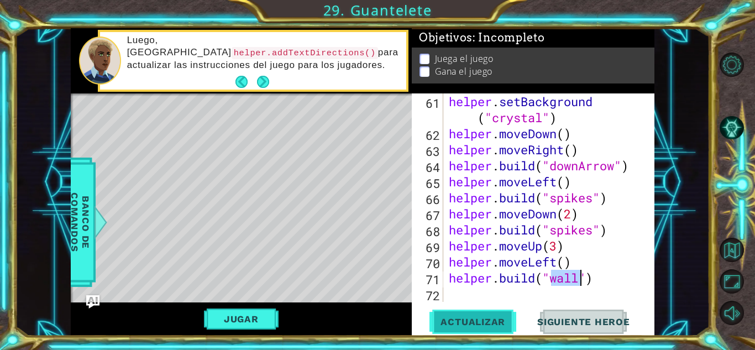
type textarea "[DOMAIN_NAME]("wall")"
click at [488, 324] on span "Actualizar" at bounding box center [473, 321] width 87 height 11
click at [476, 295] on div "helper . setBackground ( "crystal" ) helper . moveDown ( ) helper . moveRight (…" at bounding box center [548, 221] width 202 height 257
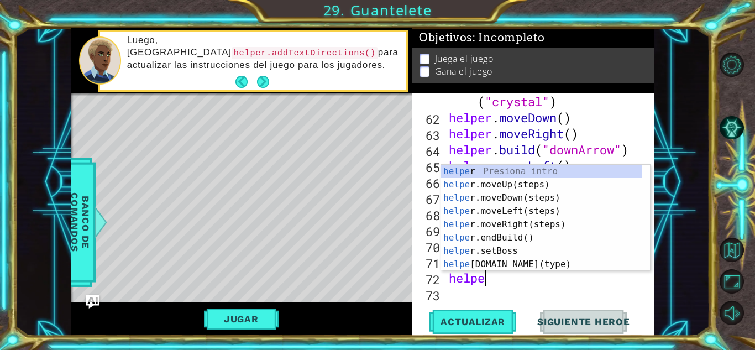
type textarea "helper"
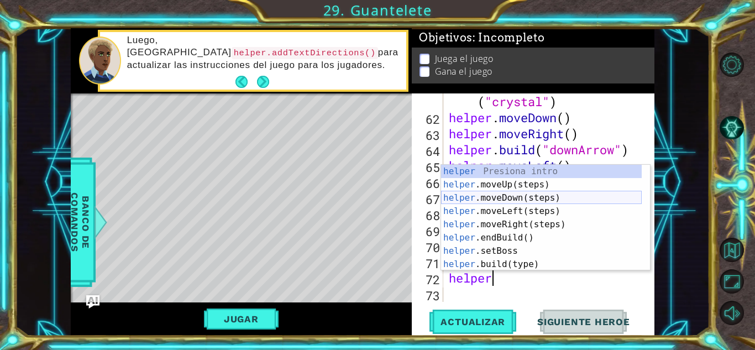
click at [493, 196] on div "helper Presiona intro helper .moveUp(steps) Presiona intro helper .moveDown(ste…" at bounding box center [541, 231] width 201 height 133
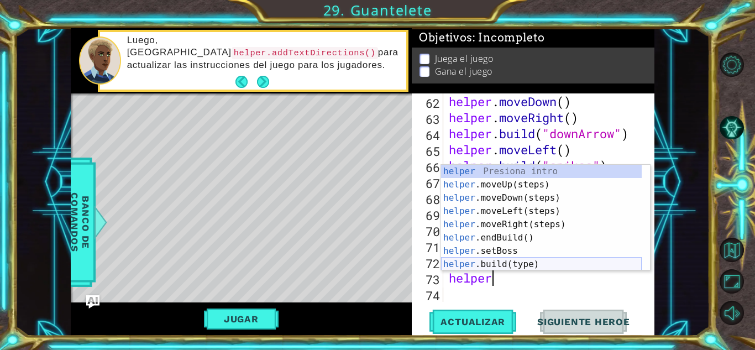
click at [492, 263] on div "helper Presiona intro helper .moveUp(steps) Presiona intro helper .moveDown(ste…" at bounding box center [541, 231] width 201 height 133
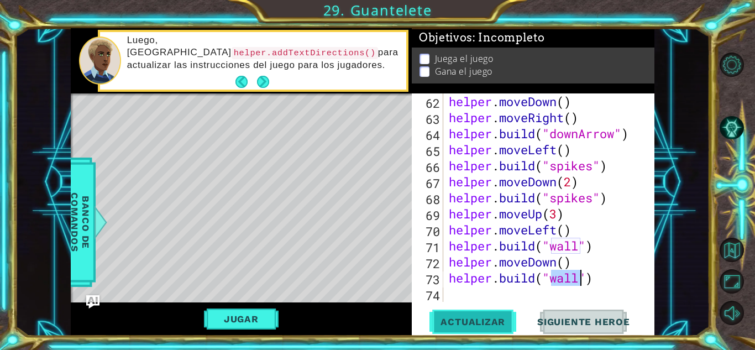
type textarea "[DOMAIN_NAME]("wall")"
click at [476, 317] on span "Actualizar" at bounding box center [473, 321] width 87 height 11
click at [477, 295] on div "helper . moveDown ( ) helper . moveRight ( ) helper . build ( "downArrow" ) hel…" at bounding box center [548, 213] width 202 height 241
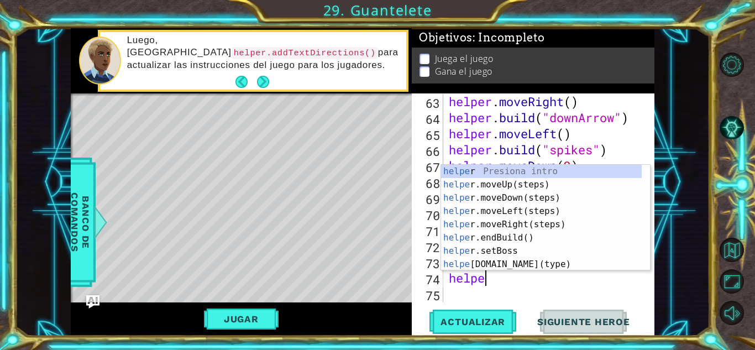
type textarea "helper"
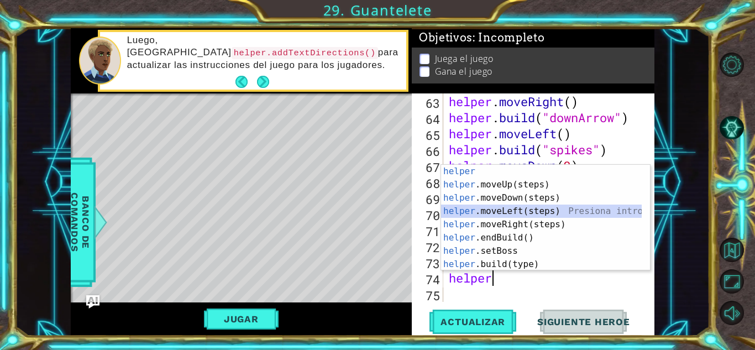
click at [489, 213] on div "helper Presiona intro helper .moveUp(steps) Presiona intro helper .moveDown(ste…" at bounding box center [541, 231] width 201 height 133
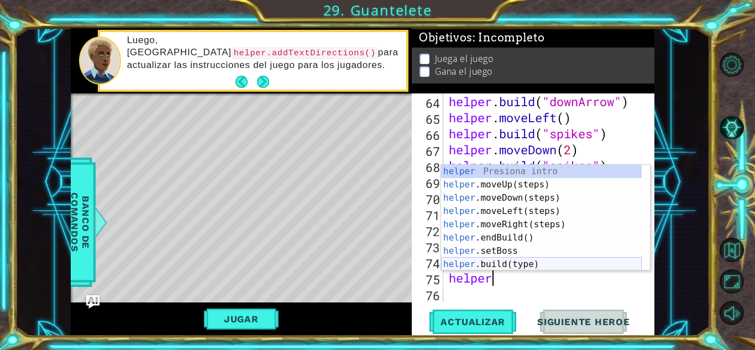
click at [494, 266] on div "helper Presiona intro helper .moveUp(steps) Presiona intro helper .moveDown(ste…" at bounding box center [541, 231] width 201 height 133
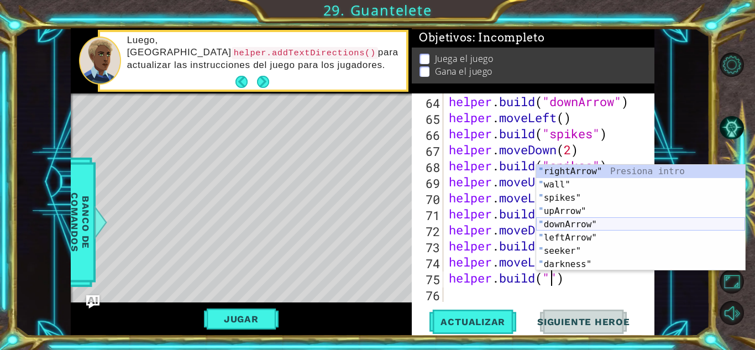
click at [550, 220] on div "" rightArrow" Presiona intro " wall" Presiona intro " spikes" Presiona intro " …" at bounding box center [640, 231] width 209 height 133
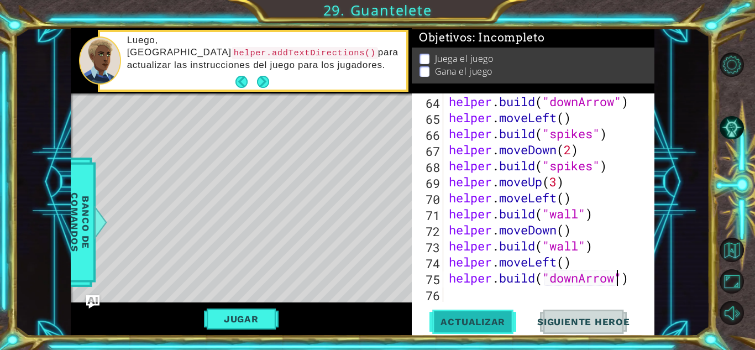
type textarea "[DOMAIN_NAME]("downArrow")"
click at [479, 324] on span "Actualizar" at bounding box center [473, 321] width 87 height 11
click at [482, 299] on div "helper . build ( "downArrow" ) helper . moveLeft ( ) helper . build ( "spikes" …" at bounding box center [548, 213] width 202 height 241
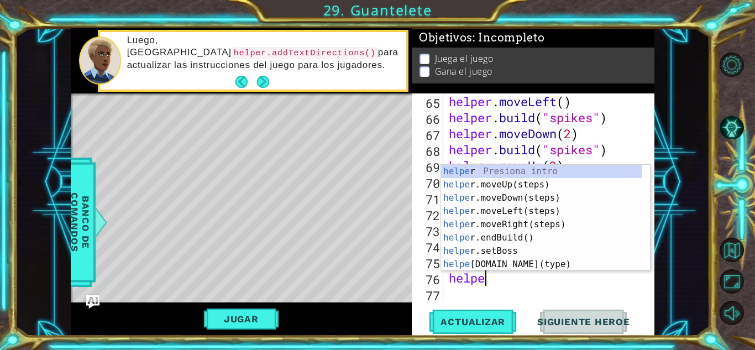
type textarea "helper"
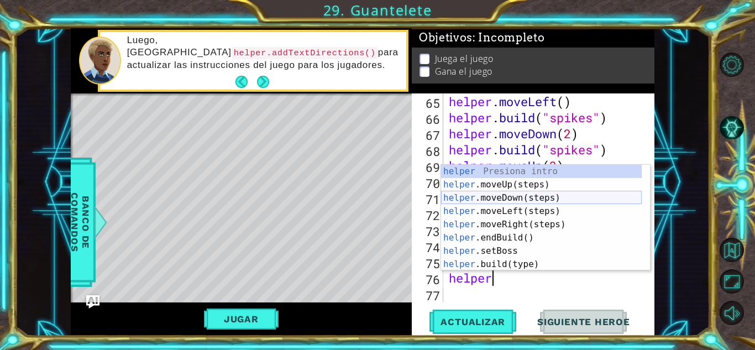
click at [506, 194] on div "helper Presiona intro helper .moveUp(steps) Presiona intro helper .moveDown(ste…" at bounding box center [541, 231] width 201 height 133
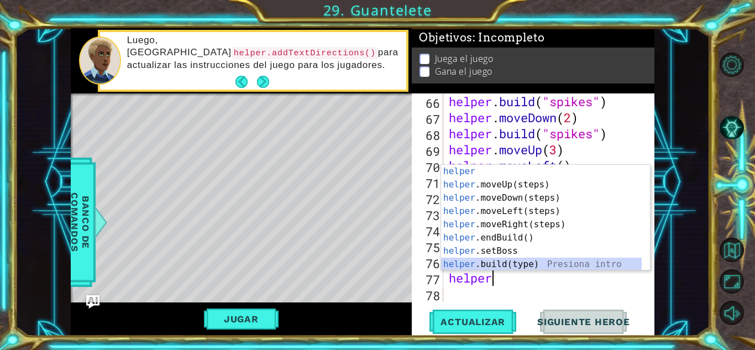
click at [504, 267] on div "helper Presiona intro helper .moveUp(steps) Presiona intro helper .moveDown(ste…" at bounding box center [541, 231] width 201 height 133
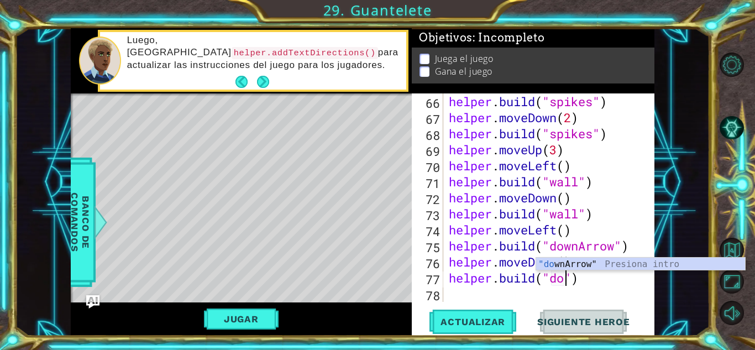
scroll to position [0, 5]
click at [601, 259] on div ""do wnArrow" Presiona intro" at bounding box center [640, 278] width 209 height 40
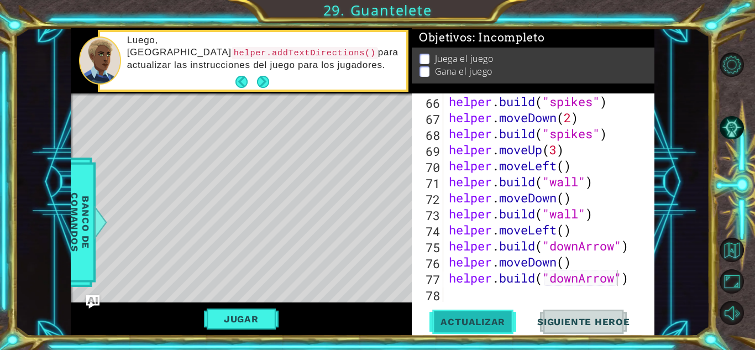
click at [496, 316] on span "Actualizar" at bounding box center [473, 321] width 87 height 11
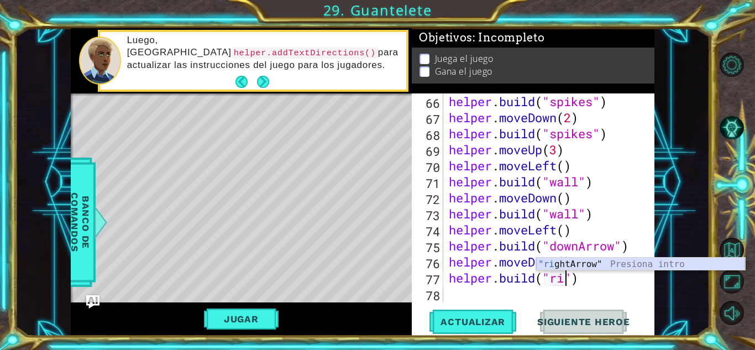
click at [570, 264] on div ""ri ghtArrow" Presiona intro" at bounding box center [640, 278] width 209 height 40
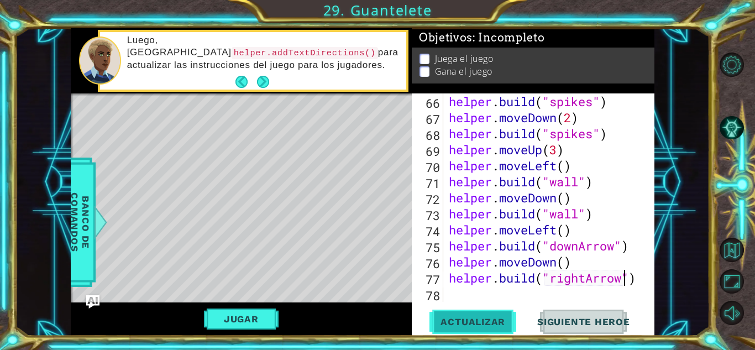
type textarea "[DOMAIN_NAME]("rightArrow")"
click at [467, 317] on span "Actualizar" at bounding box center [473, 321] width 87 height 11
click at [472, 293] on div "helper . build ( "spikes" ) helper . moveDown ( 2 ) helper . build ( "spikes" )…" at bounding box center [548, 213] width 202 height 241
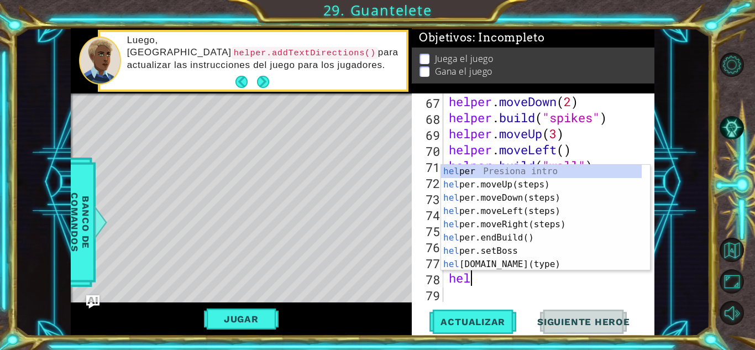
scroll to position [0, 1]
type textarea "helper"
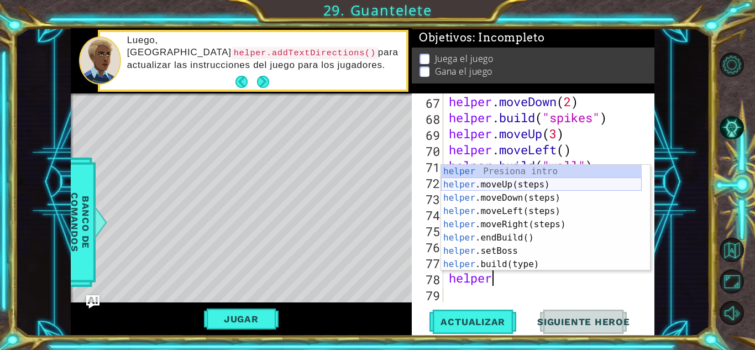
click at [488, 186] on div "helper Presiona intro helper .moveUp(steps) Presiona intro helper .moveDown(ste…" at bounding box center [541, 231] width 201 height 133
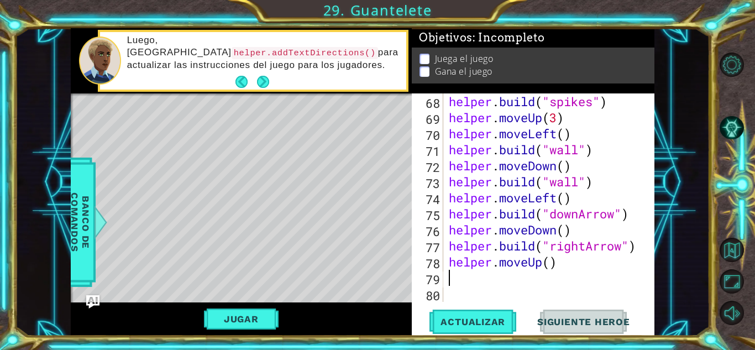
scroll to position [1203, 0]
click at [553, 265] on div "helper . build ( "spikes" ) helper . moveUp ( 3 ) helper . moveLeft ( ) helper …" at bounding box center [548, 213] width 202 height 241
type textarea "helper.moveUp(2)"
click at [461, 318] on span "Actualizar" at bounding box center [473, 321] width 87 height 11
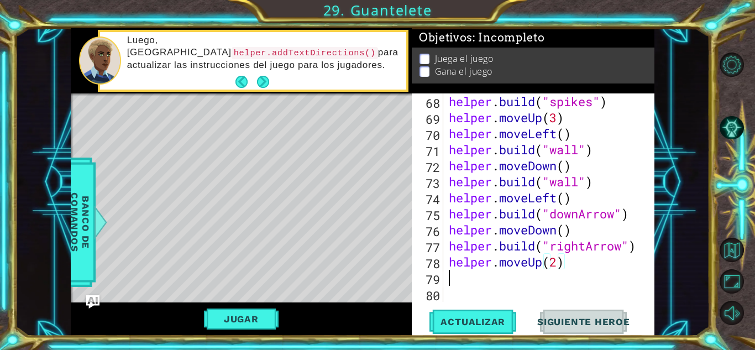
click at [454, 280] on div "helper . build ( "spikes" ) helper . moveUp ( 3 ) helper . moveLeft ( ) helper …" at bounding box center [548, 213] width 202 height 241
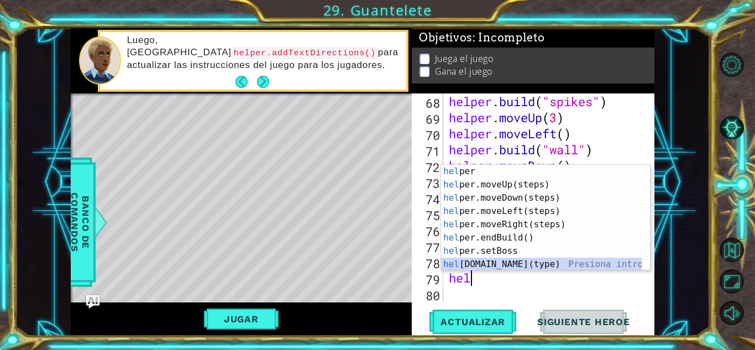
click at [510, 265] on div "hel per Presiona intro hel per.moveUp(steps) Presiona intro hel per.moveDown(st…" at bounding box center [541, 231] width 201 height 133
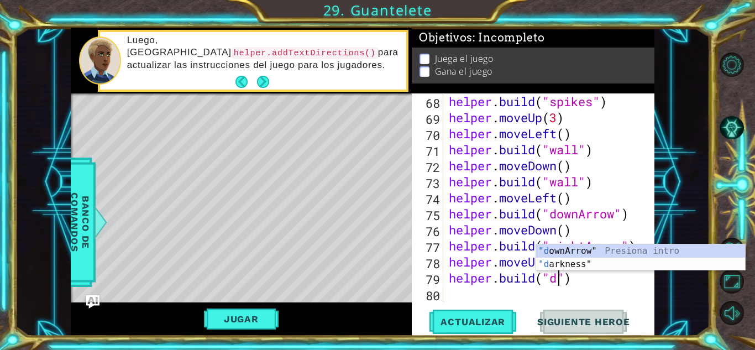
scroll to position [0, 5]
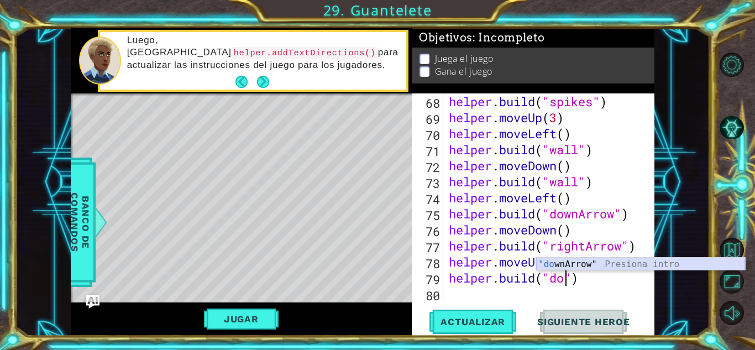
click at [583, 264] on div ""do wnArrow" Presiona intro" at bounding box center [640, 278] width 209 height 40
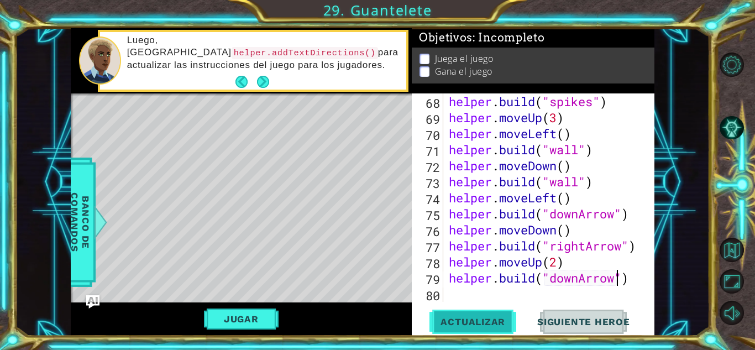
type textarea "[DOMAIN_NAME]("downArrow")"
click at [492, 322] on span "Actualizar" at bounding box center [473, 321] width 87 height 11
click at [467, 299] on div "helper . build ( "spikes" ) helper . moveUp ( 3 ) helper . moveLeft ( ) helper …" at bounding box center [548, 213] width 202 height 241
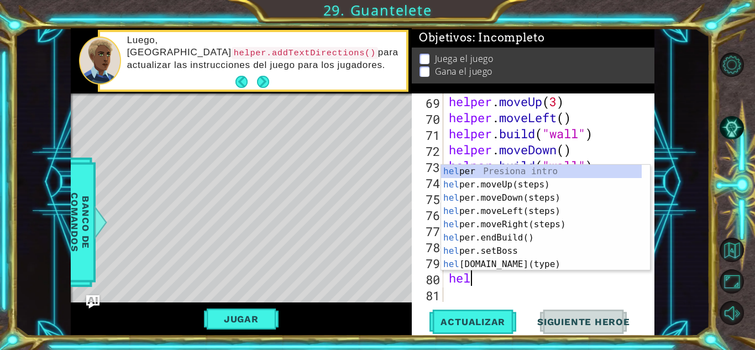
scroll to position [0, 1]
type textarea "helper"
click at [519, 215] on div "helper Presiona intro helper .moveUp(steps) Presiona intro helper .moveDown(ste…" at bounding box center [541, 231] width 201 height 133
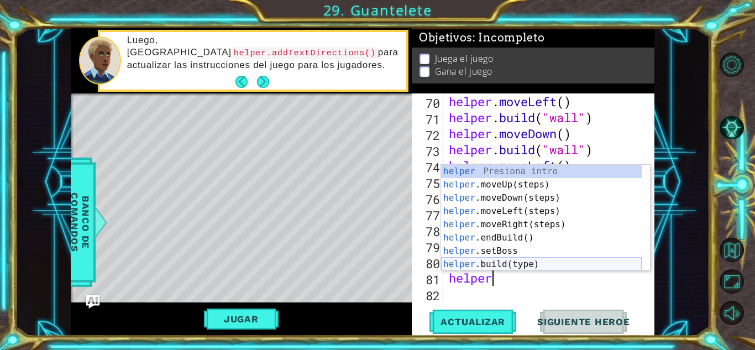
click at [499, 261] on div "helper Presiona intro helper .moveUp(steps) Presiona intro helper .moveDown(ste…" at bounding box center [541, 231] width 201 height 133
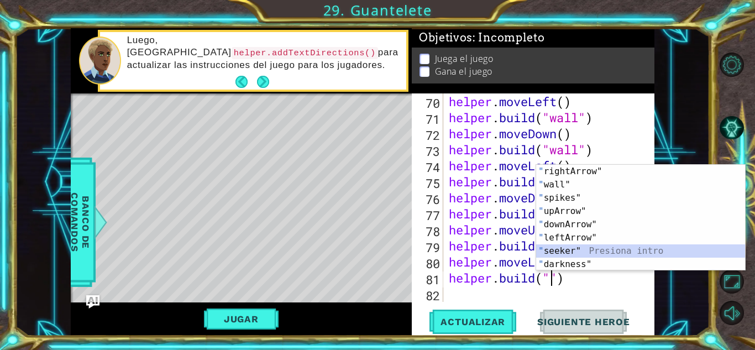
click at [581, 246] on div "" rightArrow" Presiona intro " wall" Presiona intro " spikes" Presiona intro " …" at bounding box center [640, 231] width 209 height 133
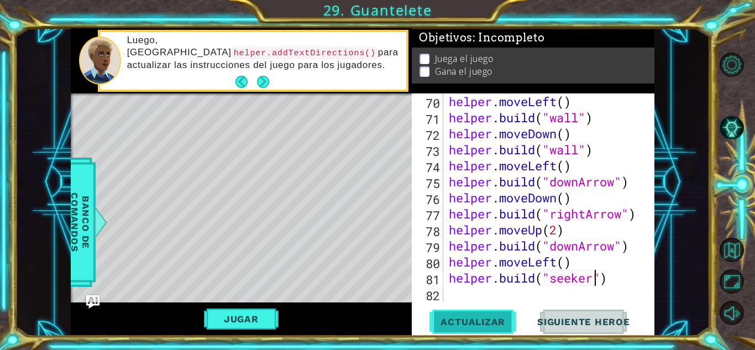
type textarea "[DOMAIN_NAME]("seeker")"
click at [486, 325] on span "Actualizar" at bounding box center [473, 321] width 87 height 11
click at [493, 291] on div "helper . moveLeft ( ) helper . build ( "wall" ) helper . moveDown ( ) helper . …" at bounding box center [548, 213] width 202 height 241
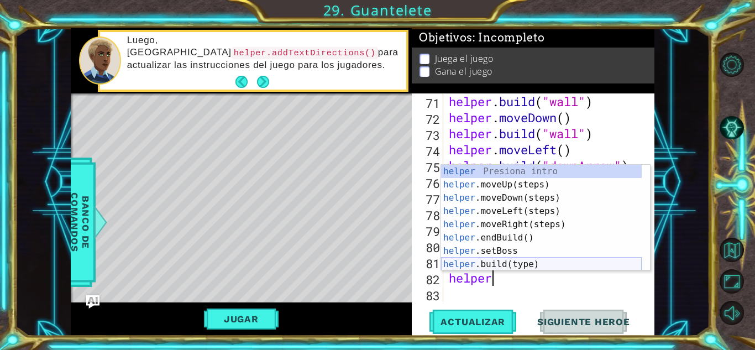
click at [479, 267] on div "helper Presiona intro helper .moveUp(steps) Presiona intro helper .moveDown(ste…" at bounding box center [541, 231] width 201 height 133
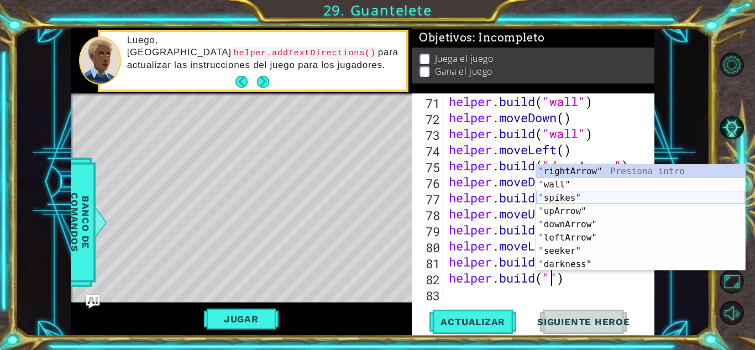
click at [574, 199] on div "" rightArrow" Presiona intro " wall" Presiona intro " spikes" Presiona intro " …" at bounding box center [640, 231] width 209 height 133
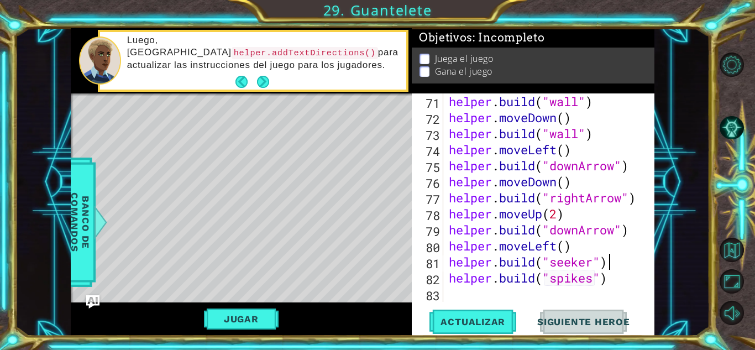
click at [614, 266] on div "helper . build ( "wall" ) helper . moveDown ( ) helper . build ( "wall" ) helpe…" at bounding box center [548, 213] width 202 height 241
type textarea "[DOMAIN_NAME]("seeker")"
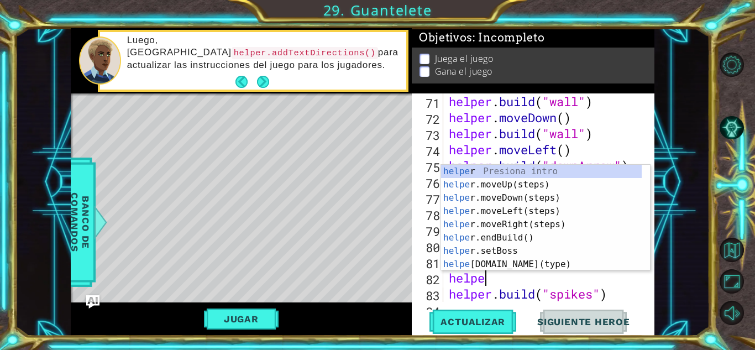
type textarea "helper"
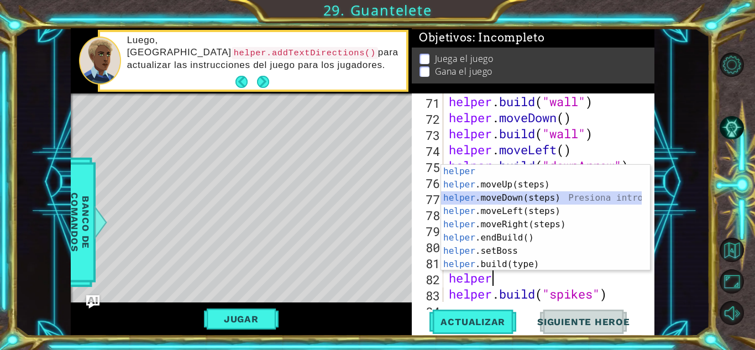
click at [508, 200] on div "helper Presiona intro helper .moveUp(steps) Presiona intro helper .moveDown(ste…" at bounding box center [541, 231] width 201 height 133
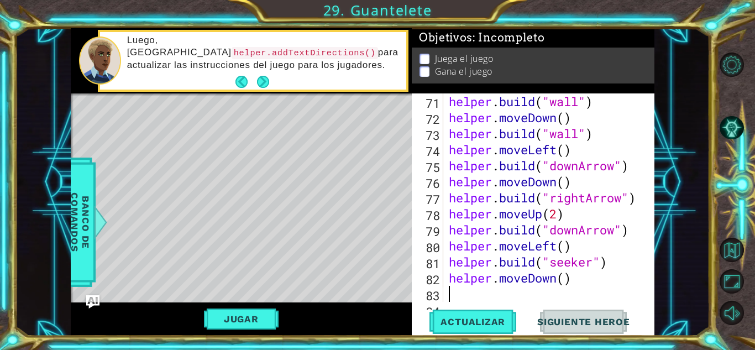
scroll to position [0, 0]
click at [462, 325] on span "Actualizar" at bounding box center [473, 321] width 87 height 11
click at [580, 244] on div "helper . build ( "wall" ) helper . moveDown ( ) helper . build ( "wall" ) helpe…" at bounding box center [548, 213] width 202 height 241
type textarea "helper.moveLeft()"
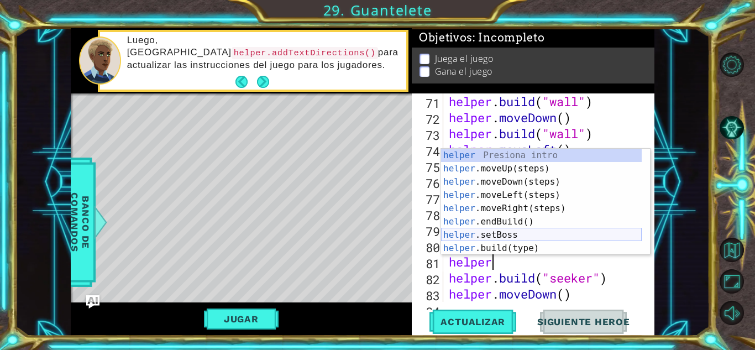
scroll to position [0, 2]
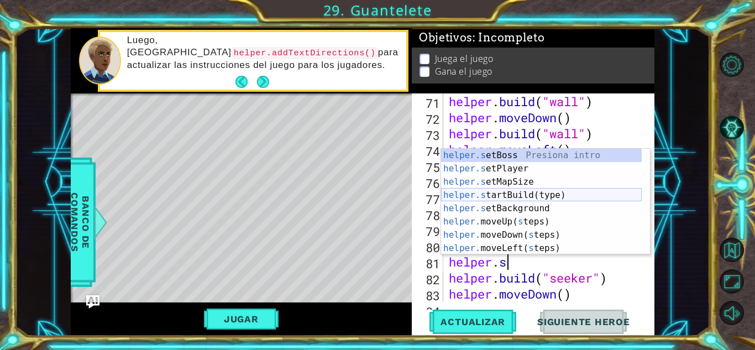
click at [493, 199] on div "helper.s etBoss Presiona intro helper.s etPlayer Presiona intro helper.s etMapS…" at bounding box center [541, 215] width 201 height 133
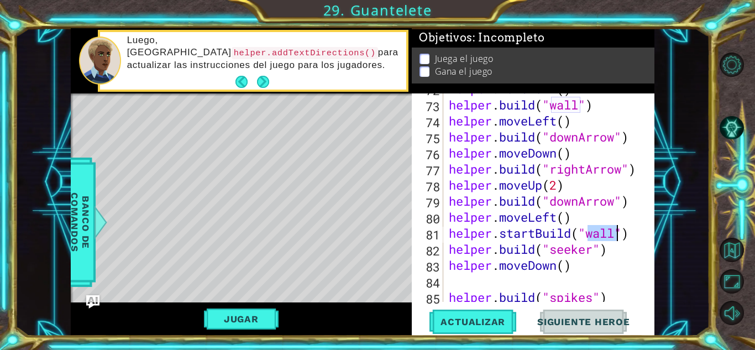
scroll to position [1299, 0]
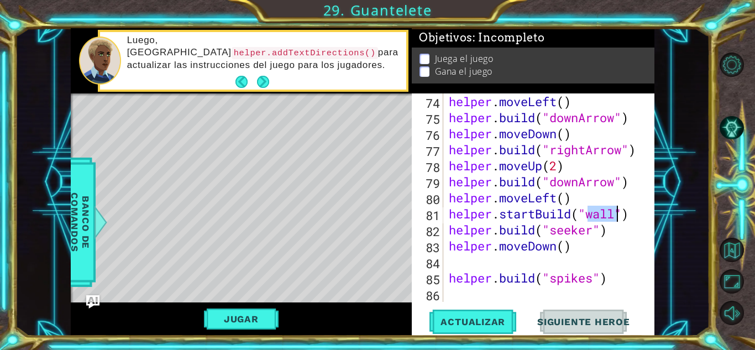
type textarea "helper.startBuild("")"
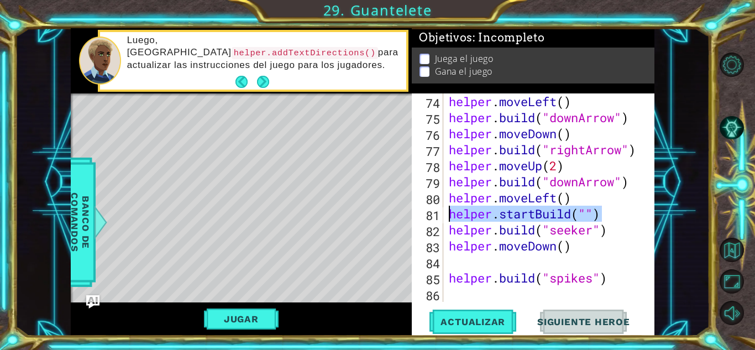
drag, startPoint x: 602, startPoint y: 216, endPoint x: 448, endPoint y: 216, distance: 154.3
click at [448, 216] on div "helper . moveLeft ( ) helper . build ( "downArrow" ) helper . moveDown ( ) help…" at bounding box center [548, 213] width 202 height 241
type textarea "helper.moveLeft()"
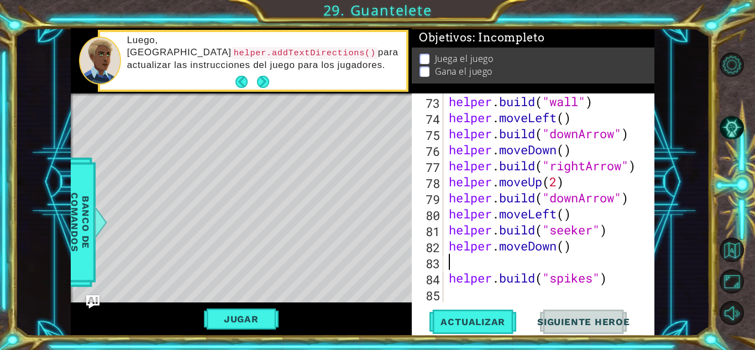
click at [508, 263] on div "helper . build ( "wall" ) helper . moveLeft ( ) helper . build ( "downArrow" ) …" at bounding box center [548, 213] width 202 height 241
click at [469, 315] on button "Actualizar" at bounding box center [473, 322] width 87 height 24
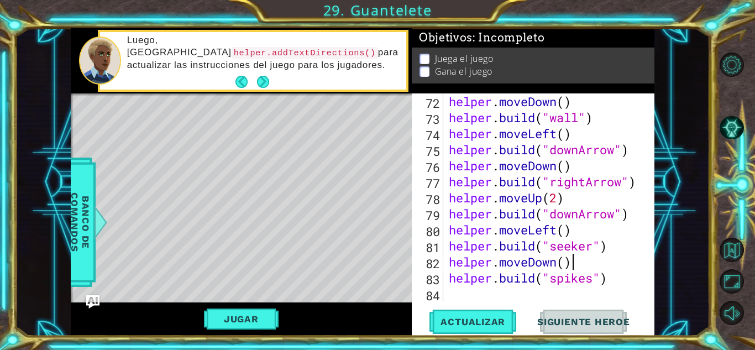
scroll to position [1267, 0]
click at [615, 248] on div "helper . moveDown ( ) helper . build ( "wall" ) helper . moveLeft ( ) helper . …" at bounding box center [548, 213] width 202 height 241
type textarea "[DOMAIN_NAME]("seeker")"
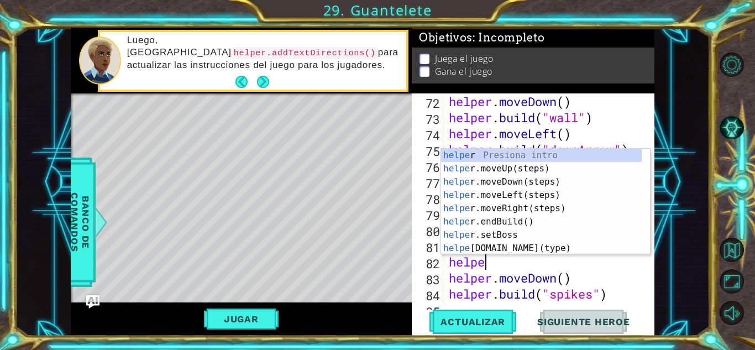
scroll to position [0, 1]
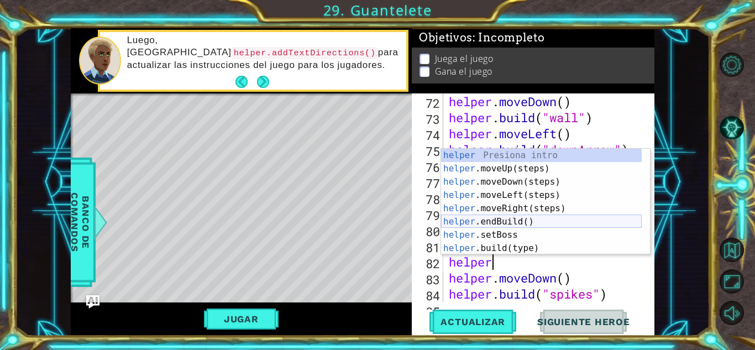
type textarea "helpers"
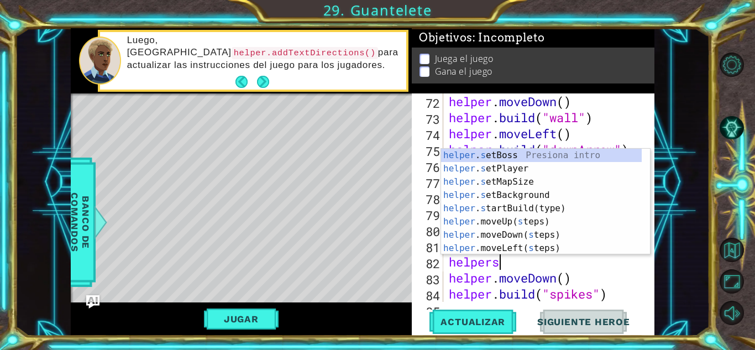
scroll to position [0, 2]
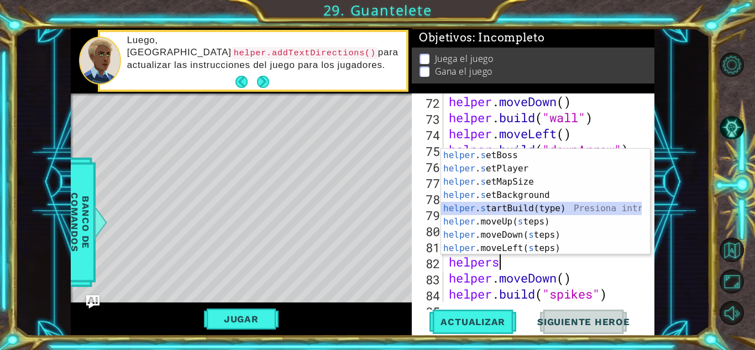
drag, startPoint x: 510, startPoint y: 208, endPoint x: 498, endPoint y: 209, distance: 12.8
click at [498, 209] on div "helper . s etBoss Presiona intro helper . s etPlayer Presiona intro helper . s …" at bounding box center [541, 215] width 201 height 133
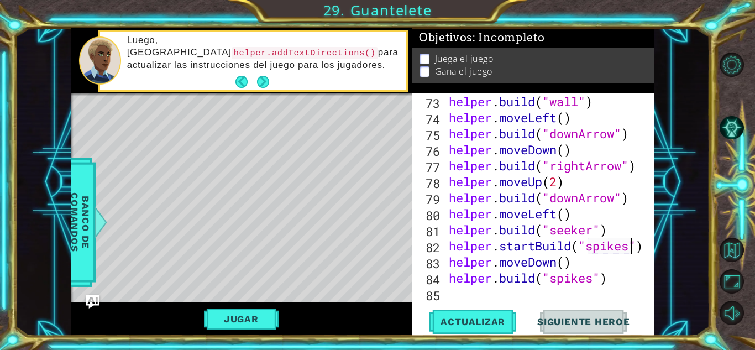
scroll to position [1283, 0]
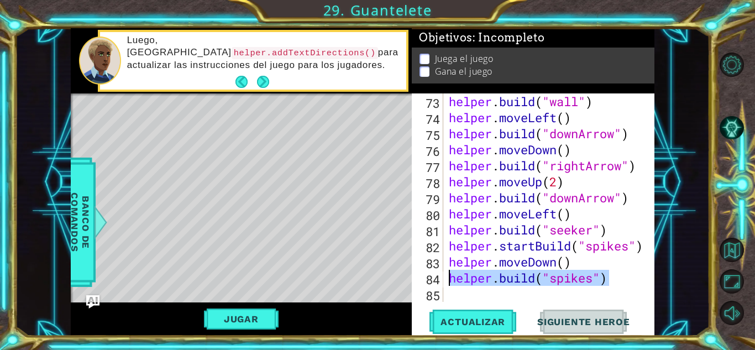
drag, startPoint x: 613, startPoint y: 279, endPoint x: 452, endPoint y: 283, distance: 161.0
click at [452, 283] on div "helper . build ( "wall" ) helper . moveLeft ( ) helper . build ( "downArrow" ) …" at bounding box center [548, 213] width 202 height 241
type textarea "[DOMAIN_NAME]("spikes")"
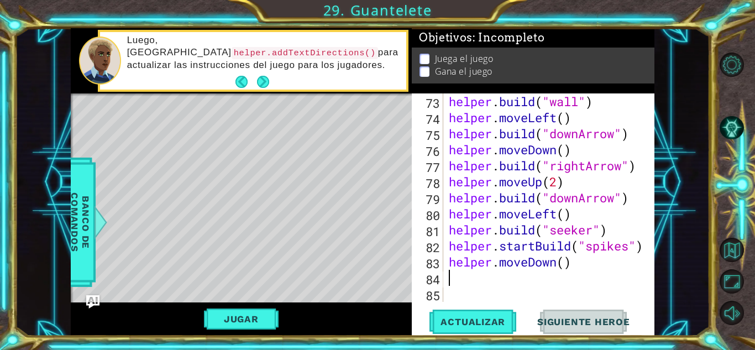
scroll to position [0, 0]
click at [564, 263] on div "helper . build ( "wall" ) helper . moveLeft ( ) helper . build ( "downArrow" ) …" at bounding box center [548, 213] width 202 height 241
click at [475, 318] on span "Actualizar" at bounding box center [473, 321] width 87 height 11
click at [609, 227] on div "helper . build ( "wall" ) helper . moveLeft ( ) helper . build ( "downArrow" ) …" at bounding box center [548, 213] width 202 height 241
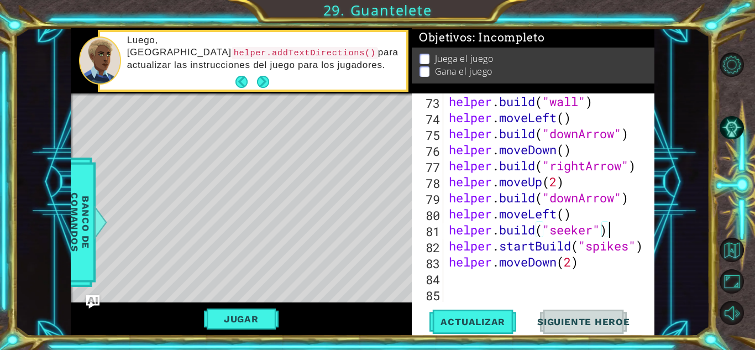
type textarea "[DOMAIN_NAME]("seeker")"
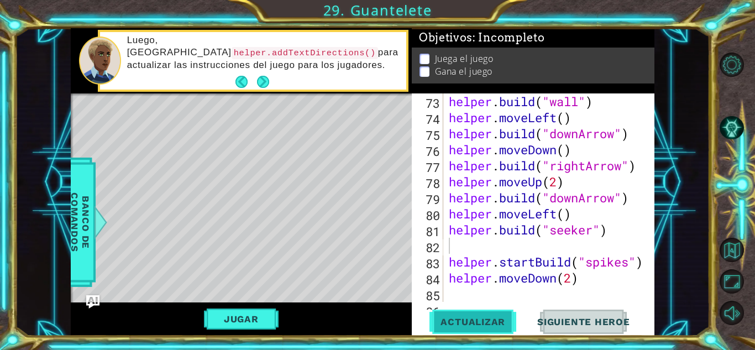
click at [461, 322] on span "Actualizar" at bounding box center [473, 321] width 87 height 11
click at [462, 320] on span "Actualizar" at bounding box center [473, 321] width 87 height 11
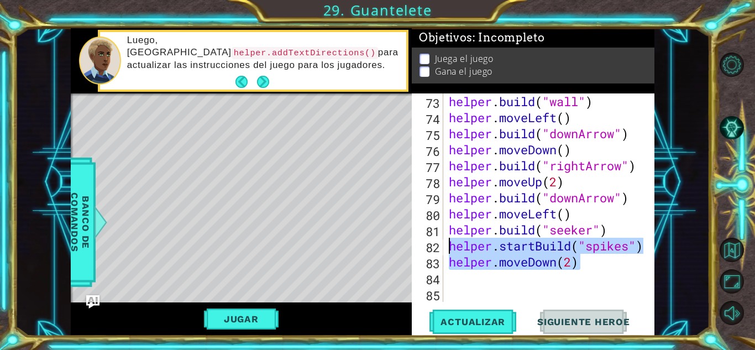
drag, startPoint x: 586, startPoint y: 264, endPoint x: 441, endPoint y: 251, distance: 144.9
click at [441, 251] on div "[DOMAIN_NAME]("seeker") 73 74 75 76 77 78 79 80 81 82 83 84 85 helper . build (…" at bounding box center [532, 197] width 240 height 209
type textarea "helper.startBuild("spikes") helper.moveDown(2)"
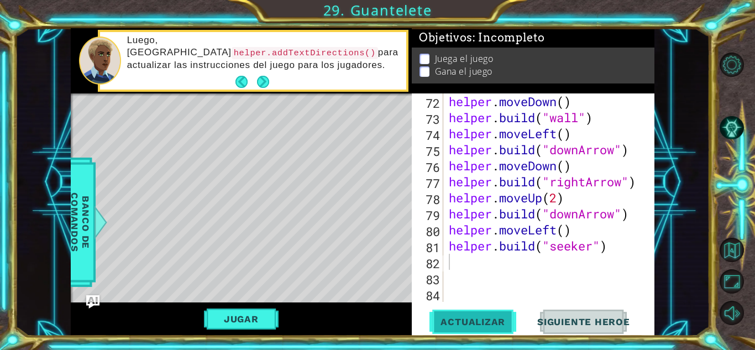
click at [452, 317] on span "Actualizar" at bounding box center [473, 321] width 87 height 11
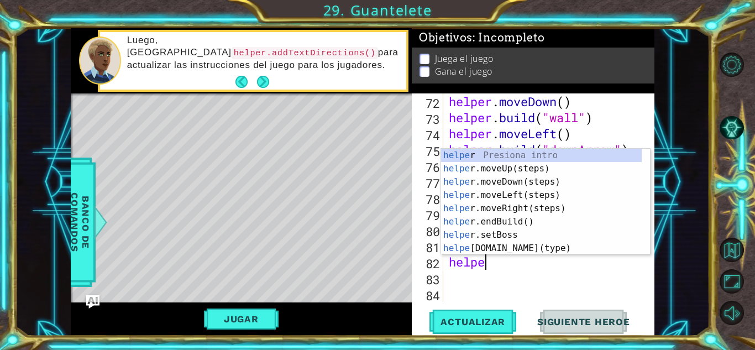
scroll to position [0, 1]
type textarea "helper"
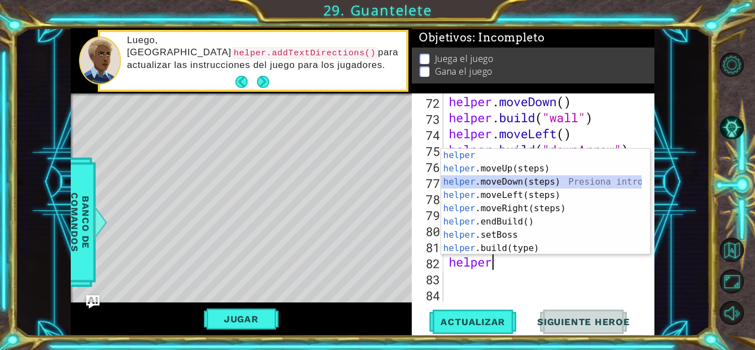
click at [498, 184] on div "helper Presiona intro helper .moveUp(steps) Presiona intro helper .moveDown(ste…" at bounding box center [541, 215] width 201 height 133
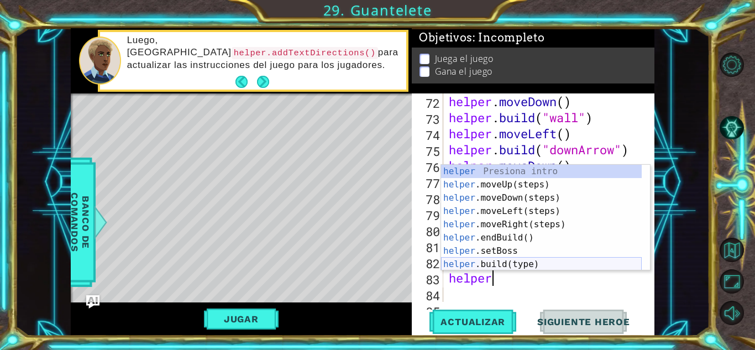
click at [503, 267] on div "helper Presiona intro helper .moveUp(steps) Presiona intro helper .moveDown(ste…" at bounding box center [541, 231] width 201 height 133
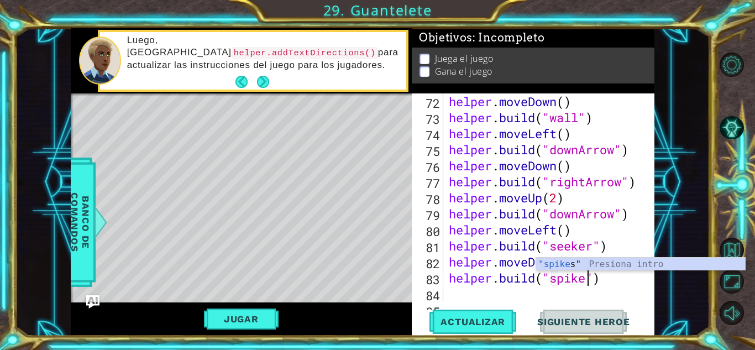
scroll to position [0, 7]
type textarea "[DOMAIN_NAME]("spikes")"
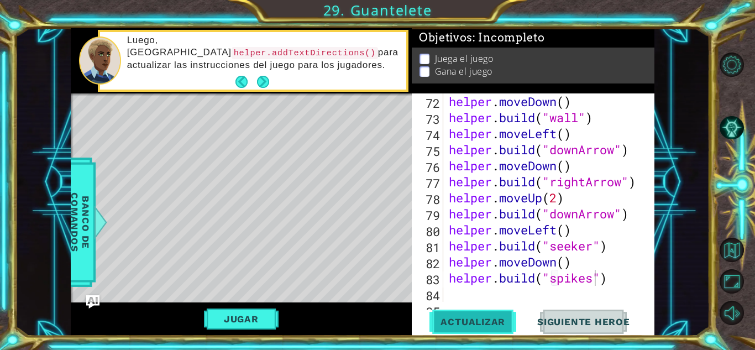
click at [477, 314] on button "Actualizar" at bounding box center [473, 322] width 87 height 24
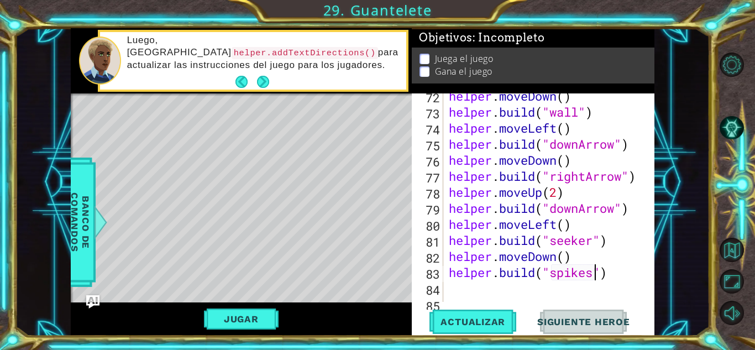
scroll to position [1283, 0]
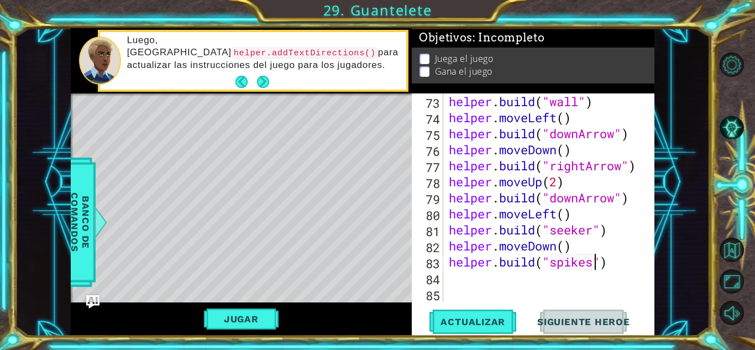
click at [476, 277] on div "helper . build ( "wall" ) helper . moveLeft ( ) helper . build ( "downArrow" ) …" at bounding box center [548, 213] width 202 height 241
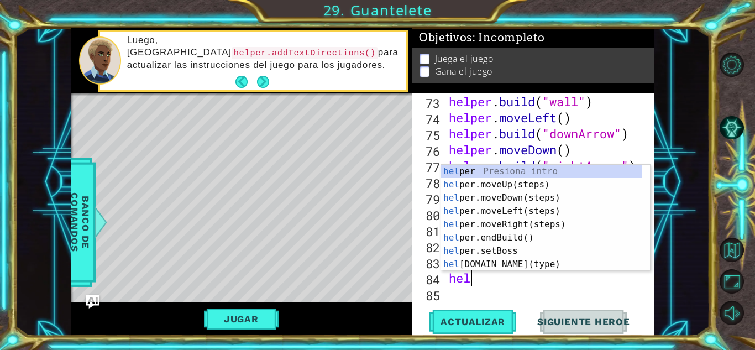
scroll to position [0, 1]
type textarea "helper"
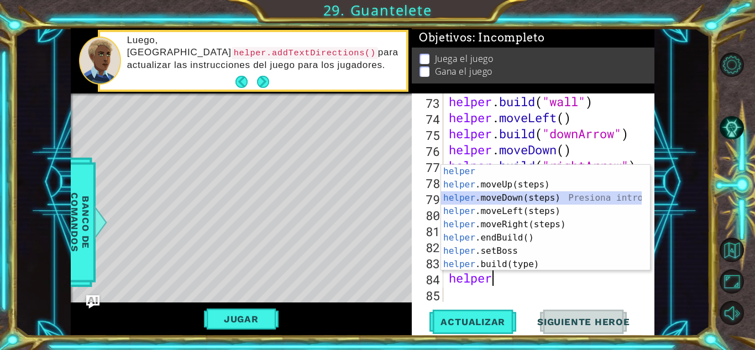
click at [499, 199] on div "helper Presiona intro helper .moveUp(steps) Presiona intro helper .moveDown(ste…" at bounding box center [541, 231] width 201 height 133
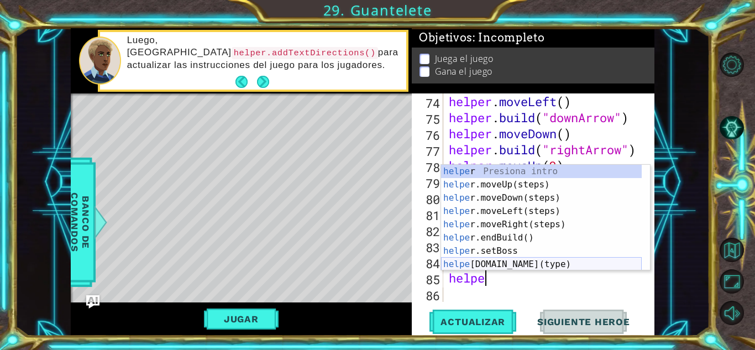
click at [515, 259] on div "helpe r Presiona intro helpe r.moveUp(steps) Presiona intro helpe r.moveDown(st…" at bounding box center [541, 231] width 201 height 133
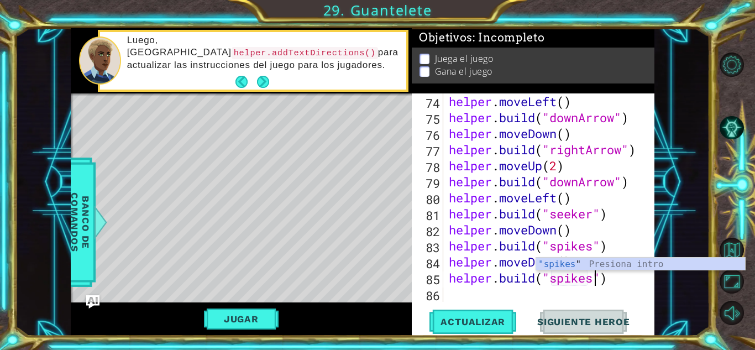
scroll to position [0, 7]
type textarea "[DOMAIN_NAME]("spikes")"
click at [482, 327] on span "Actualizar" at bounding box center [473, 321] width 87 height 11
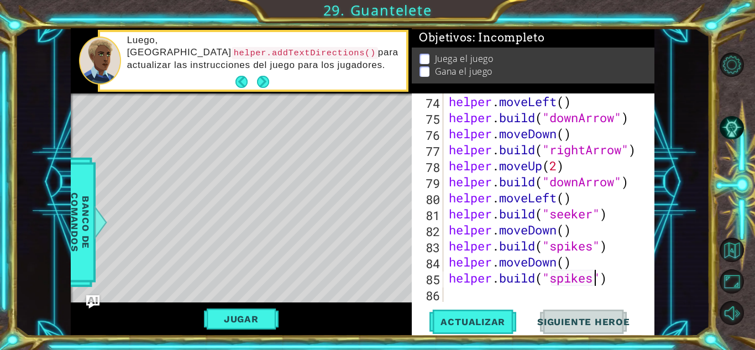
click at [485, 296] on div "helper . moveLeft ( ) helper . build ( "downArrow" ) helper . moveDown ( ) help…" at bounding box center [548, 213] width 202 height 241
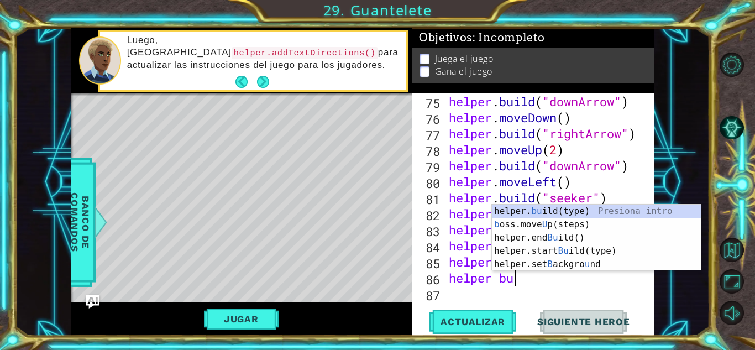
scroll to position [0, 2]
click at [530, 211] on div "helper. bu ild(type) Presiona intro b oss.move U p(steps) Presiona intro helper…" at bounding box center [596, 251] width 209 height 93
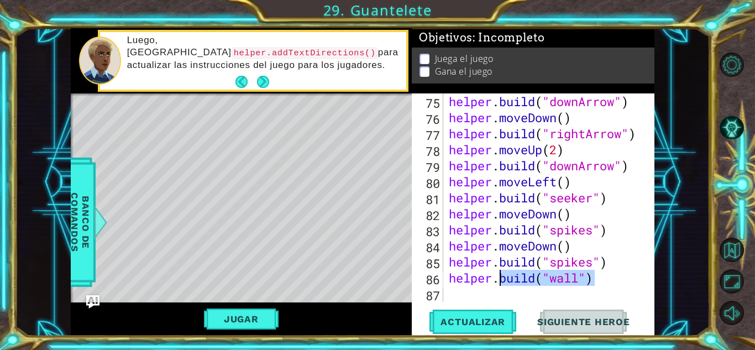
drag, startPoint x: 598, startPoint y: 278, endPoint x: 502, endPoint y: 279, distance: 96.2
click at [502, 279] on div "helper . build ( "downArrow" ) helper . moveDown ( ) helper . build ( "rightArr…" at bounding box center [548, 213] width 202 height 241
type textarea "[DOMAIN_NAME]"
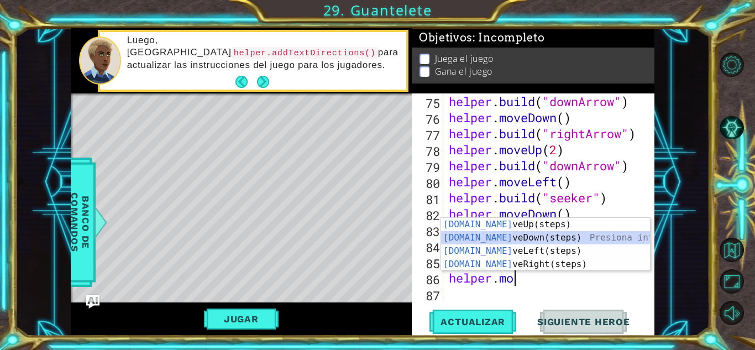
click at [502, 237] on div "[DOMAIN_NAME] veUp(steps) Presiona intro [DOMAIN_NAME] veDown(steps) Presiona i…" at bounding box center [545, 258] width 209 height 80
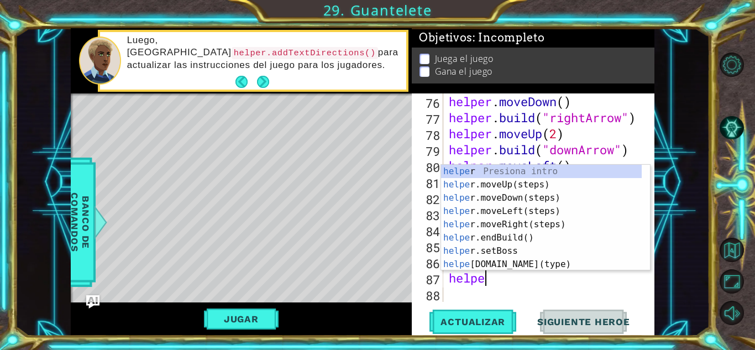
scroll to position [0, 1]
click at [502, 265] on div "helper Presiona intro helper .moveUp(steps) Presiona intro helper .moveDown(ste…" at bounding box center [541, 231] width 201 height 133
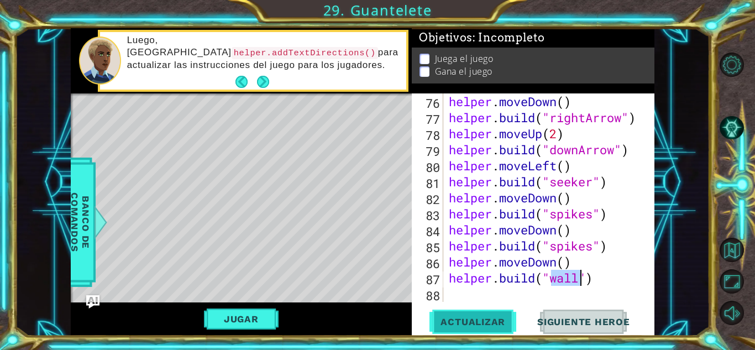
type textarea "[DOMAIN_NAME]("wall")"
click at [474, 322] on span "Actualizar" at bounding box center [473, 321] width 87 height 11
click at [476, 298] on div "helper . moveDown ( ) helper . build ( "rightArrow" ) helper . moveUp ( 2 ) hel…" at bounding box center [548, 213] width 202 height 241
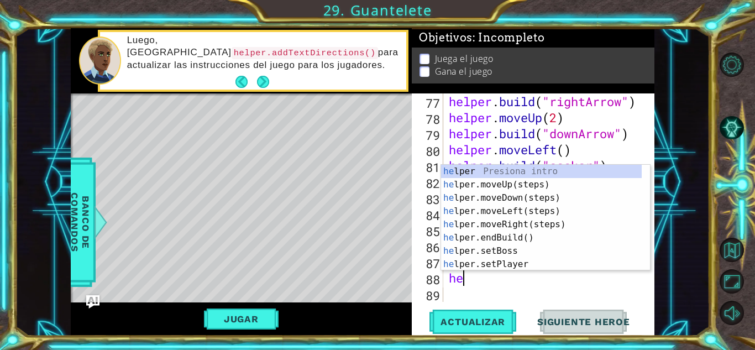
scroll to position [0, 0]
type textarea "hele"
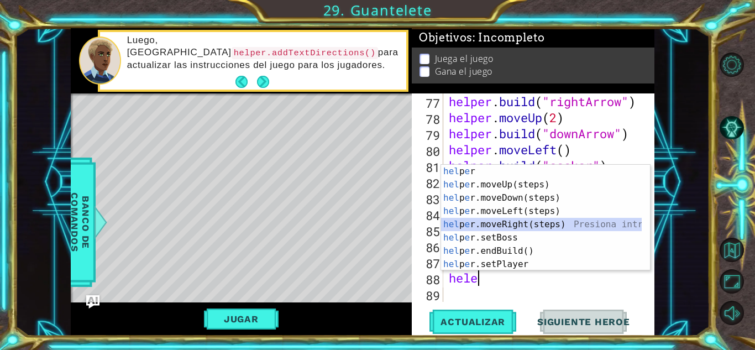
click at [512, 221] on div "hel p e r Presiona intro hel p e r.moveUp(steps) Presiona intro hel p e r.moveD…" at bounding box center [541, 231] width 201 height 133
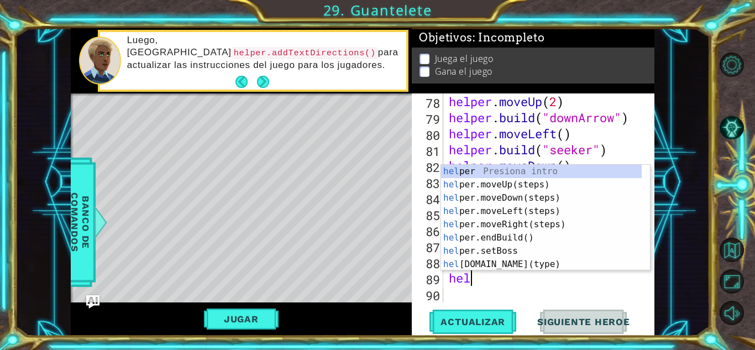
scroll to position [0, 1]
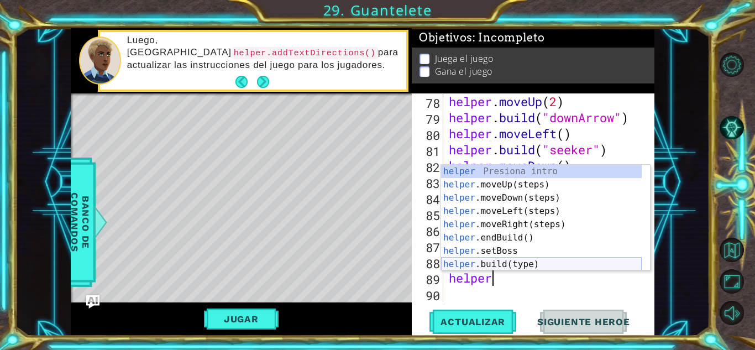
click at [512, 265] on div "helper Presiona intro helper .moveUp(steps) Presiona intro helper .moveDown(ste…" at bounding box center [541, 231] width 201 height 133
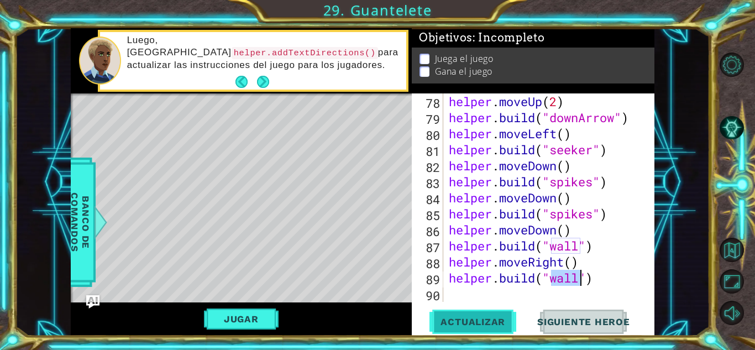
type textarea "[DOMAIN_NAME]("wall")"
click at [477, 325] on span "Actualizar" at bounding box center [473, 321] width 87 height 11
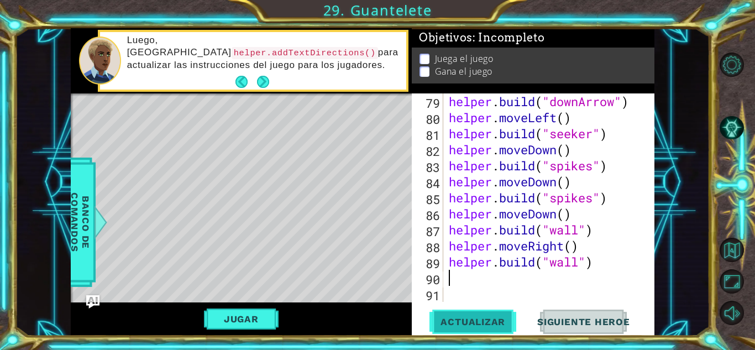
scroll to position [1379, 0]
type textarea "j"
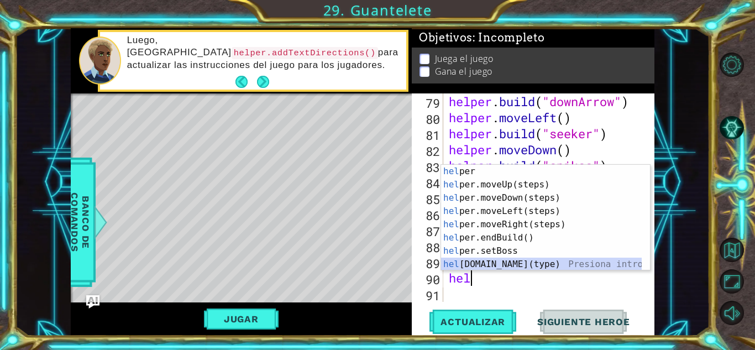
click at [509, 264] on div "hel per Presiona intro hel per.moveUp(steps) Presiona intro hel per.moveDown(st…" at bounding box center [541, 231] width 201 height 133
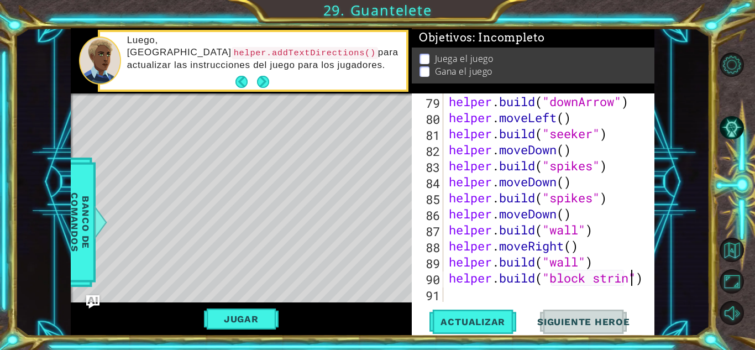
scroll to position [0, 8]
type textarea "[DOMAIN_NAME]("block string")"
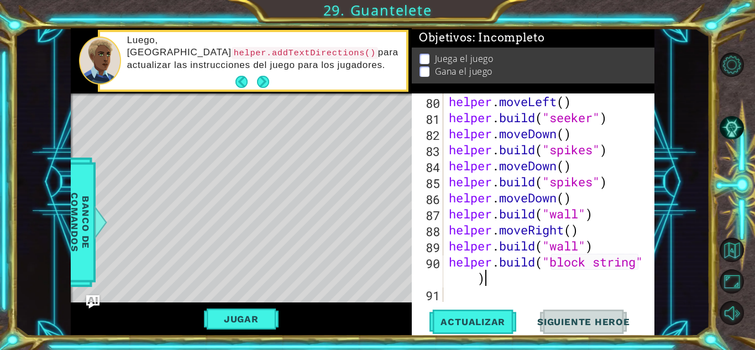
scroll to position [1395, 0]
click at [461, 315] on button "Actualizar" at bounding box center [473, 322] width 87 height 24
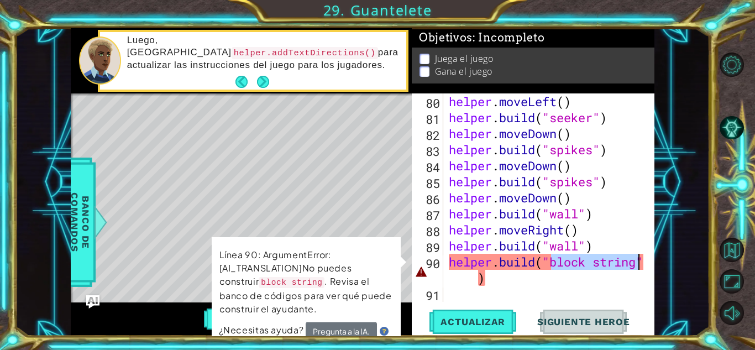
drag, startPoint x: 552, startPoint y: 262, endPoint x: 640, endPoint y: 261, distance: 88.5
click at [640, 261] on div "helper . moveLeft ( ) helper . build ( "seeker" ) helper . moveDown ( ) helper …" at bounding box center [548, 213] width 202 height 241
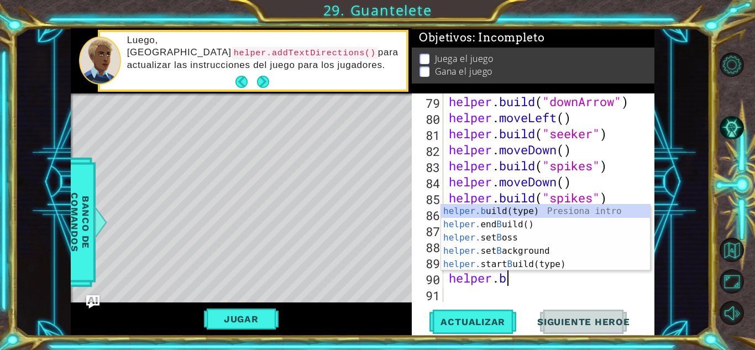
type textarea "helper."
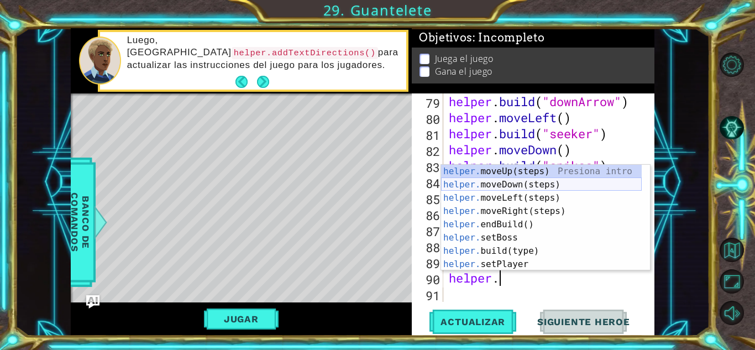
click at [516, 185] on div "helper. moveUp(steps) Presiona intro helper. moveDown(steps) Presiona intro hel…" at bounding box center [541, 231] width 201 height 133
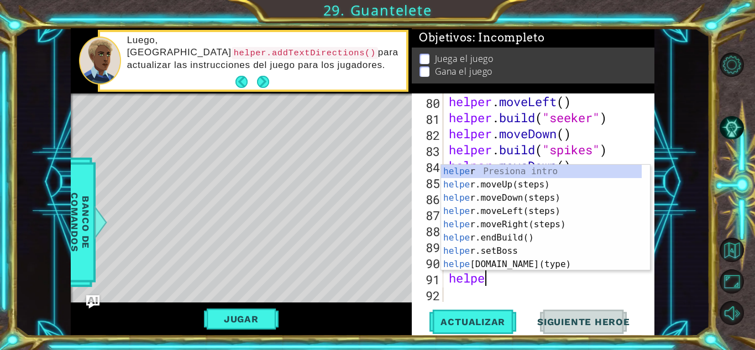
scroll to position [0, 1]
click at [497, 262] on div "helper Presiona intro helper .moveUp(steps) Presiona intro helper .moveDown(ste…" at bounding box center [541, 231] width 201 height 133
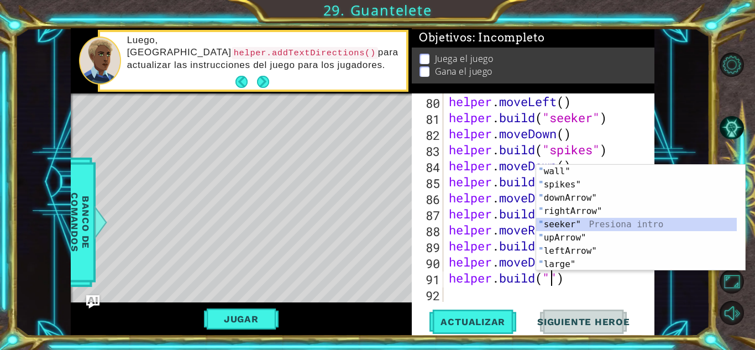
click at [557, 227] on div "" wall" Presiona intro " spikes" Presiona intro " downArrow" Presiona intro " r…" at bounding box center [636, 231] width 201 height 133
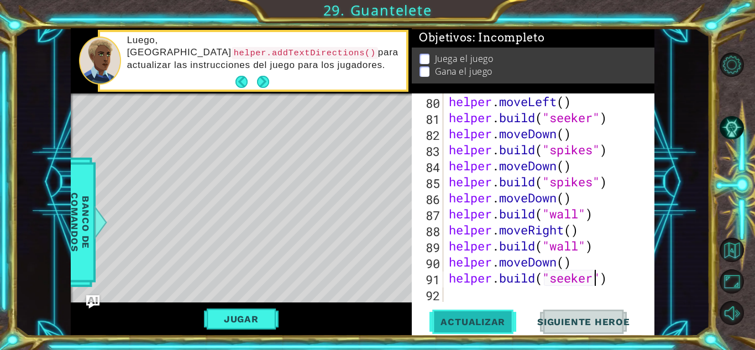
type textarea "[DOMAIN_NAME]("seeker")"
click at [495, 315] on button "Actualizar" at bounding box center [473, 322] width 87 height 24
click at [487, 302] on div "helper . moveLeft ( ) helper . build ( "seeker" ) helper . moveDown ( ) helper …" at bounding box center [548, 213] width 202 height 241
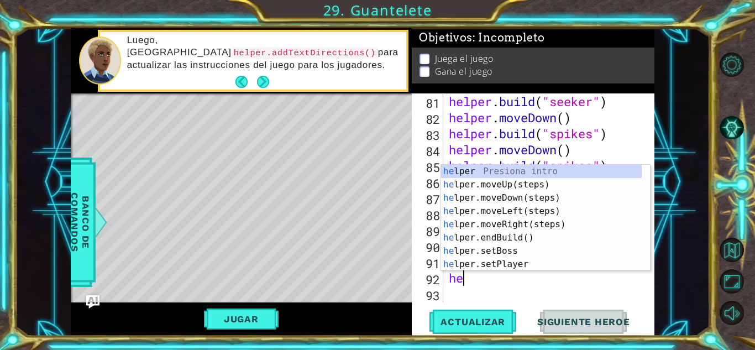
type textarea "hel"
click at [521, 211] on div "hel per Presiona intro hel per.moveUp(steps) Presiona intro hel per.moveDown(st…" at bounding box center [541, 231] width 201 height 133
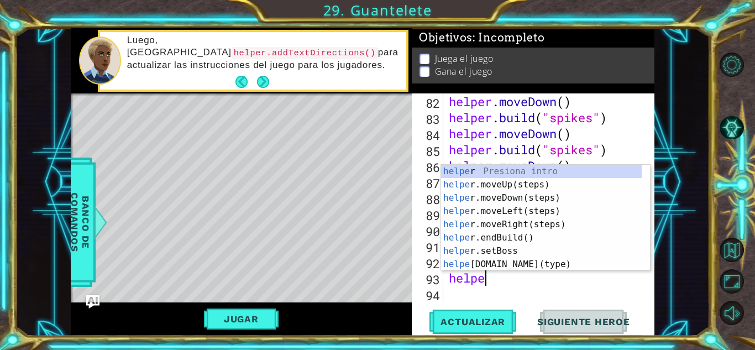
scroll to position [0, 1]
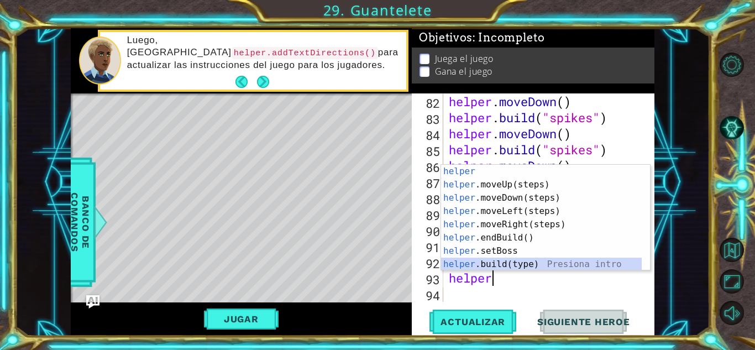
click at [494, 260] on div "helper Presiona intro helper .moveUp(steps) Presiona intro helper .moveDown(ste…" at bounding box center [541, 231] width 201 height 133
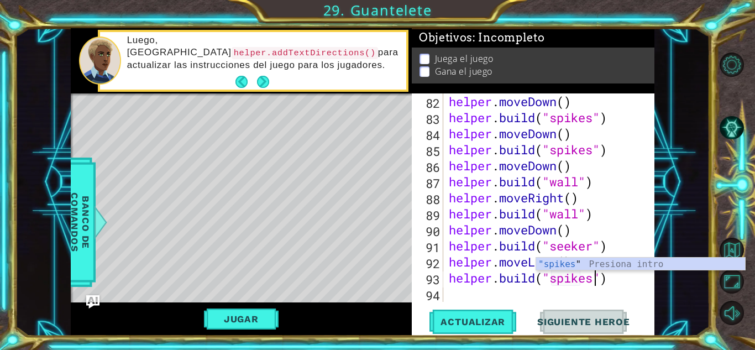
scroll to position [0, 7]
type textarea "[DOMAIN_NAME]("spikes")"
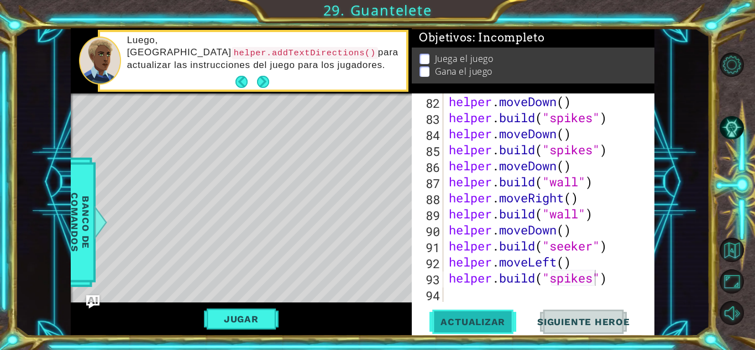
click at [452, 319] on span "Actualizar" at bounding box center [473, 321] width 87 height 11
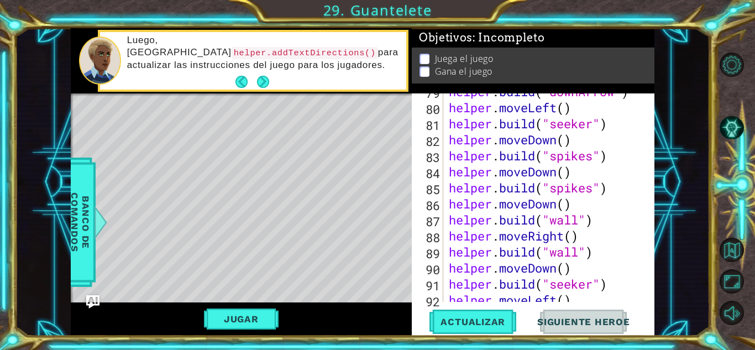
scroll to position [1427, 0]
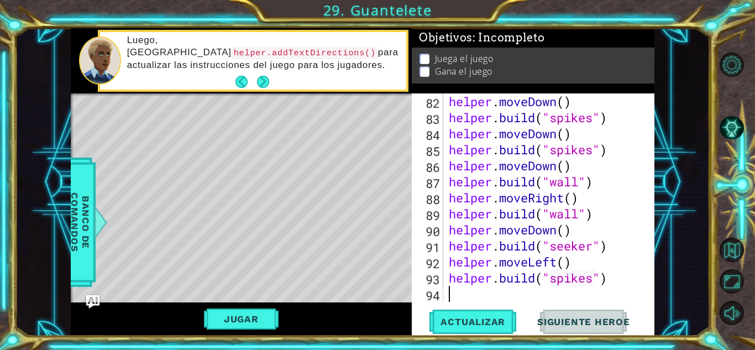
click at [460, 298] on div "helper . moveDown ( ) helper . build ( "spikes" ) helper . moveDown ( ) helper …" at bounding box center [548, 213] width 202 height 241
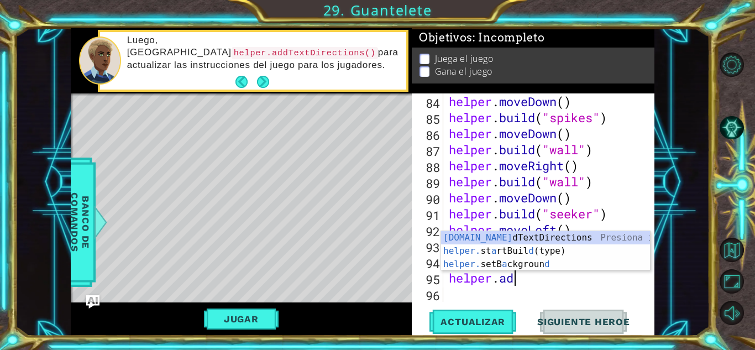
scroll to position [0, 2]
click at [504, 235] on div "[DOMAIN_NAME] dTextDirections Presiona intro helper. st a rtBuil d (type) Presi…" at bounding box center [545, 264] width 209 height 66
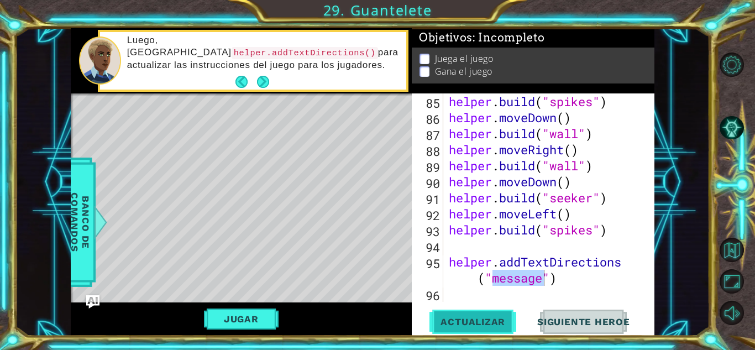
click at [466, 322] on span "Actualizar" at bounding box center [473, 321] width 87 height 11
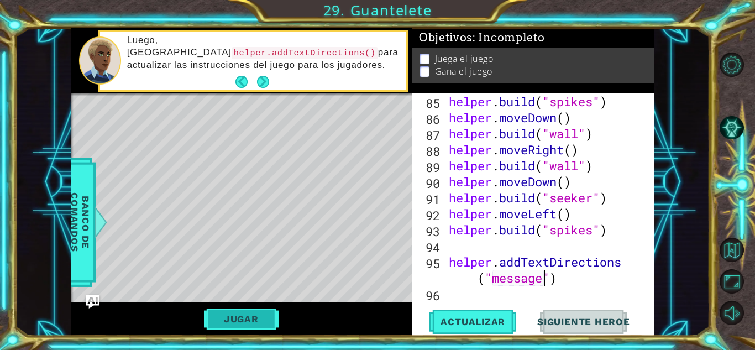
click at [253, 315] on button "Jugar" at bounding box center [241, 319] width 75 height 21
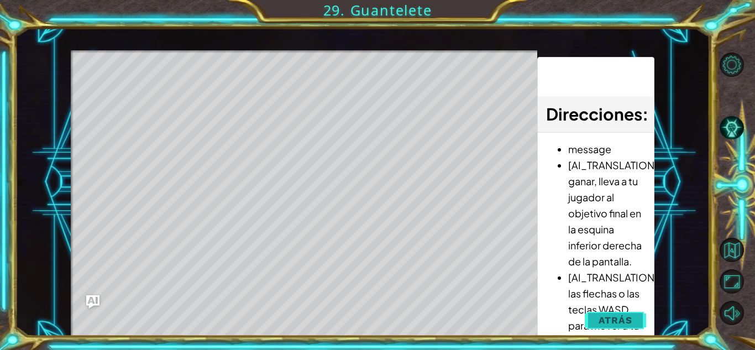
click at [608, 316] on span "Atrás" at bounding box center [616, 320] width 34 height 11
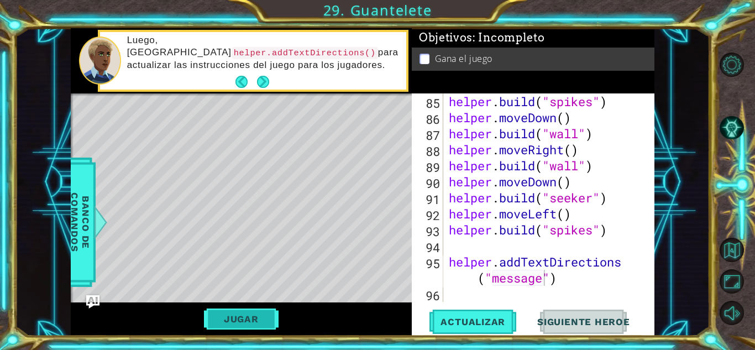
click at [242, 316] on button "Jugar" at bounding box center [241, 319] width 75 height 21
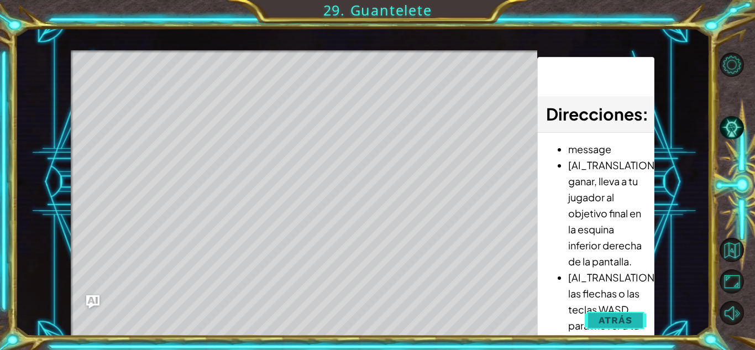
click at [616, 321] on span "Atrás" at bounding box center [616, 320] width 34 height 11
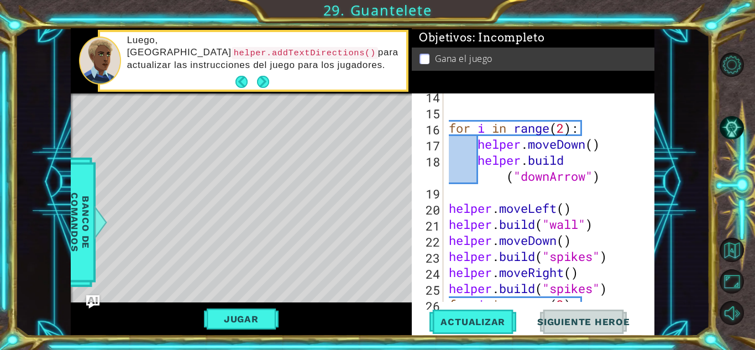
scroll to position [279, 0]
click at [568, 129] on div "for i in range ( 2 ) : helper . moveDown ( ) helper . build ( "downArrow" ) hel…" at bounding box center [548, 207] width 202 height 241
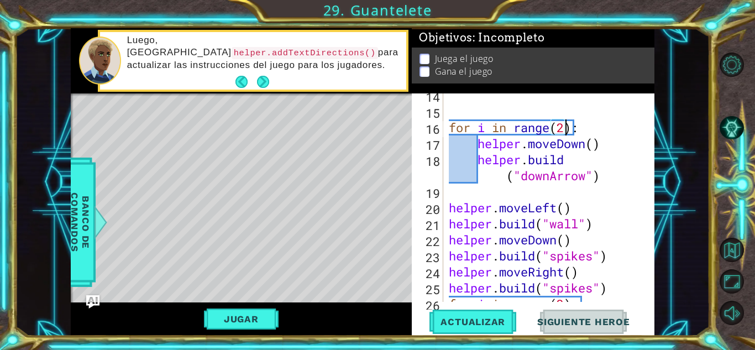
scroll to position [0, 5]
click at [472, 329] on button "Actualizar" at bounding box center [473, 322] width 87 height 24
click at [442, 318] on span "Actualizar" at bounding box center [473, 321] width 87 height 11
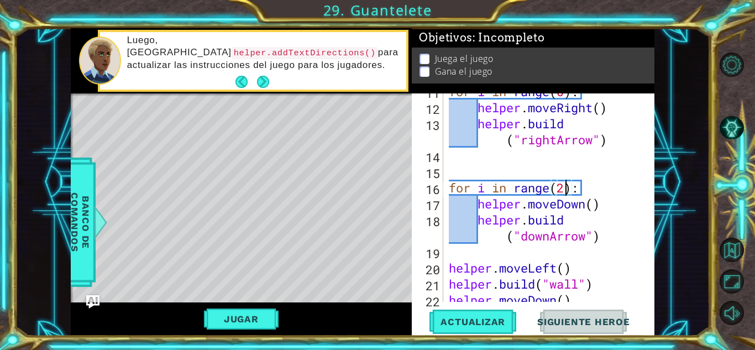
scroll to position [0, 0]
type textarea "for i in range(2):"
click at [466, 314] on button "Actualizar" at bounding box center [473, 322] width 87 height 24
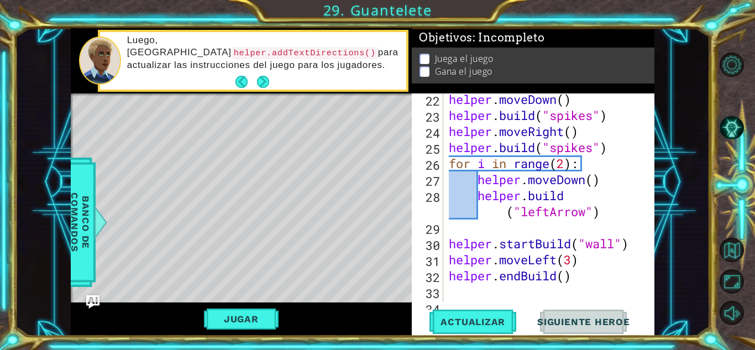
scroll to position [418, 0]
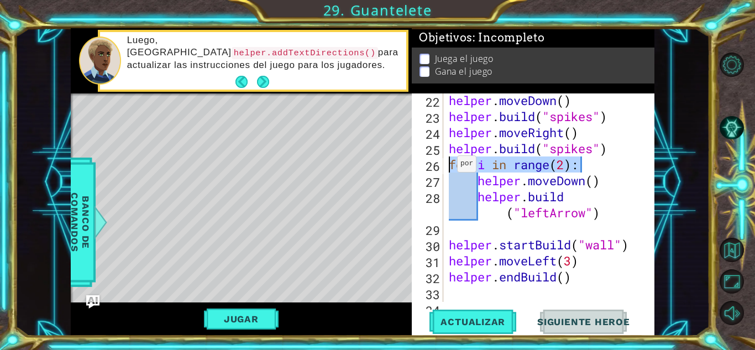
drag, startPoint x: 582, startPoint y: 168, endPoint x: 448, endPoint y: 165, distance: 134.4
click at [448, 165] on div "helper . moveDown ( ) helper . build ( "spikes" ) helper . moveRight ( ) helper…" at bounding box center [548, 212] width 202 height 241
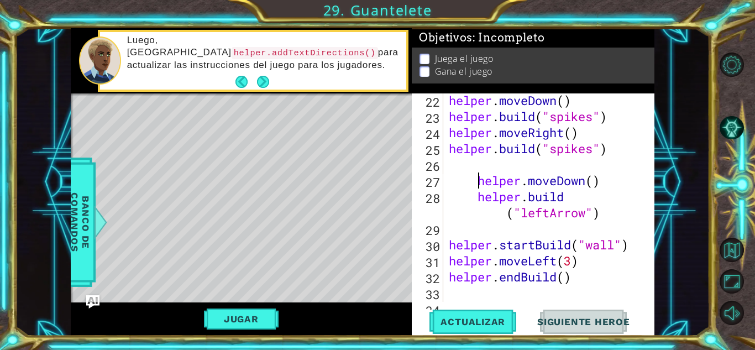
click at [477, 188] on div "helper . moveDown ( ) helper . build ( "spikes" ) helper . moveRight ( ) helper…" at bounding box center [548, 212] width 202 height 241
click at [480, 201] on div "helper . moveDown ( ) helper . build ( "spikes" ) helper . moveRight ( ) helper…" at bounding box center [548, 212] width 202 height 241
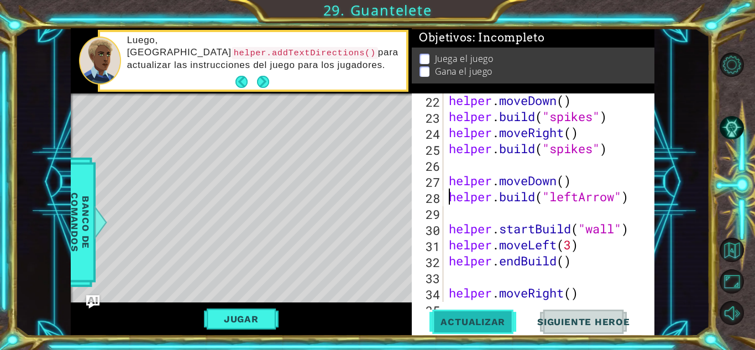
click at [458, 330] on button "Actualizar" at bounding box center [473, 322] width 87 height 24
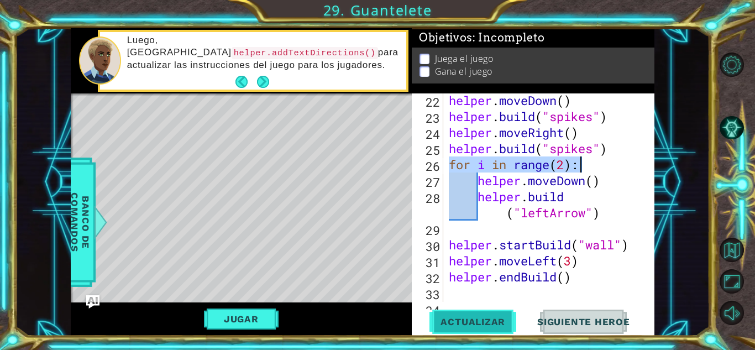
scroll to position [217, 0]
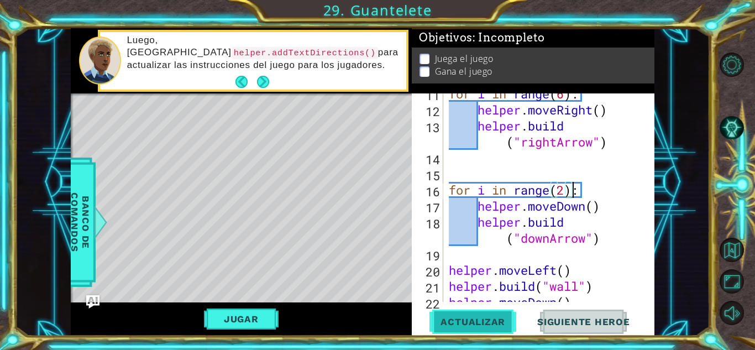
click at [482, 325] on span "Actualizar" at bounding box center [473, 321] width 87 height 11
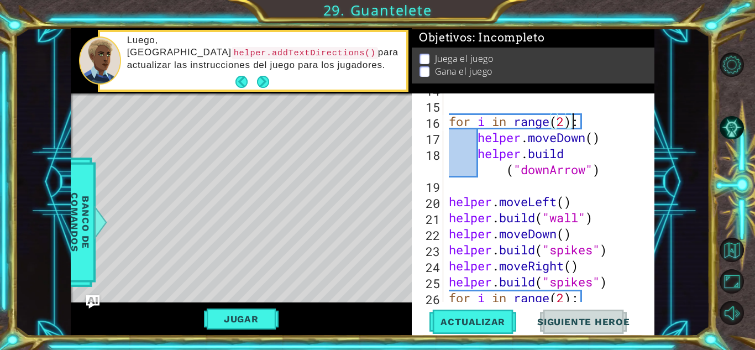
scroll to position [285, 0]
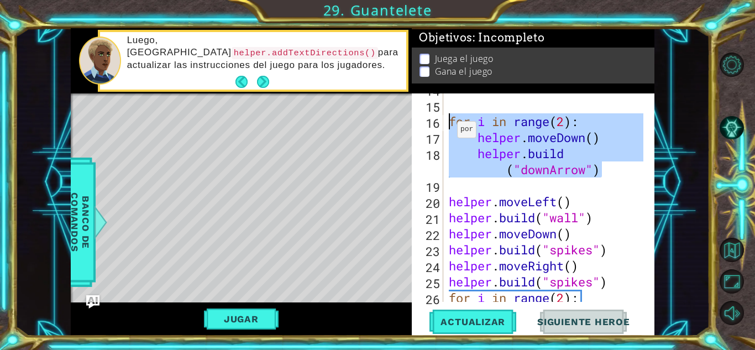
drag, startPoint x: 603, startPoint y: 174, endPoint x: 436, endPoint y: 114, distance: 176.9
click at [436, 114] on div "for i in range(2): 14 15 16 17 18 19 20 21 22 23 24 25 26 27 for i in range ( 2…" at bounding box center [532, 197] width 240 height 209
type textarea "for i in range(2): helper.moveDown()"
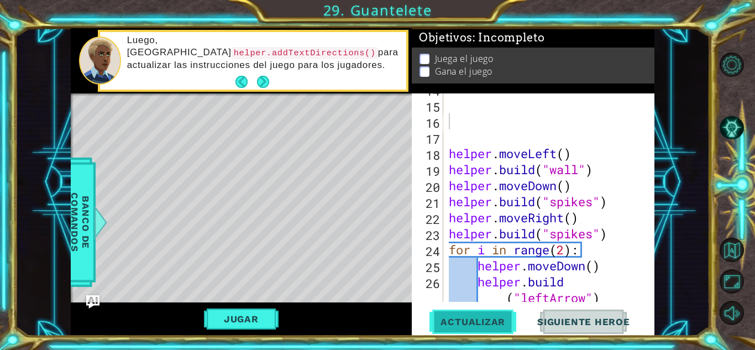
click at [465, 317] on span "Actualizar" at bounding box center [473, 321] width 87 height 11
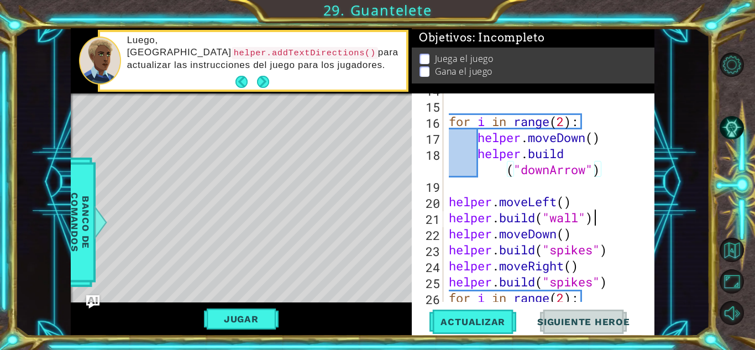
click at [598, 211] on div "for i in range ( 2 ) : helper . moveDown ( ) helper . build ( "downArrow" ) hel…" at bounding box center [548, 201] width 202 height 241
type textarea "[DOMAIN_NAME]("wall")"
click at [476, 321] on span "Actualizar" at bounding box center [473, 321] width 87 height 11
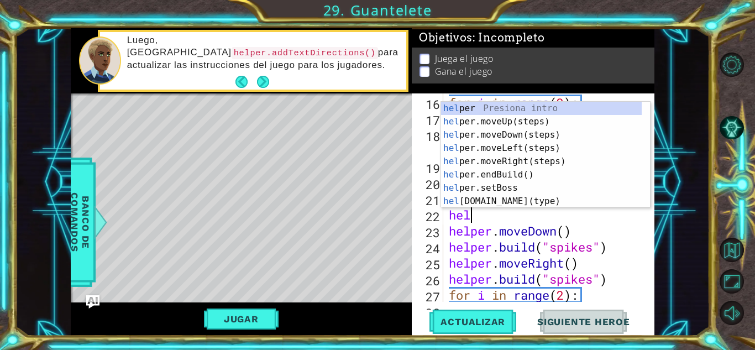
scroll to position [0, 1]
type textarea "helper"
click at [513, 159] on div "helper Presiona intro helper .moveUp(steps) Presiona intro helper .moveDown(ste…" at bounding box center [541, 168] width 201 height 133
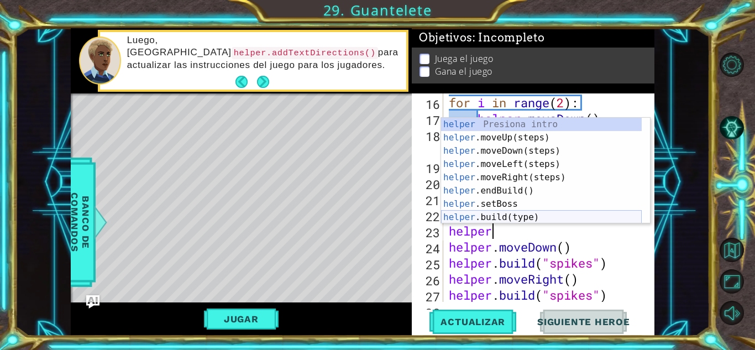
click at [516, 219] on div "helper Presiona intro helper .moveUp(steps) Presiona intro helper .moveDown(ste…" at bounding box center [541, 184] width 201 height 133
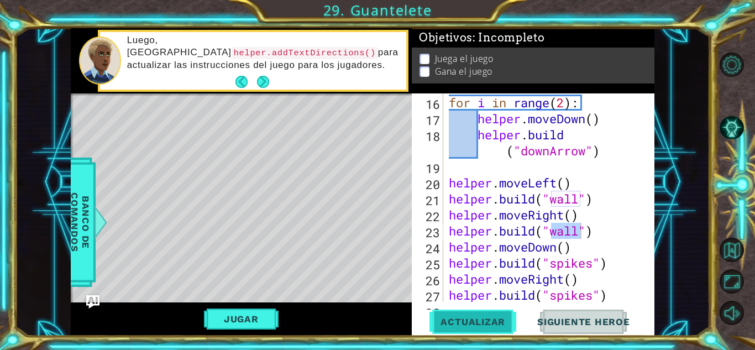
click at [496, 327] on span "Actualizar" at bounding box center [473, 321] width 87 height 11
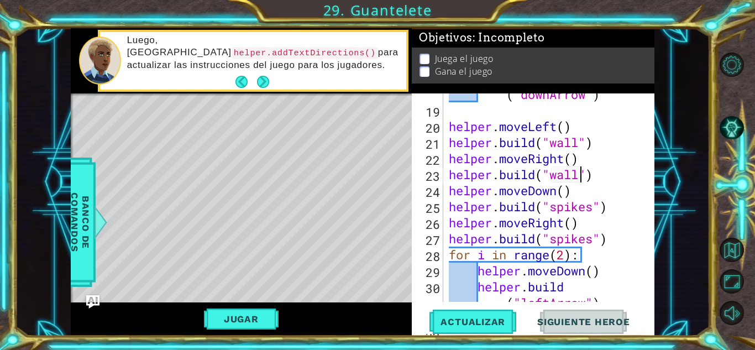
scroll to position [361, 0]
click at [577, 194] on div "helper . build ( "downArrow" ) helper . moveLeft ( ) helper . build ( "wall" ) …" at bounding box center [548, 206] width 202 height 273
click at [605, 173] on div "helper . build ( "downArrow" ) helper . moveLeft ( ) helper . build ( "wall" ) …" at bounding box center [548, 206] width 202 height 273
type textarea "[DOMAIN_NAME]("wall")"
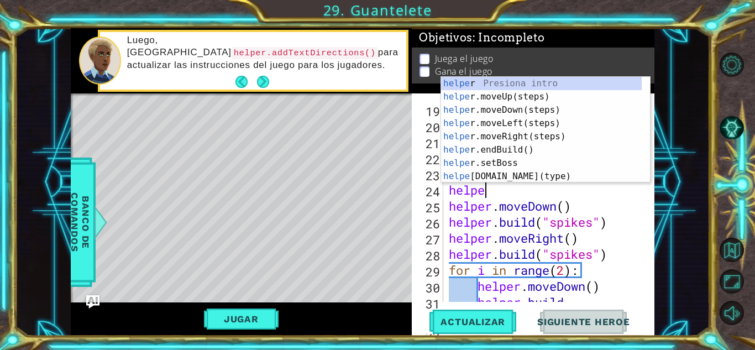
scroll to position [0, 1]
type textarea "helper"
click at [489, 113] on div "helper Presiona intro helper .moveUp(steps) Presiona intro helper .moveDown(ste…" at bounding box center [541, 143] width 201 height 133
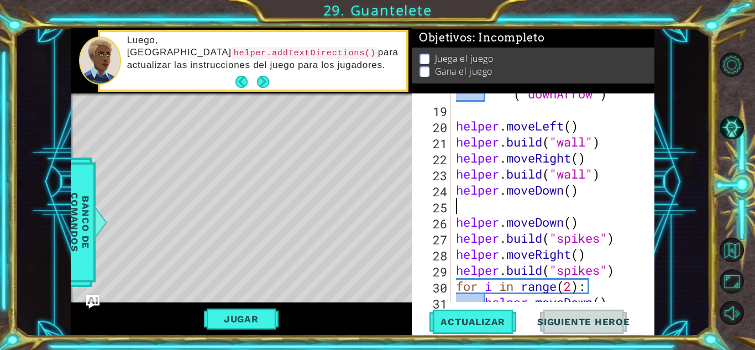
scroll to position [0, 0]
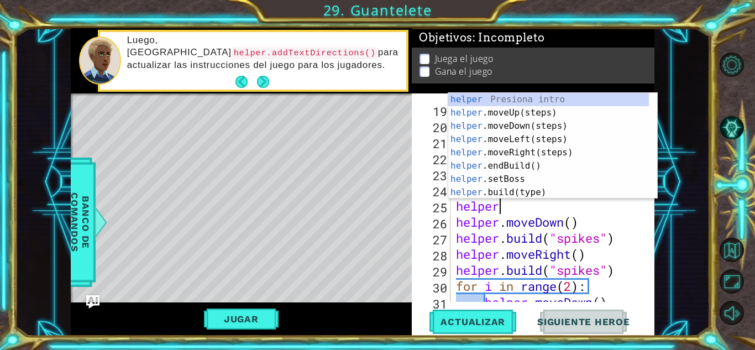
type textarea "helper"
click at [501, 141] on div "helper Presiona intro helper .moveUp(steps) Presiona intro helper .moveDown(ste…" at bounding box center [549, 159] width 201 height 133
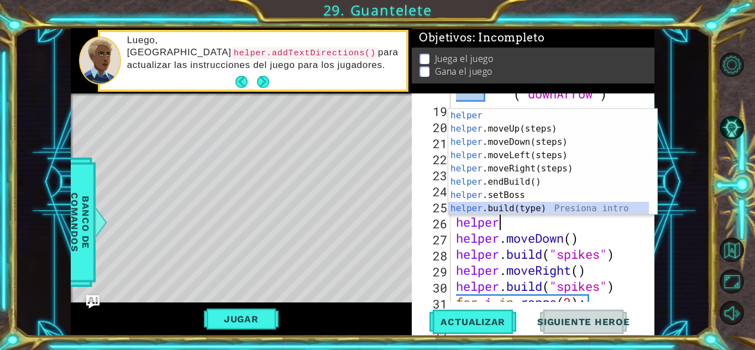
click at [501, 208] on div "helper Presiona intro helper .moveUp(steps) Presiona intro helper .moveDown(ste…" at bounding box center [549, 175] width 201 height 133
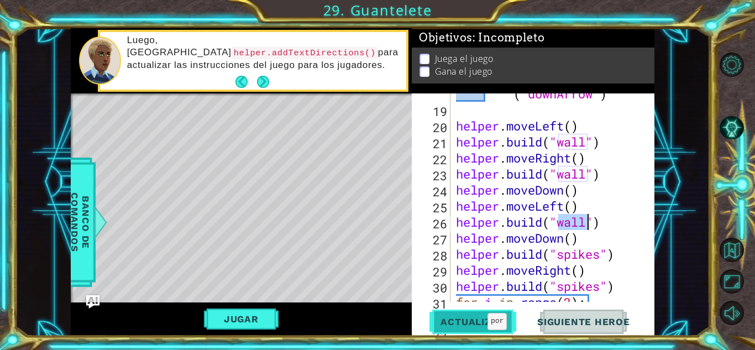
click at [487, 320] on span "Actualizar" at bounding box center [473, 321] width 87 height 11
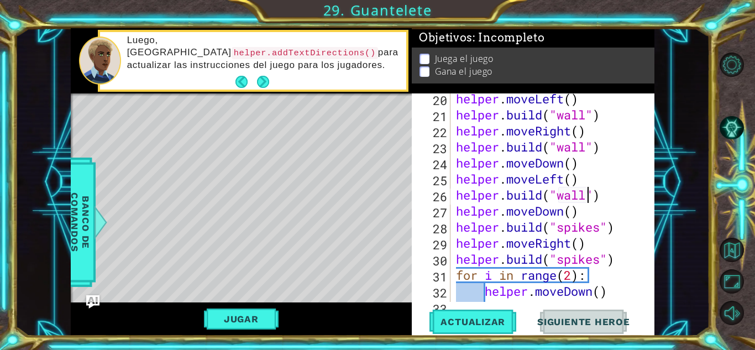
scroll to position [386, 0]
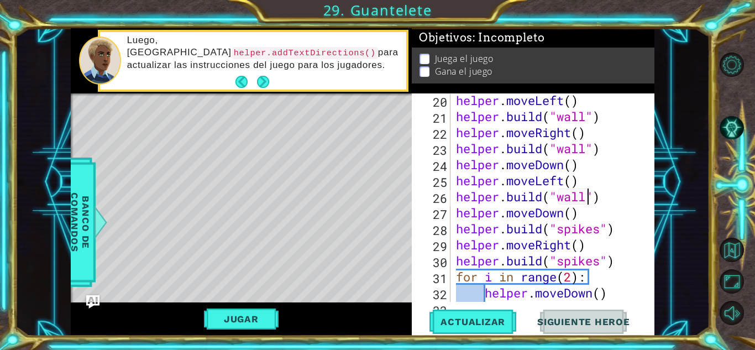
type textarea "helper"
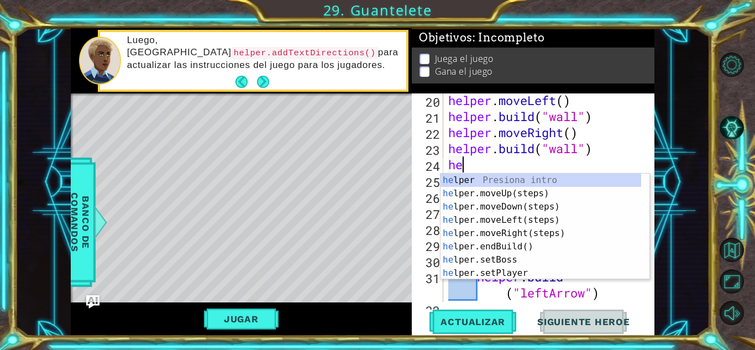
type textarea "h"
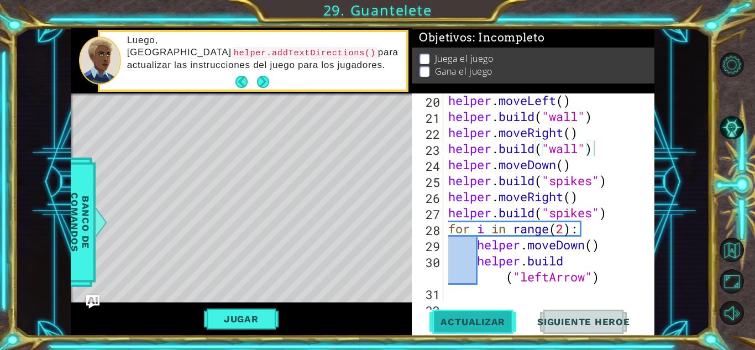
click at [492, 326] on span "Actualizar" at bounding box center [473, 321] width 87 height 11
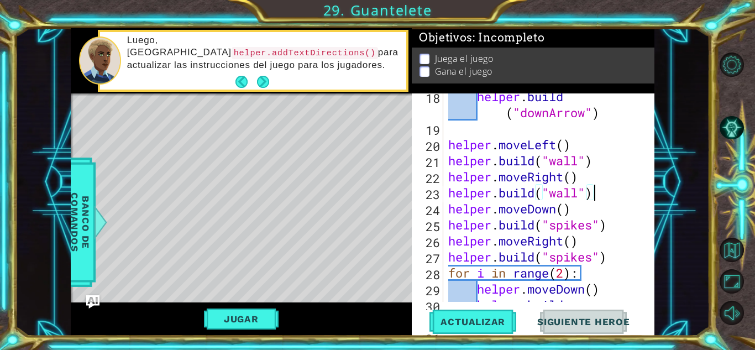
scroll to position [341, 0]
click at [463, 319] on span "Actualizar" at bounding box center [473, 321] width 87 height 11
click at [215, 324] on button "Jugar" at bounding box center [241, 319] width 75 height 21
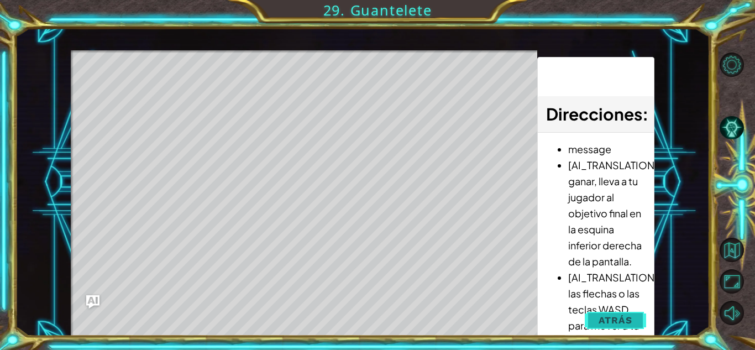
click at [605, 321] on span "Atrás" at bounding box center [616, 320] width 34 height 11
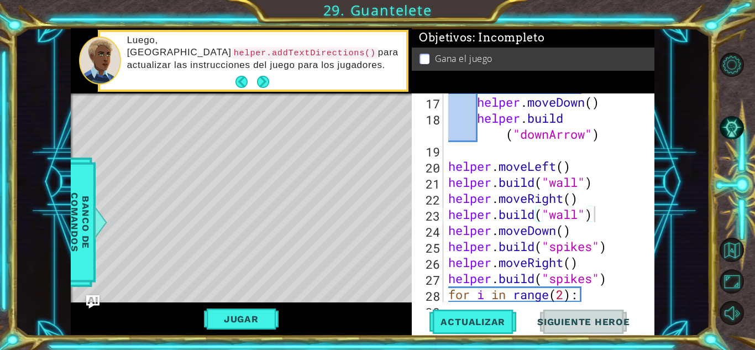
scroll to position [325, 0]
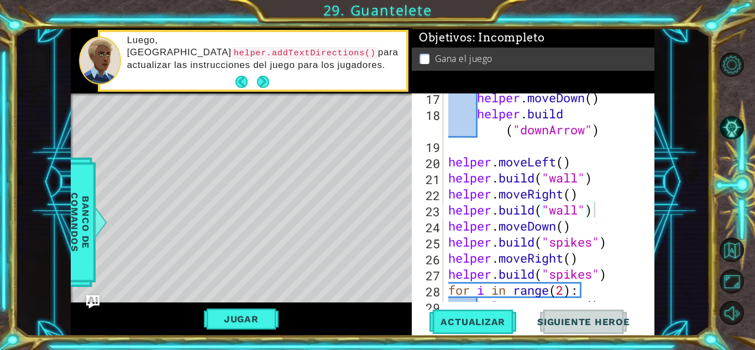
type textarea "helper.moveLeft()"
click at [557, 157] on div "helper . moveDown ( ) helper . build ( "downArrow" ) helper . moveLeft ( ) help…" at bounding box center [547, 210] width 203 height 241
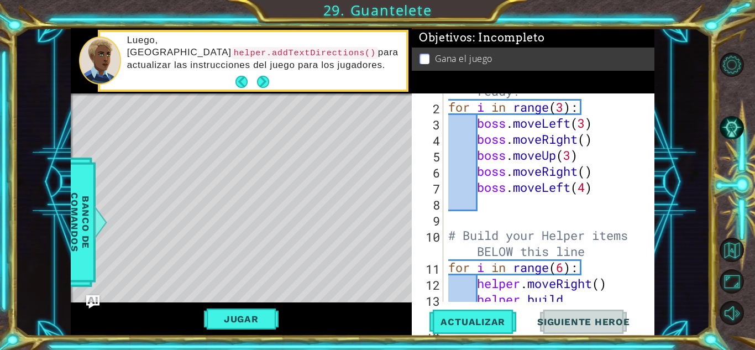
scroll to position [0, 0]
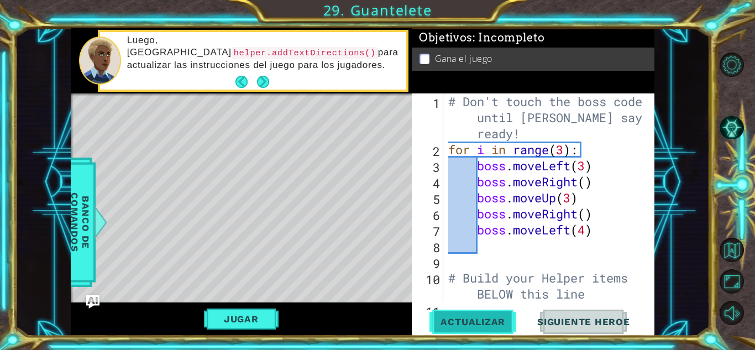
click at [472, 323] on span "Actualizar" at bounding box center [473, 321] width 87 height 11
click at [266, 321] on button "Jugar" at bounding box center [241, 319] width 75 height 21
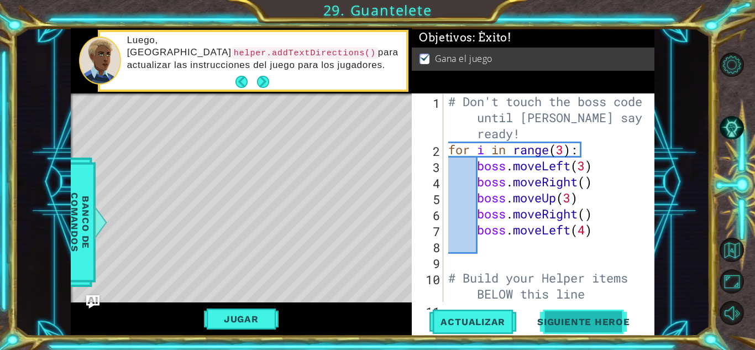
click at [586, 324] on span "Siguiente Heroe" at bounding box center [584, 322] width 115 height 11
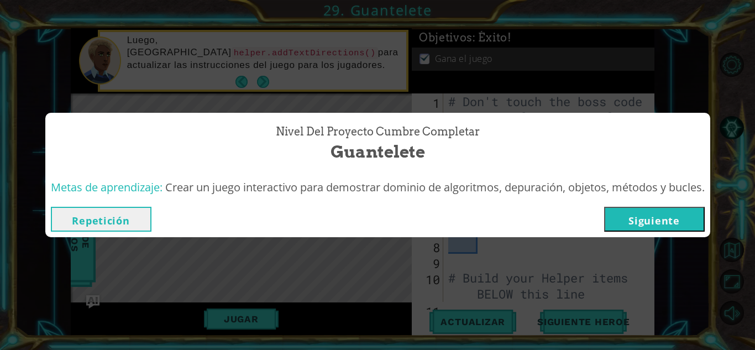
click at [666, 219] on button "Siguiente" at bounding box center [654, 219] width 101 height 25
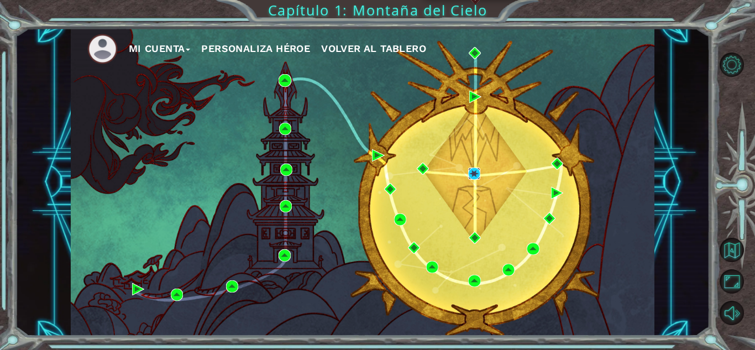
click at [478, 173] on img at bounding box center [474, 174] width 12 height 12
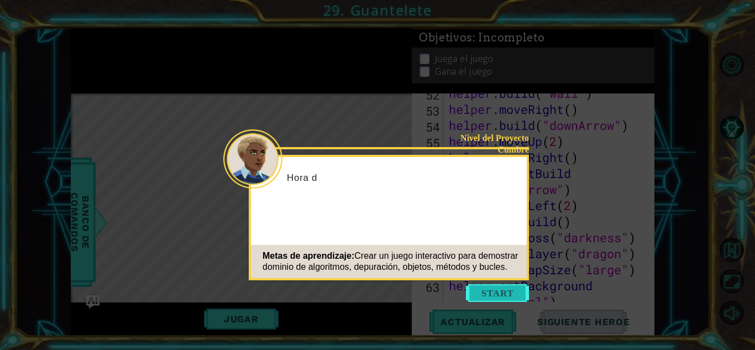
scroll to position [1508, 0]
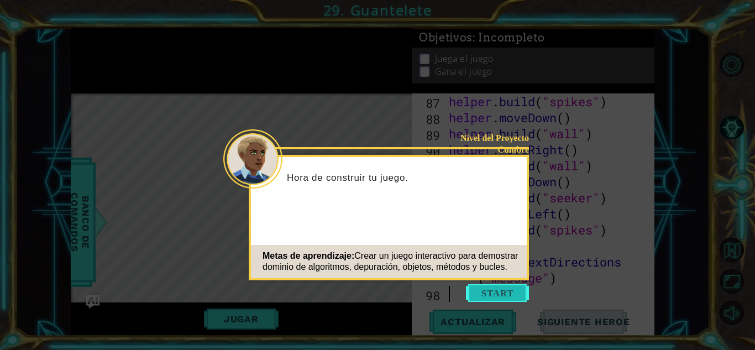
click at [483, 293] on button "Start" at bounding box center [497, 293] width 63 height 18
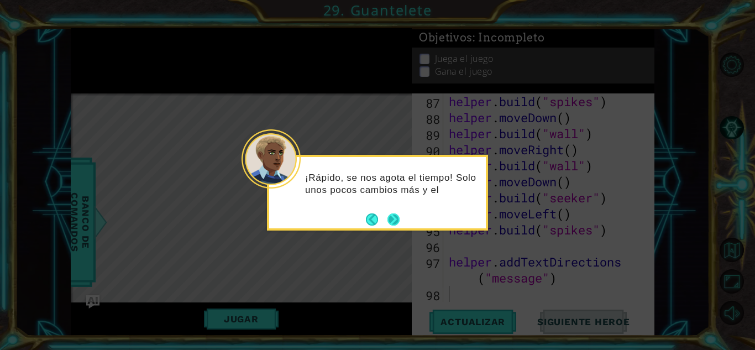
click at [392, 218] on button "Next" at bounding box center [393, 219] width 13 height 13
click at [390, 220] on button "Next" at bounding box center [393, 219] width 20 height 20
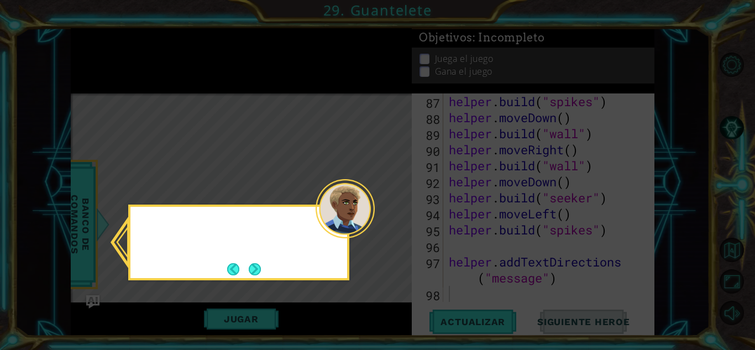
click at [390, 220] on icon at bounding box center [377, 175] width 755 height 350
click at [258, 268] on button "Next" at bounding box center [255, 269] width 13 height 13
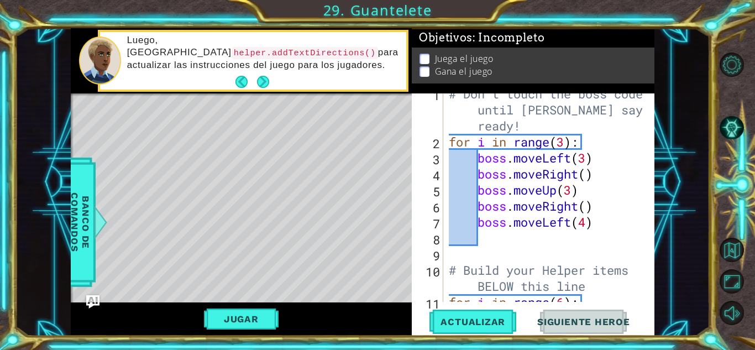
scroll to position [0, 0]
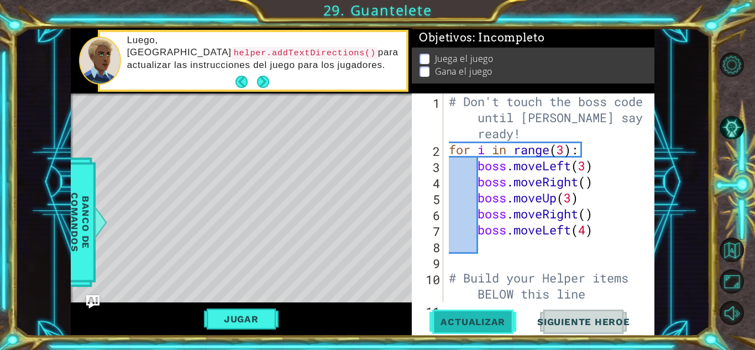
click at [480, 327] on span "Actualizar" at bounding box center [473, 321] width 87 height 11
